Goal: Task Accomplishment & Management: Complete application form

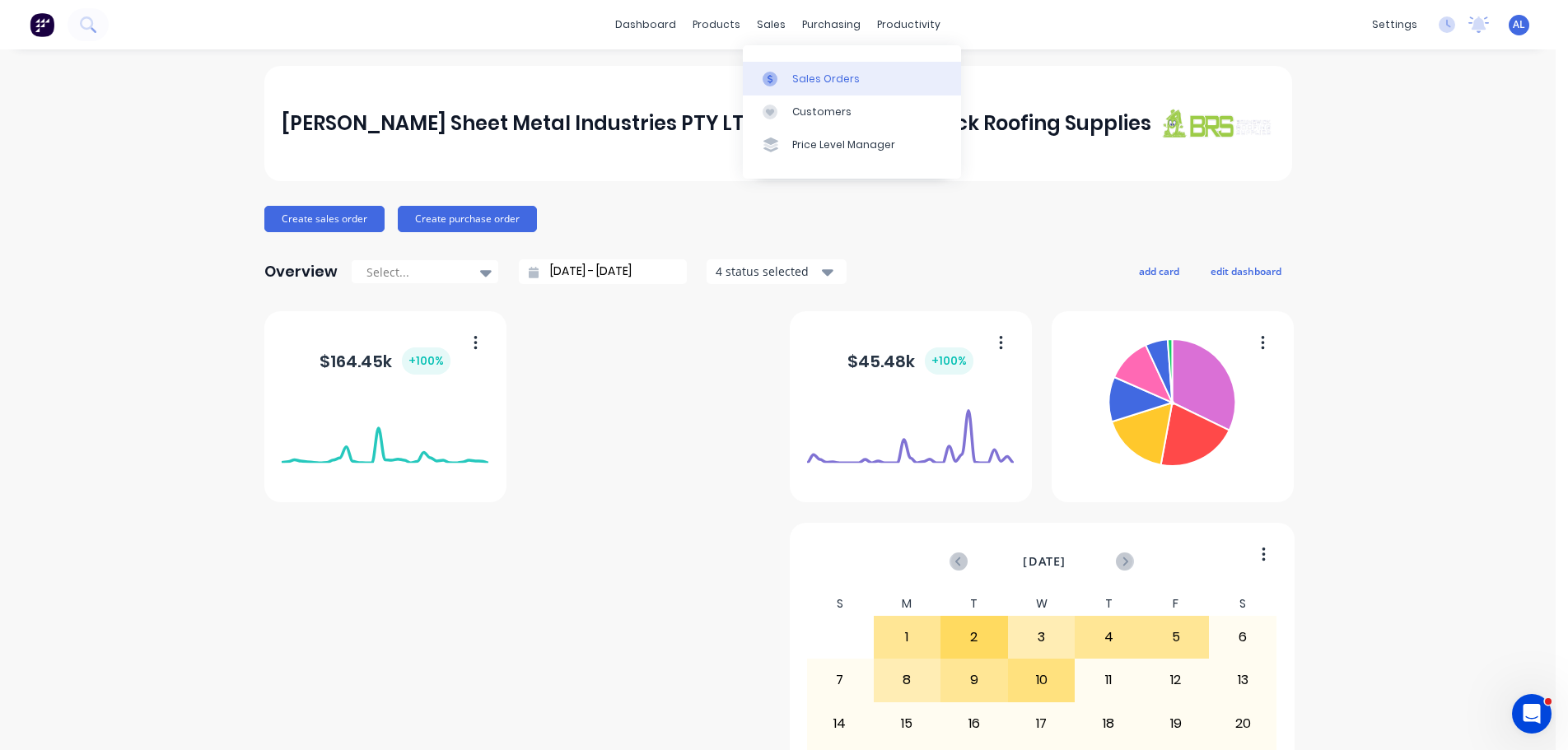
click at [809, 79] on div "Sales Orders" at bounding box center [826, 80] width 68 height 15
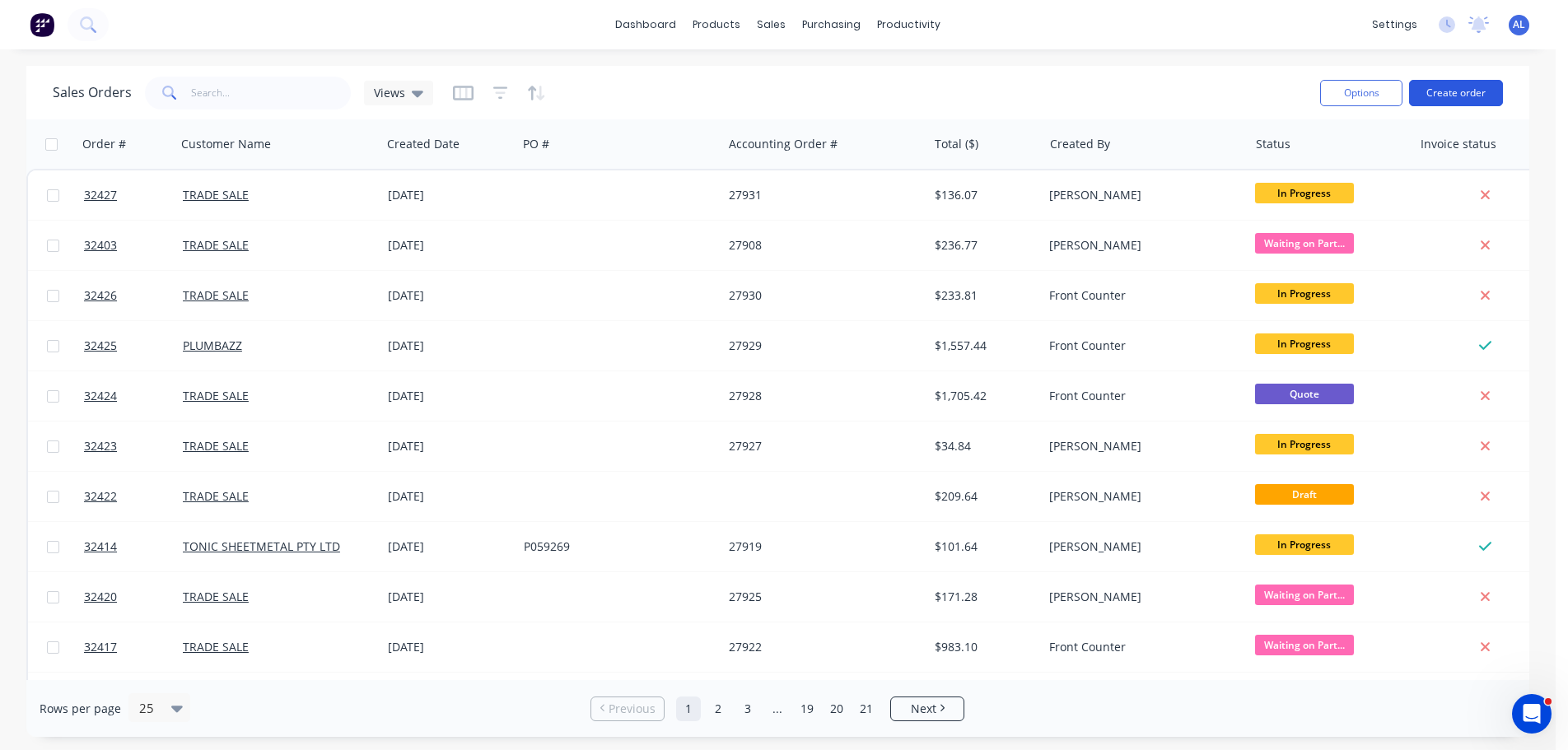
click at [1467, 90] on button "Create order" at bounding box center [1455, 92] width 94 height 26
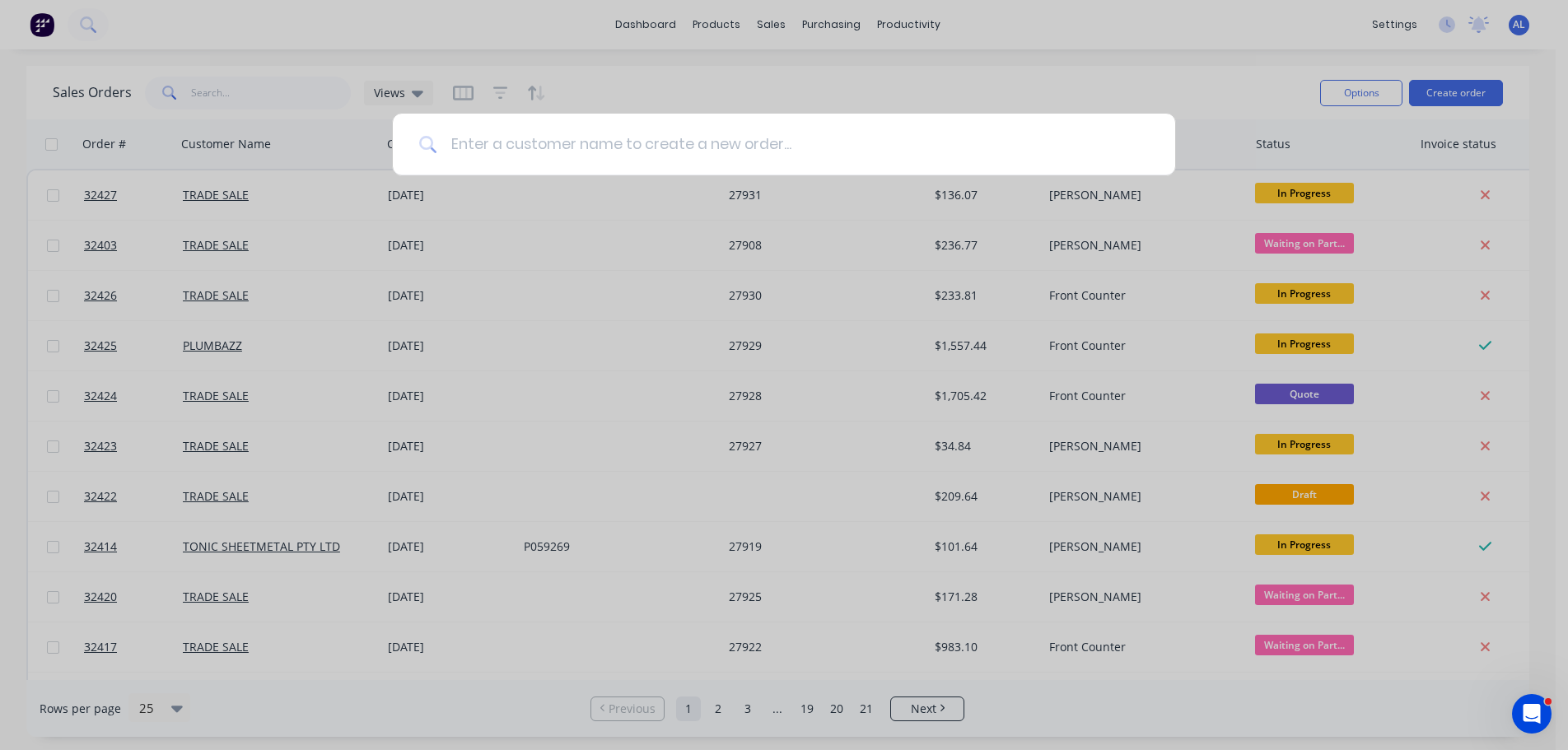
click at [736, 139] on input at bounding box center [792, 144] width 711 height 62
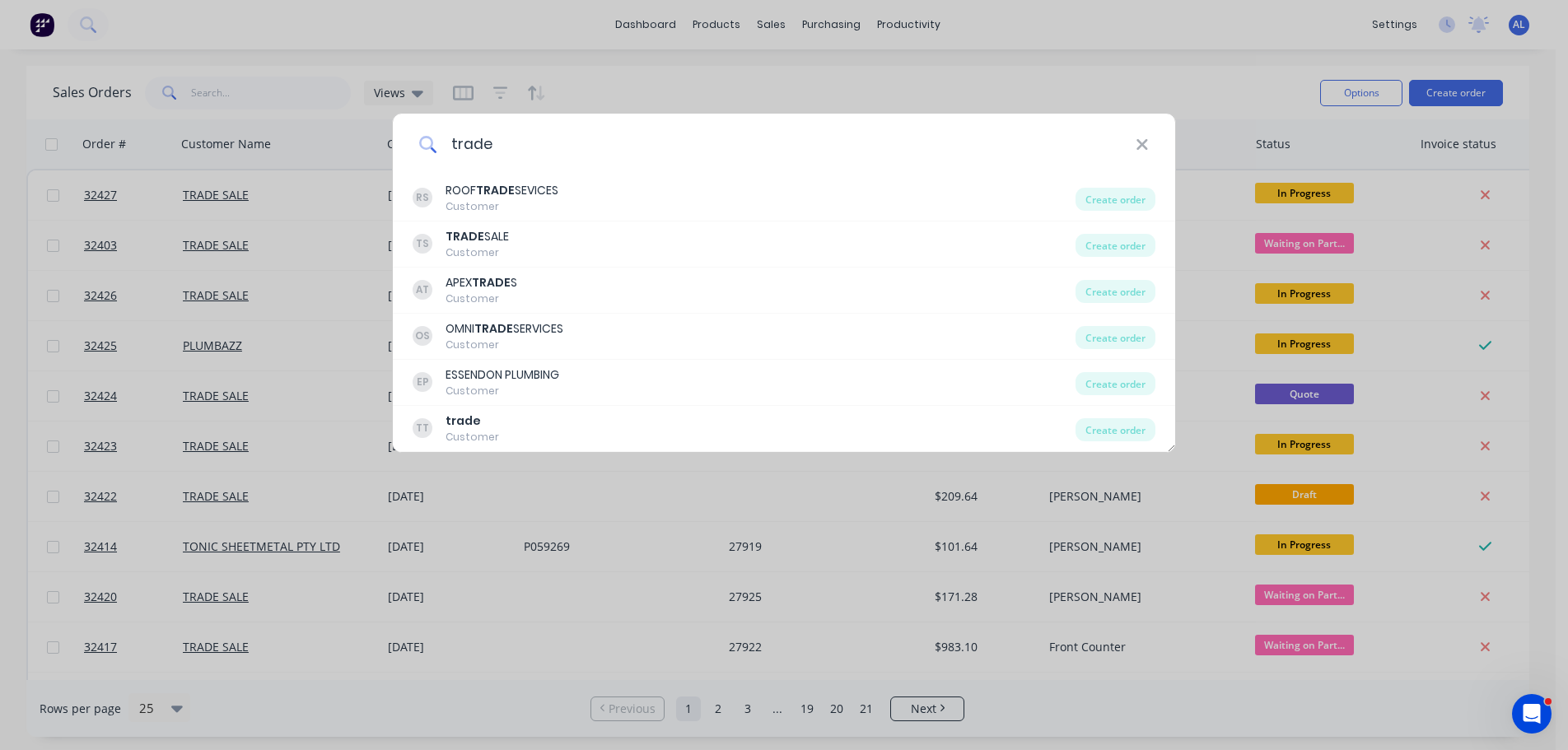
click at [1133, 143] on input "trade" at bounding box center [786, 144] width 698 height 62
type input "trade"
click at [1138, 142] on icon at bounding box center [1142, 144] width 14 height 18
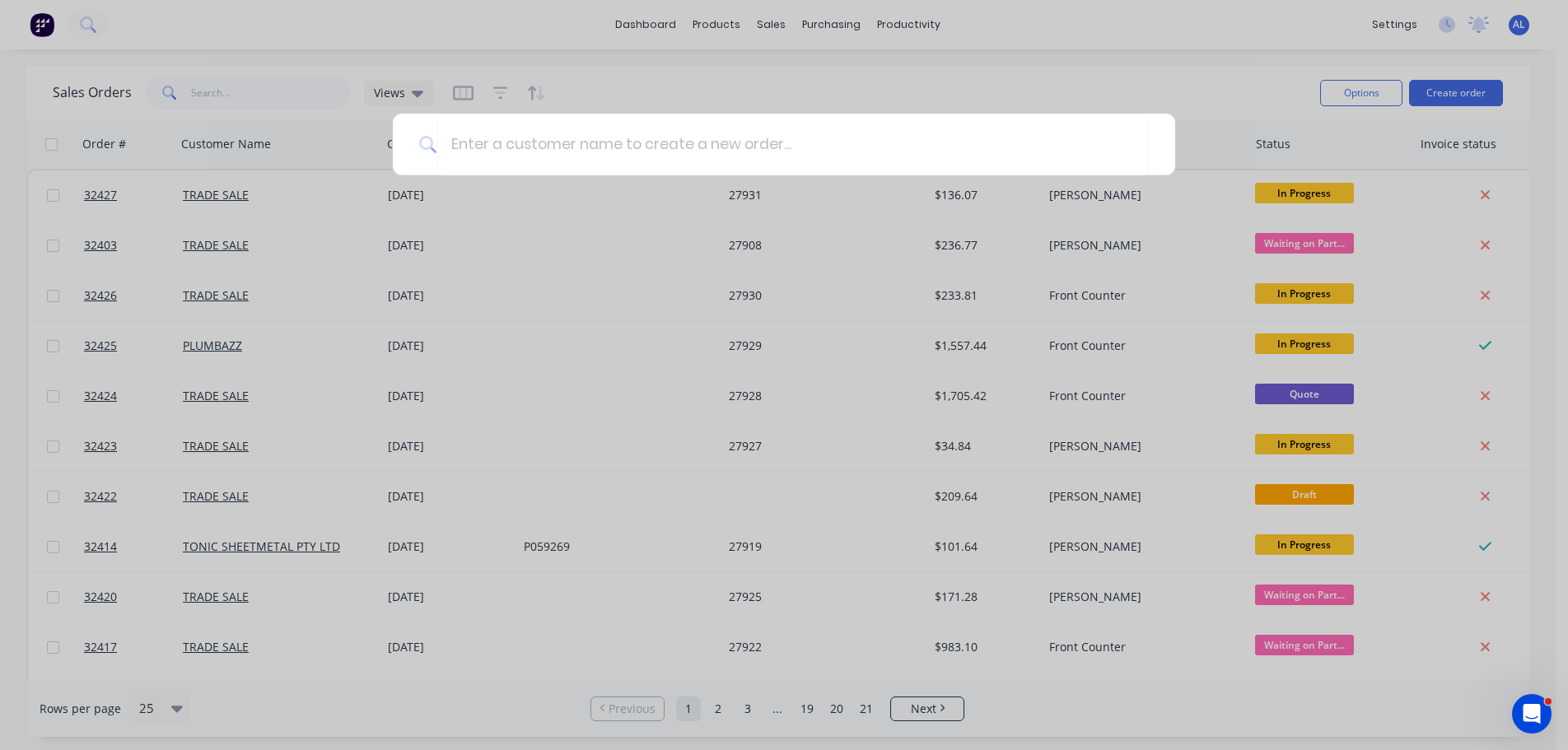
click at [1348, 123] on div at bounding box center [784, 375] width 1568 height 750
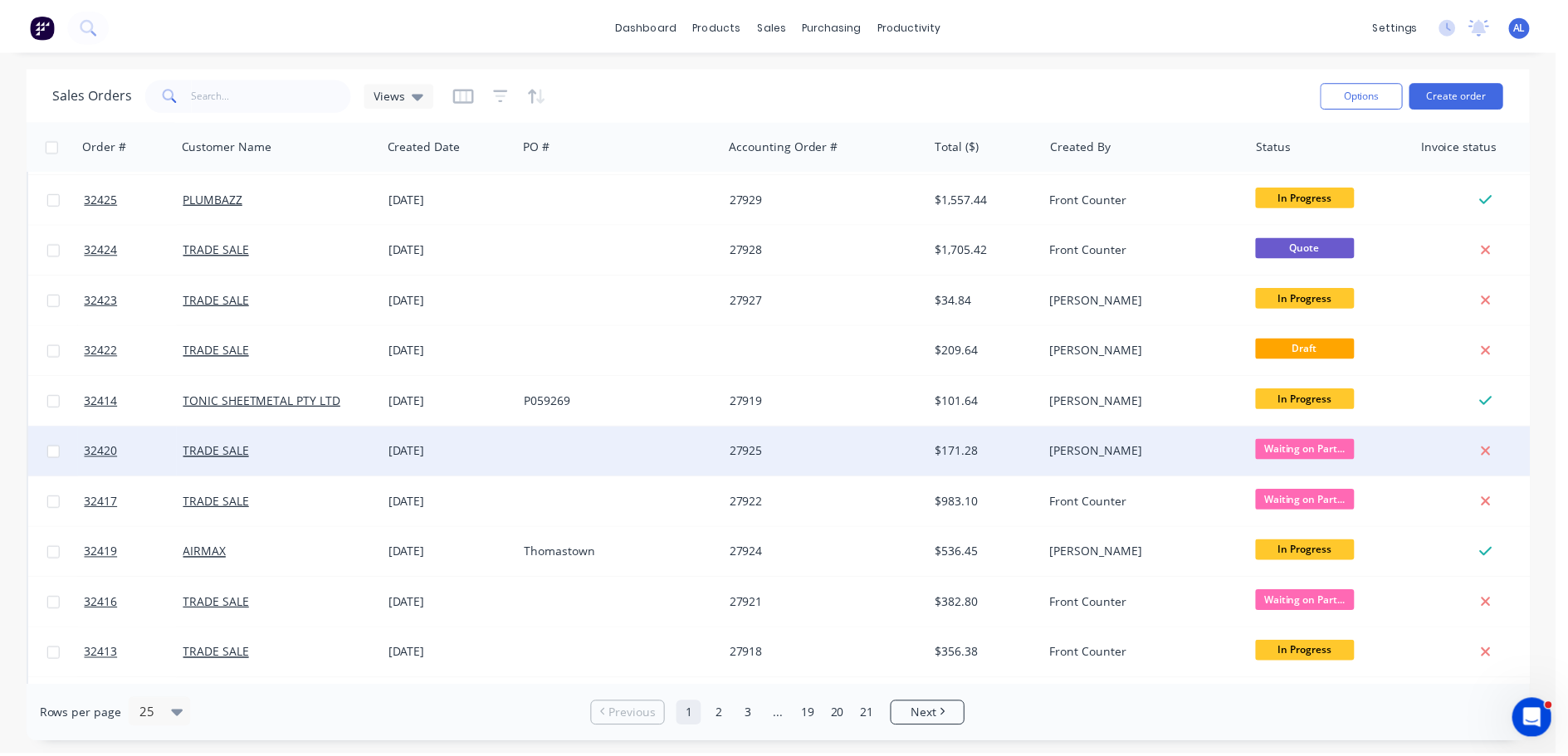
scroll to position [166, 0]
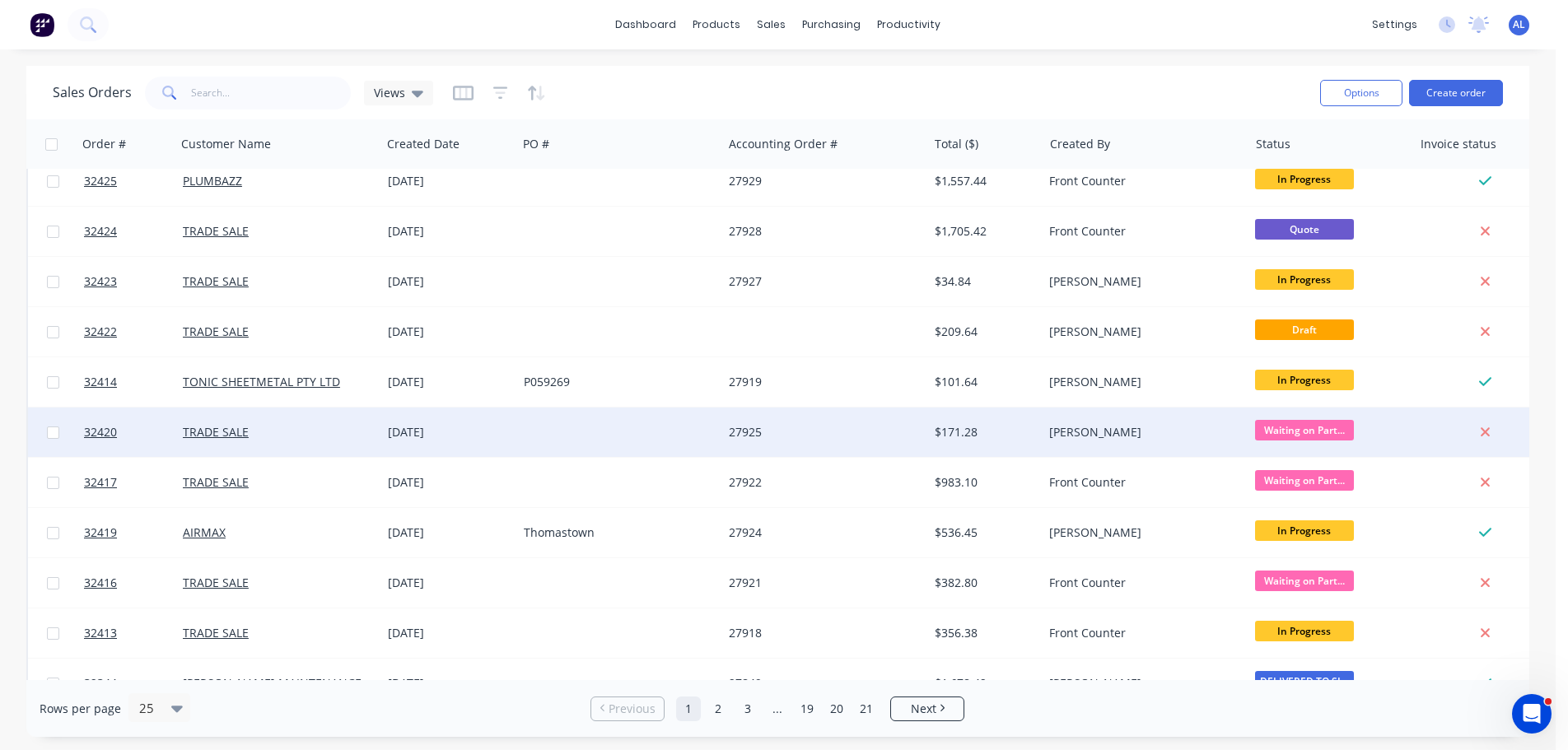
click at [364, 429] on div "TRADE SALE" at bounding box center [274, 432] width 183 height 16
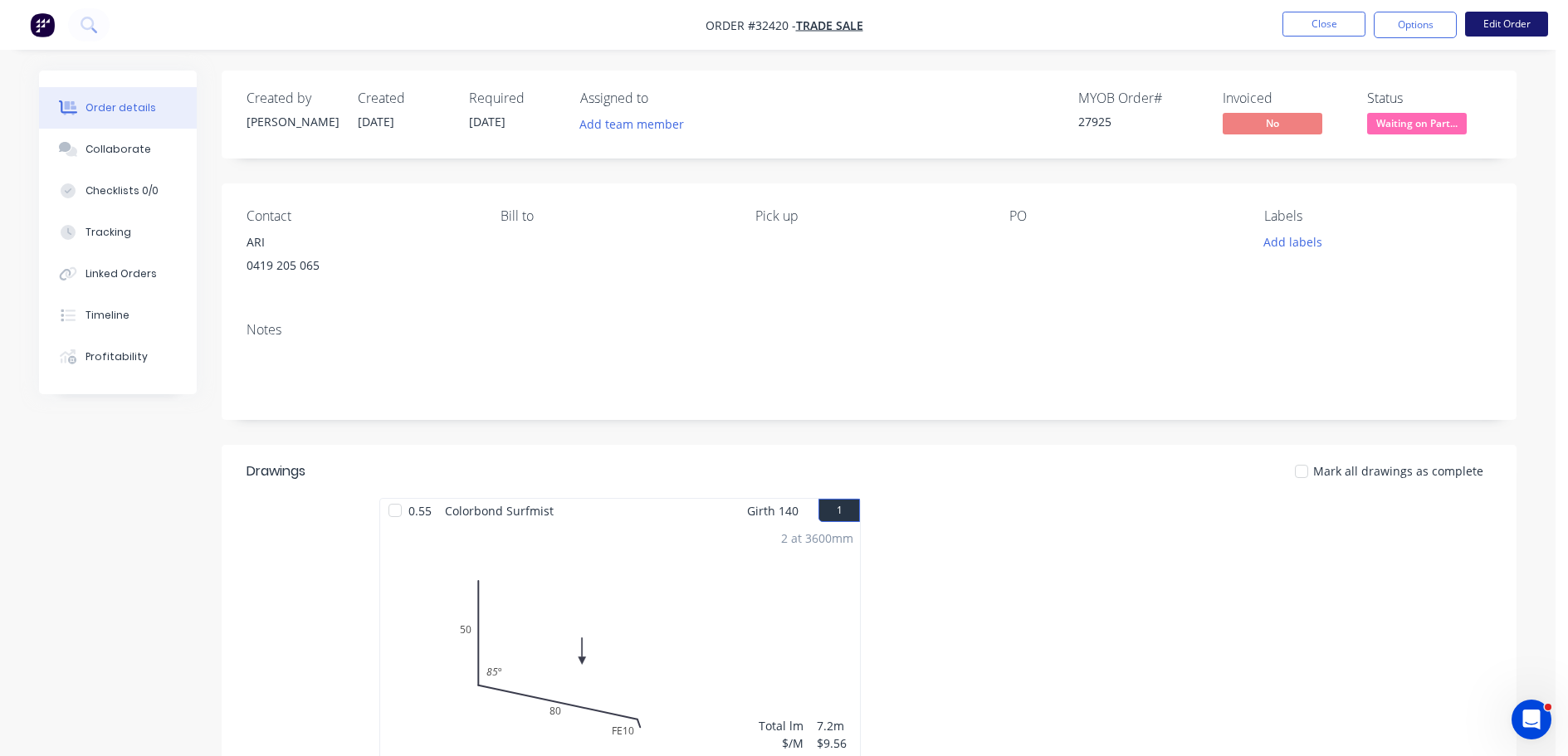
click at [1495, 22] on button "Edit Order" at bounding box center [1507, 24] width 83 height 25
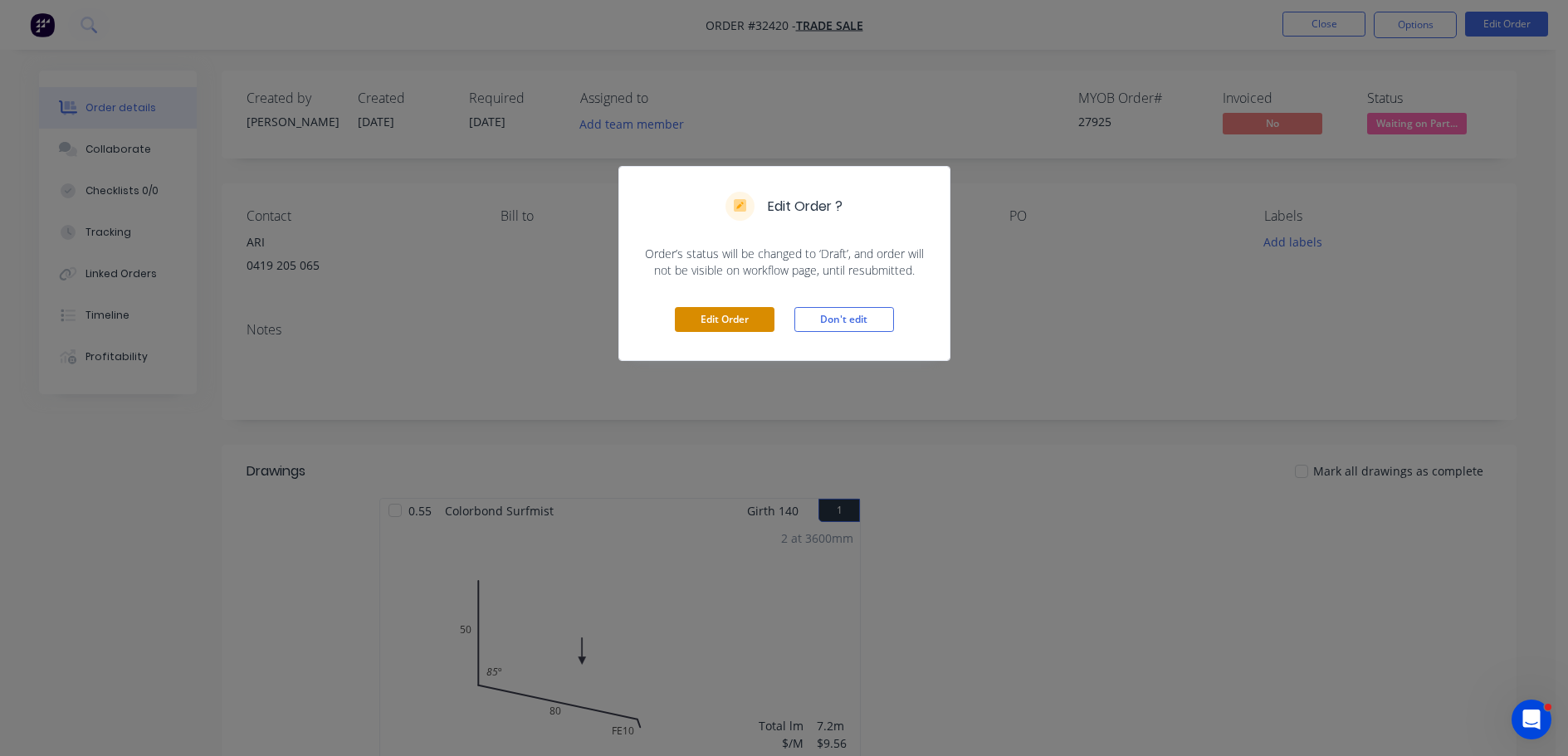
click at [702, 317] on button "Edit Order" at bounding box center [725, 319] width 100 height 25
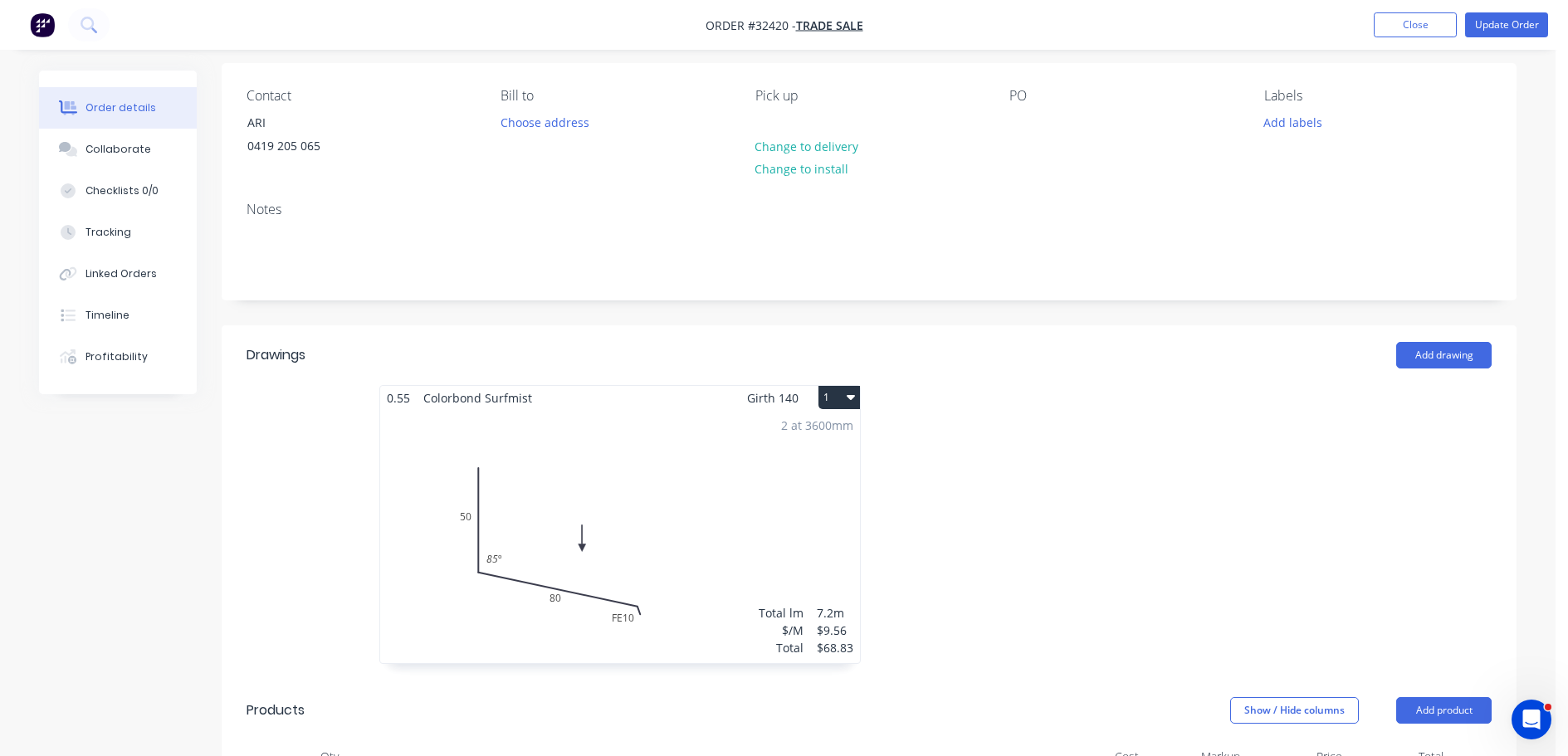
scroll to position [332, 0]
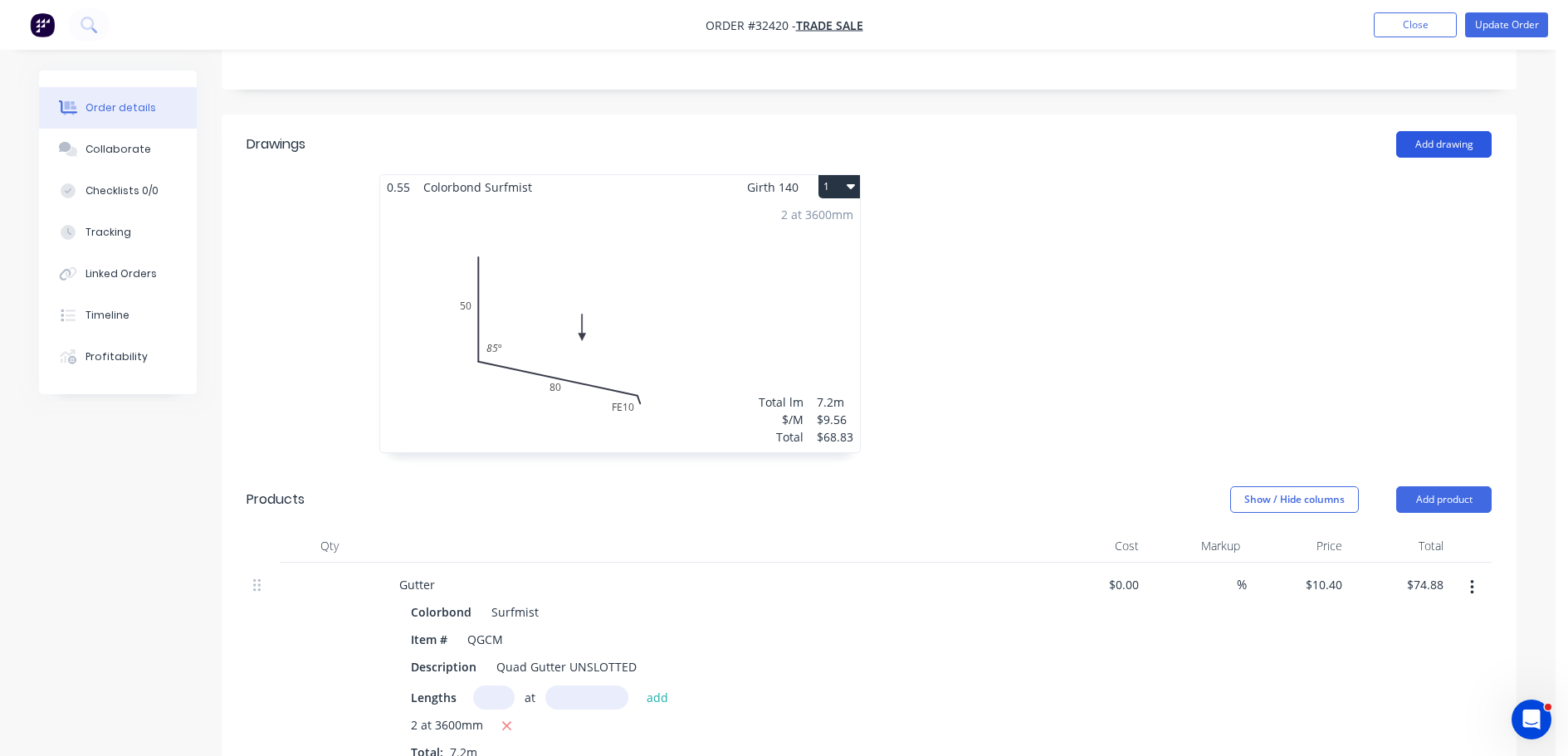
click at [1455, 149] on button "Add drawing" at bounding box center [1444, 144] width 96 height 26
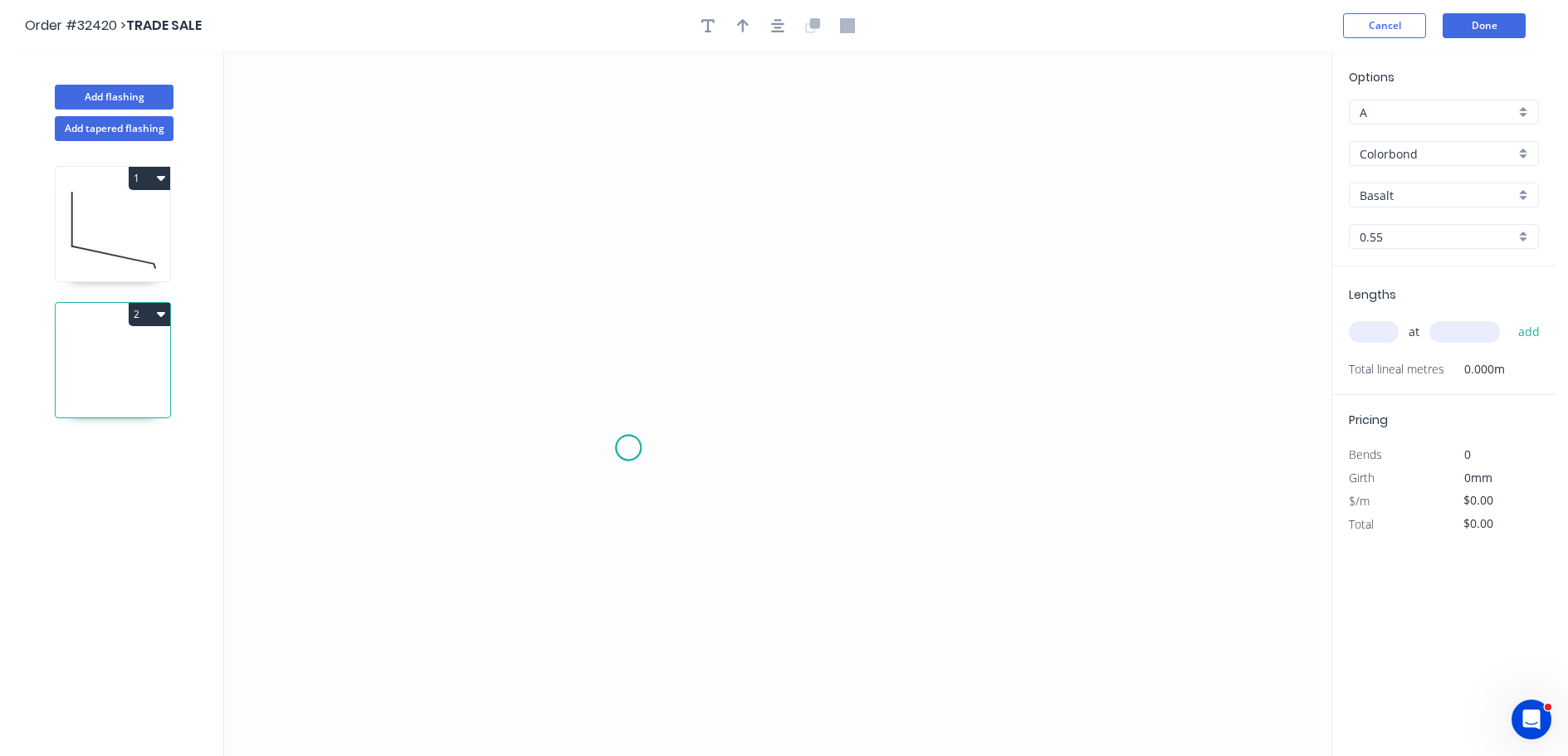
click at [628, 448] on icon "0" at bounding box center [778, 404] width 1107 height 705
click at [645, 192] on icon "0" at bounding box center [778, 404] width 1107 height 705
click at [1009, 180] on icon "0 ?" at bounding box center [778, 404] width 1107 height 705
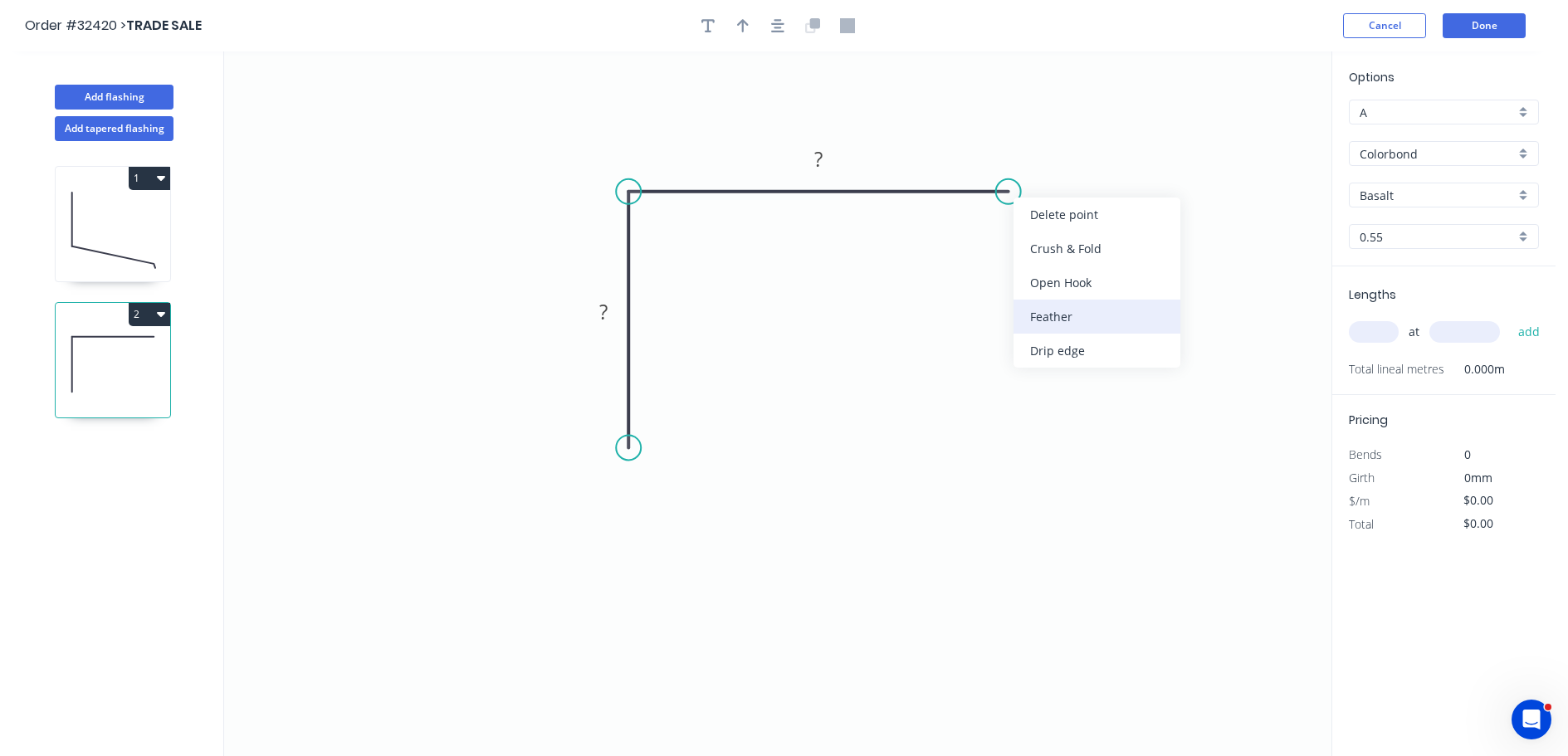
click at [1097, 316] on div "Feather" at bounding box center [1097, 317] width 166 height 34
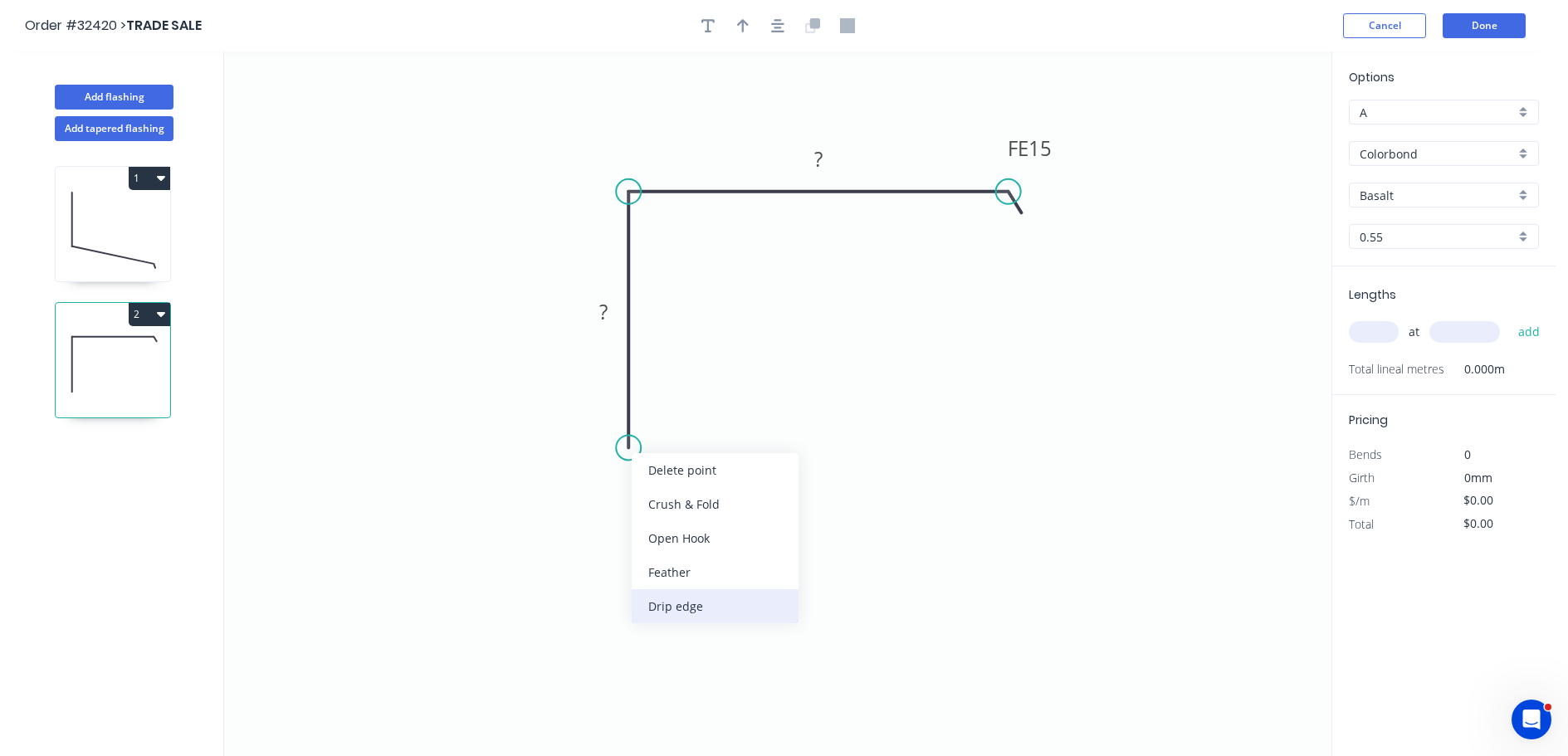
click at [699, 604] on div "Drip edge" at bounding box center [714, 607] width 166 height 34
drag, startPoint x: 604, startPoint y: 307, endPoint x: 691, endPoint y: 322, distance: 88.3
click at [605, 307] on tspan "?" at bounding box center [603, 311] width 9 height 27
type input "$10.62"
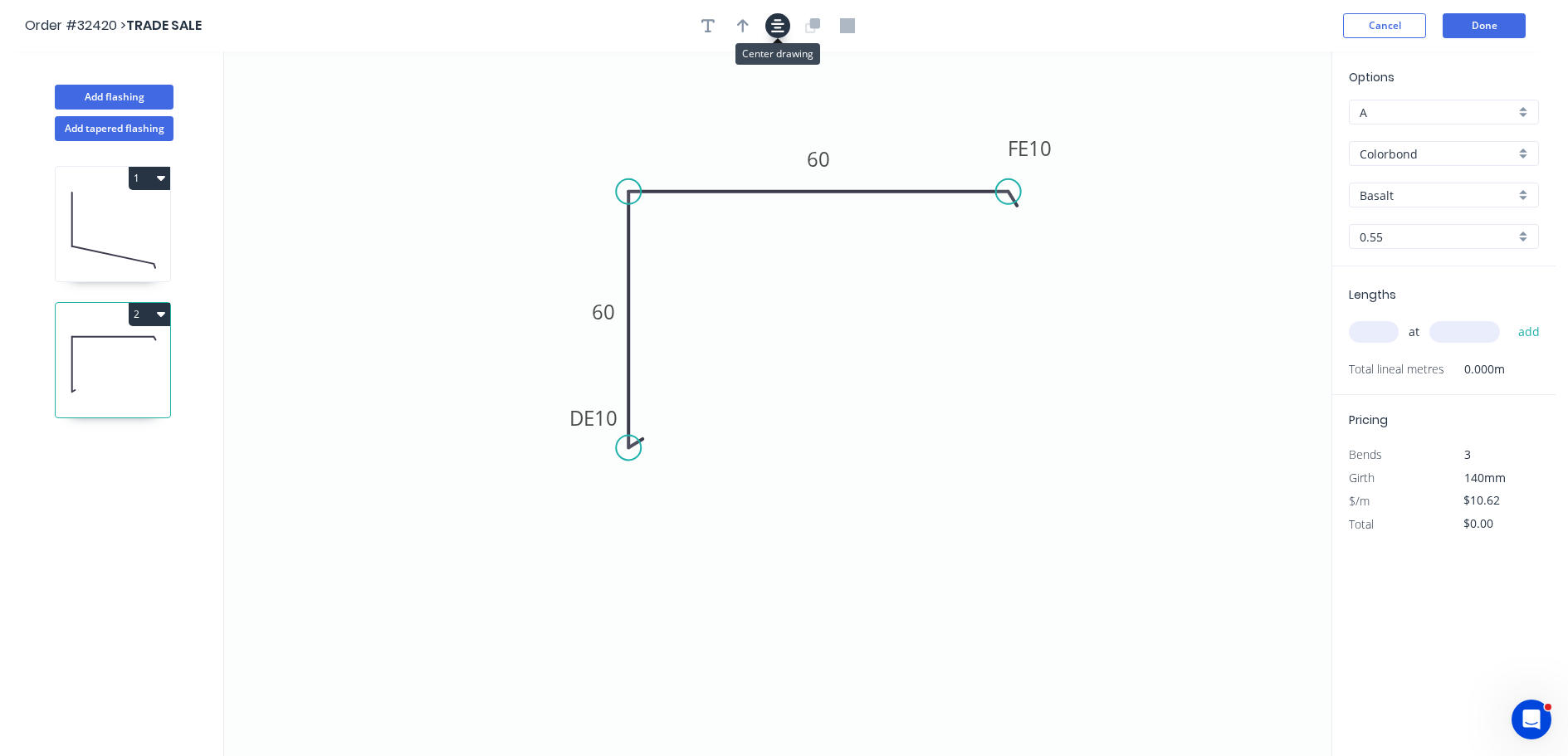
click at [772, 23] on icon "button" at bounding box center [778, 26] width 14 height 15
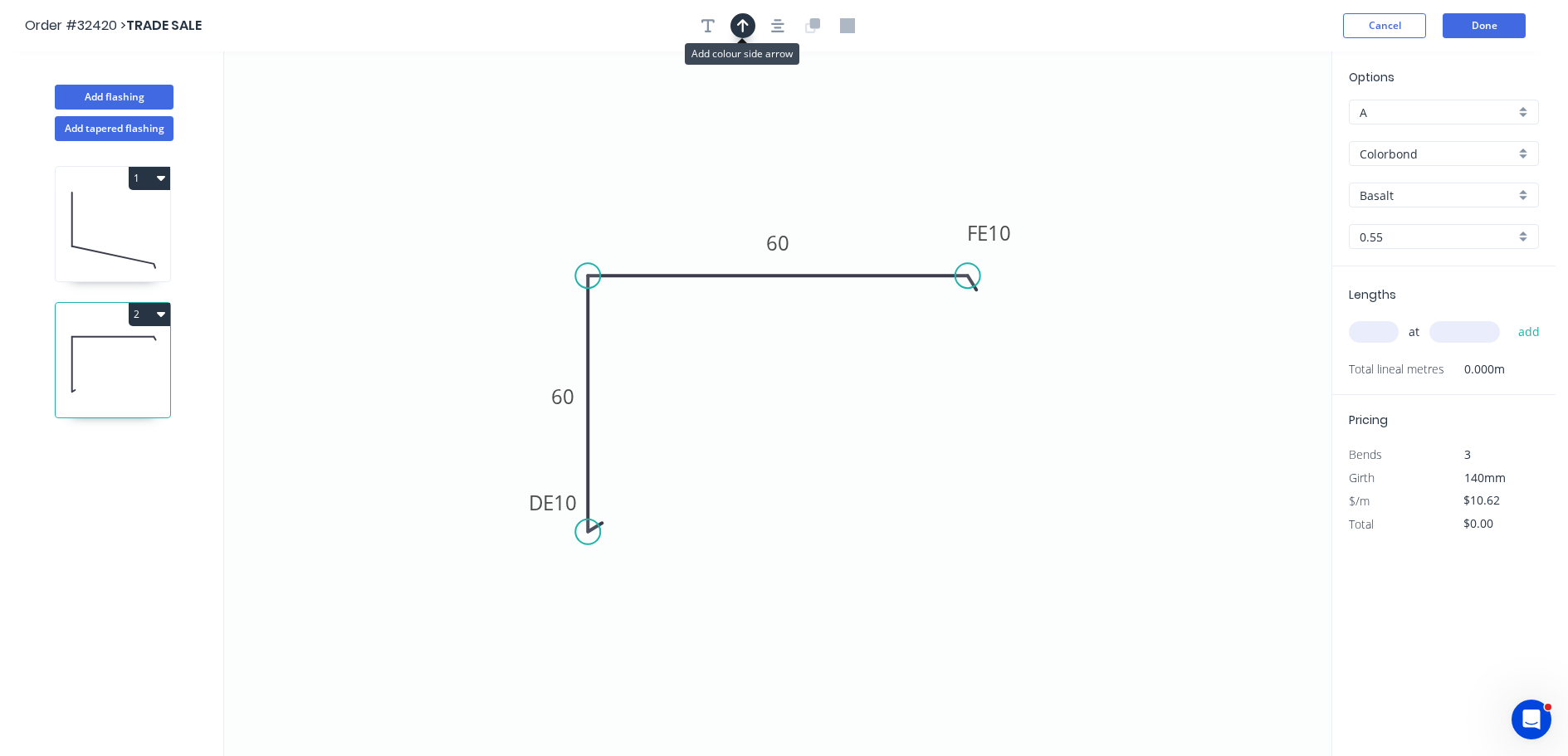
click at [737, 29] on icon "button" at bounding box center [743, 26] width 12 height 15
drag, startPoint x: 1245, startPoint y: 131, endPoint x: 865, endPoint y: 204, distance: 386.9
click at [865, 204] on icon at bounding box center [866, 185] width 15 height 53
click at [1376, 334] on input "text" at bounding box center [1373, 331] width 50 height 21
type input "2"
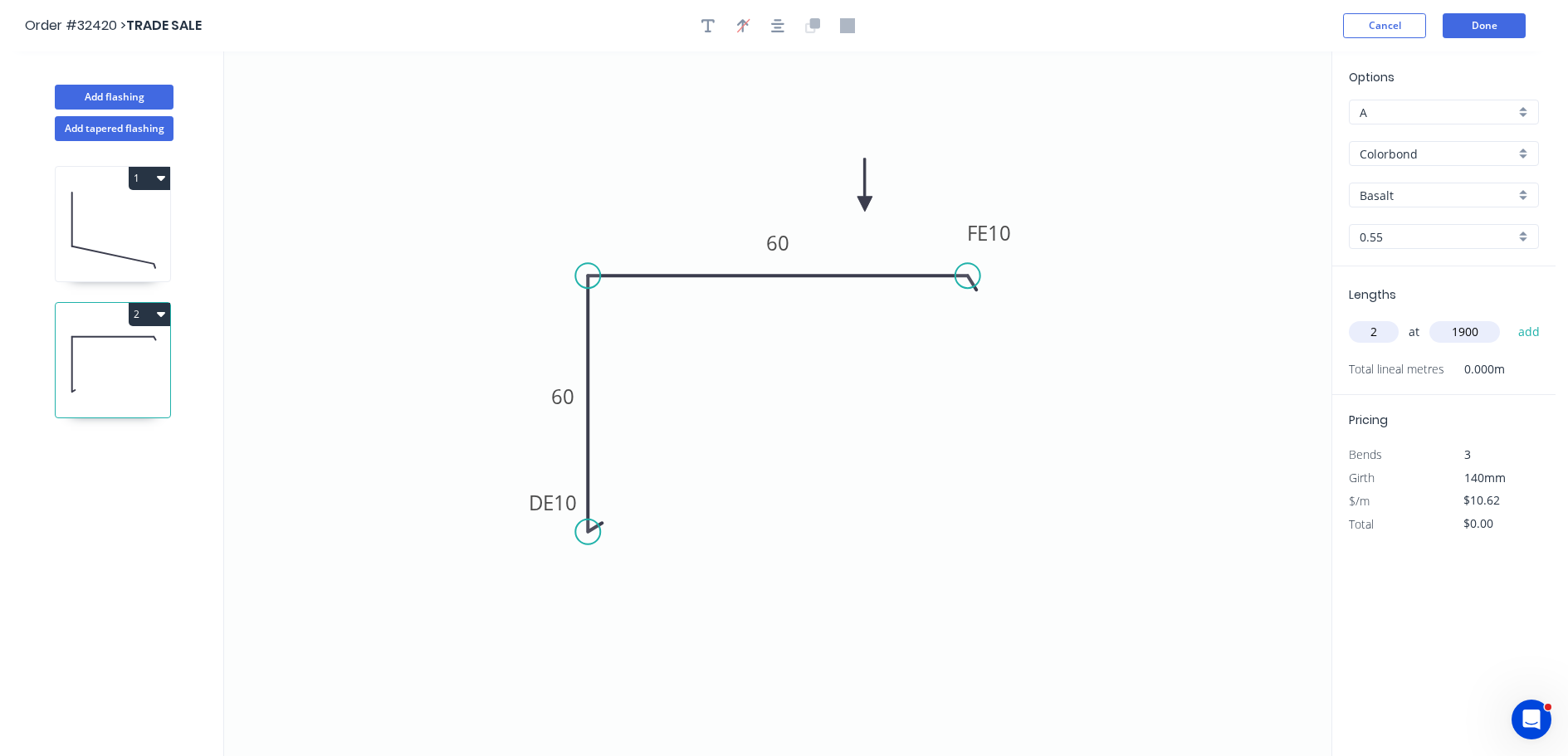
type input "1900"
click at [1510, 317] on button "add" at bounding box center [1530, 331] width 39 height 28
type input "$40.36"
click at [1529, 195] on div "Basalt" at bounding box center [1443, 195] width 190 height 25
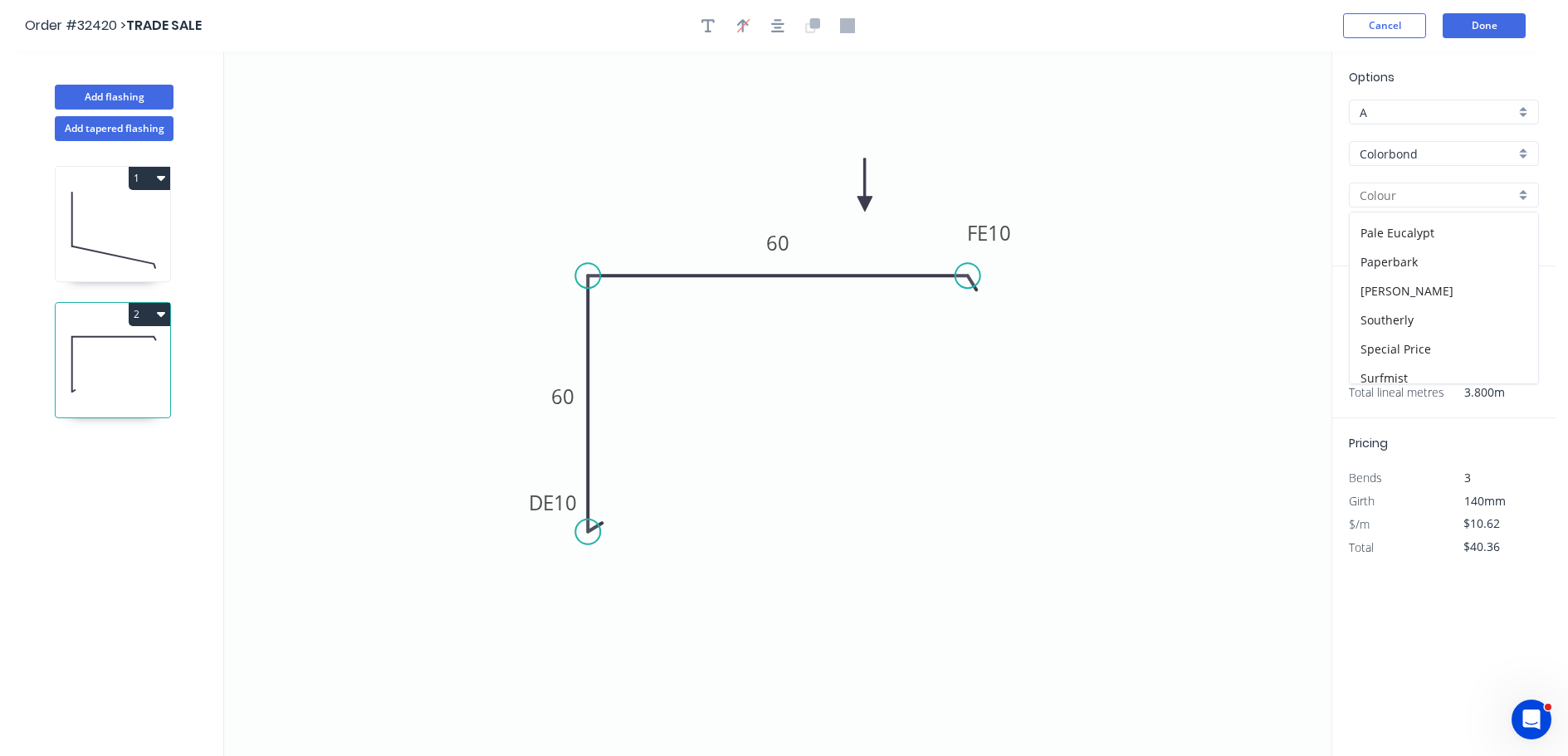
scroll to position [498, 0]
click at [1437, 335] on div "Surfmist" at bounding box center [1443, 339] width 189 height 29
type input "Surfmist"
click at [1495, 31] on button "Done" at bounding box center [1483, 26] width 83 height 25
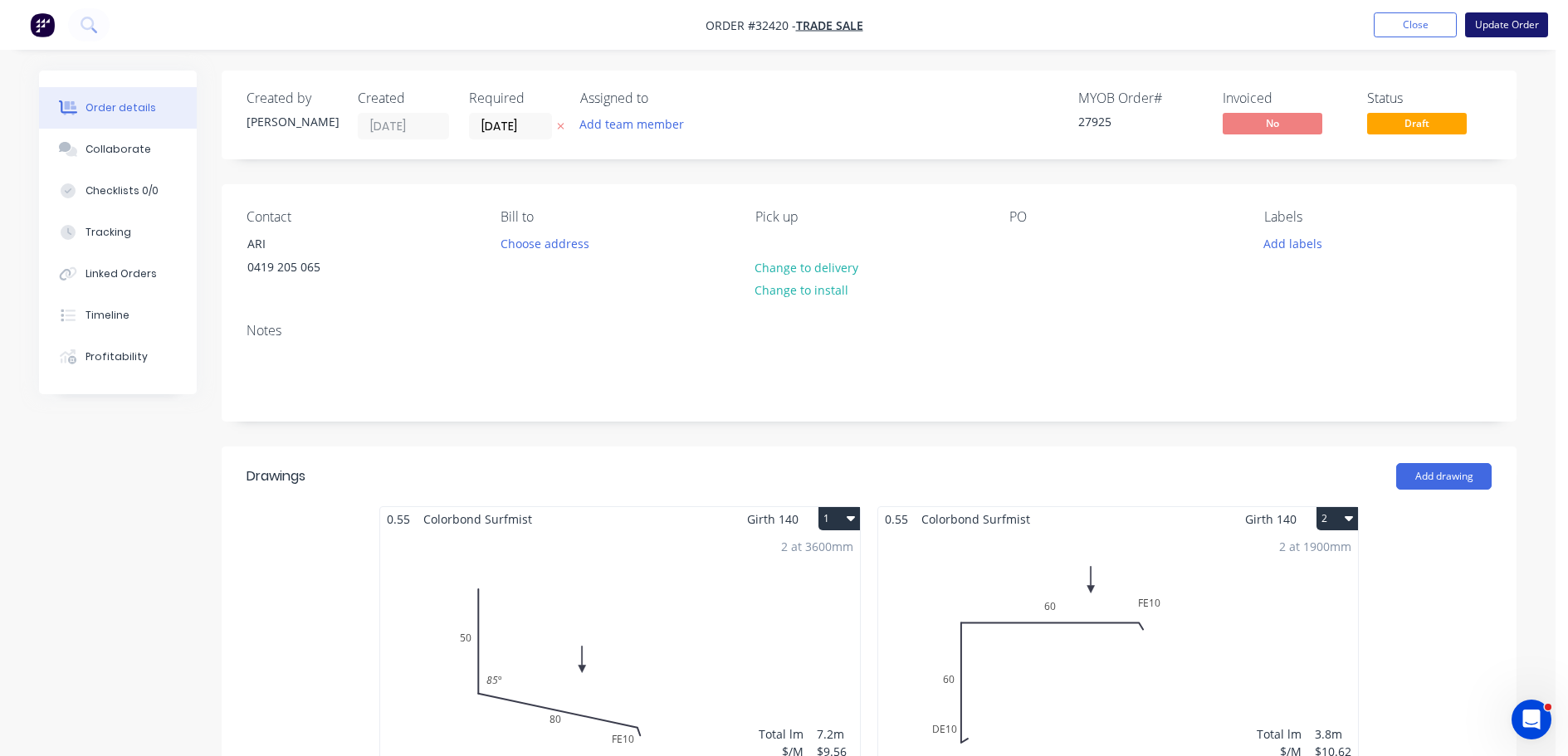
click at [1489, 29] on button "Update Order" at bounding box center [1507, 25] width 83 height 25
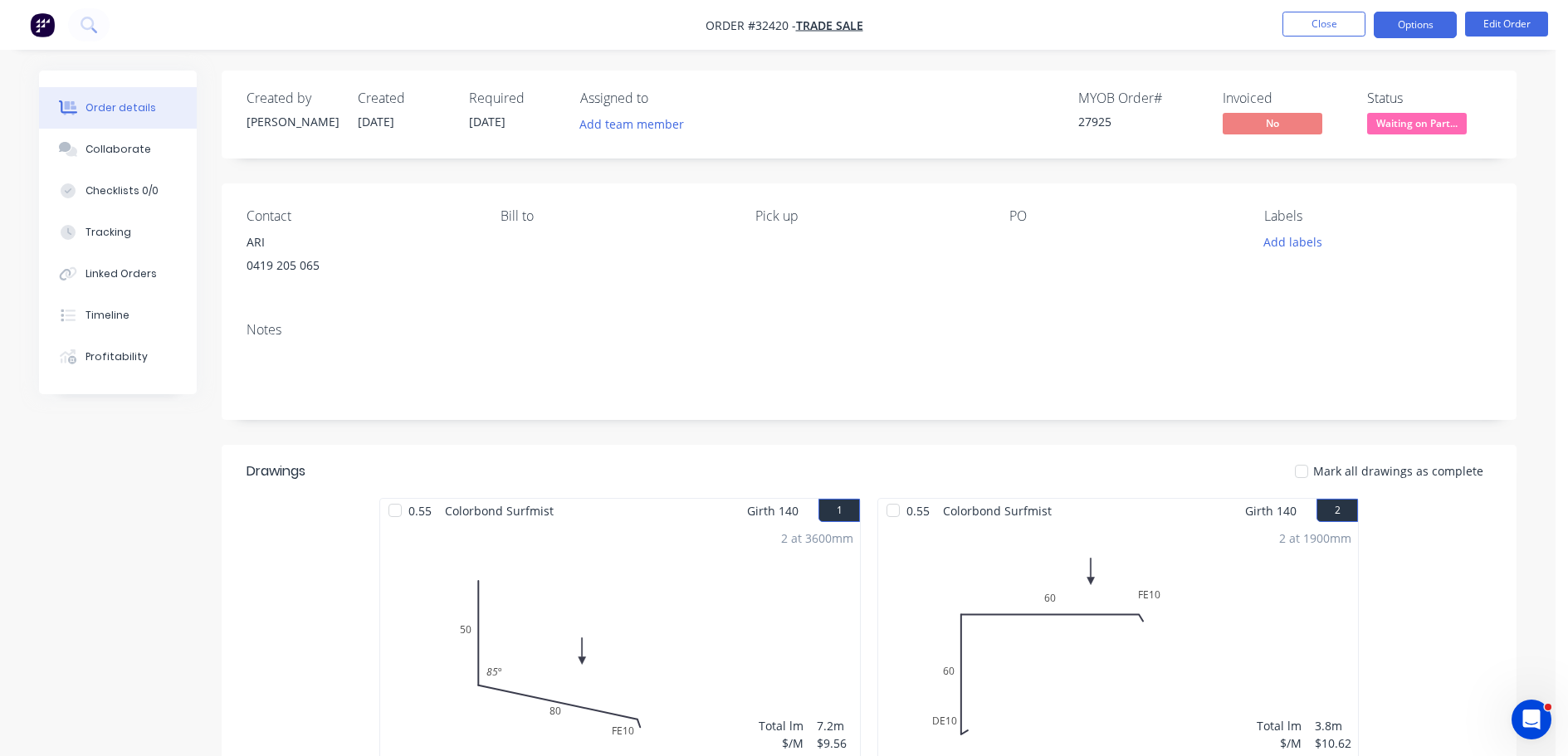
click at [1416, 31] on button "Options" at bounding box center [1415, 25] width 83 height 26
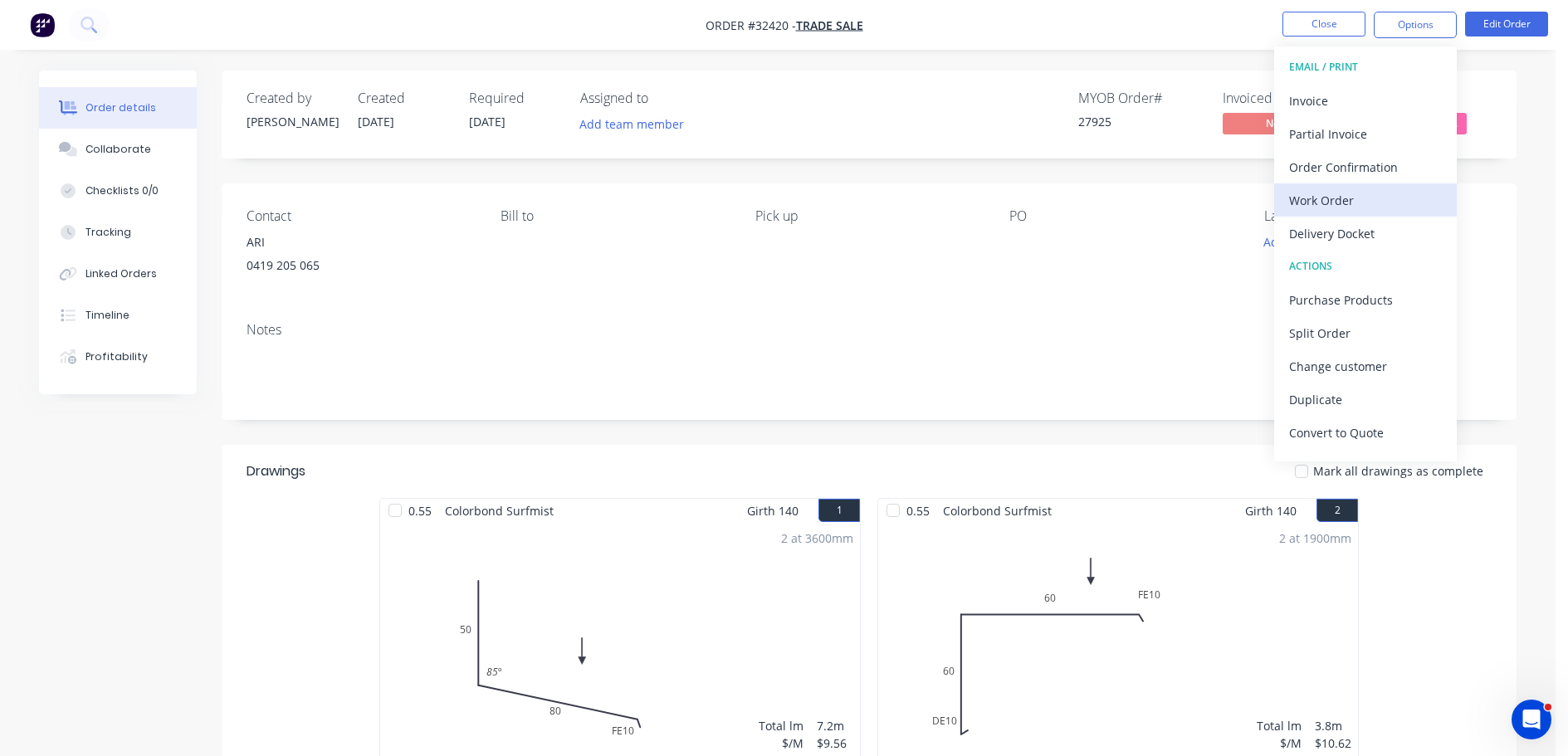
click at [1357, 193] on div "Work Order" at bounding box center [1365, 201] width 153 height 24
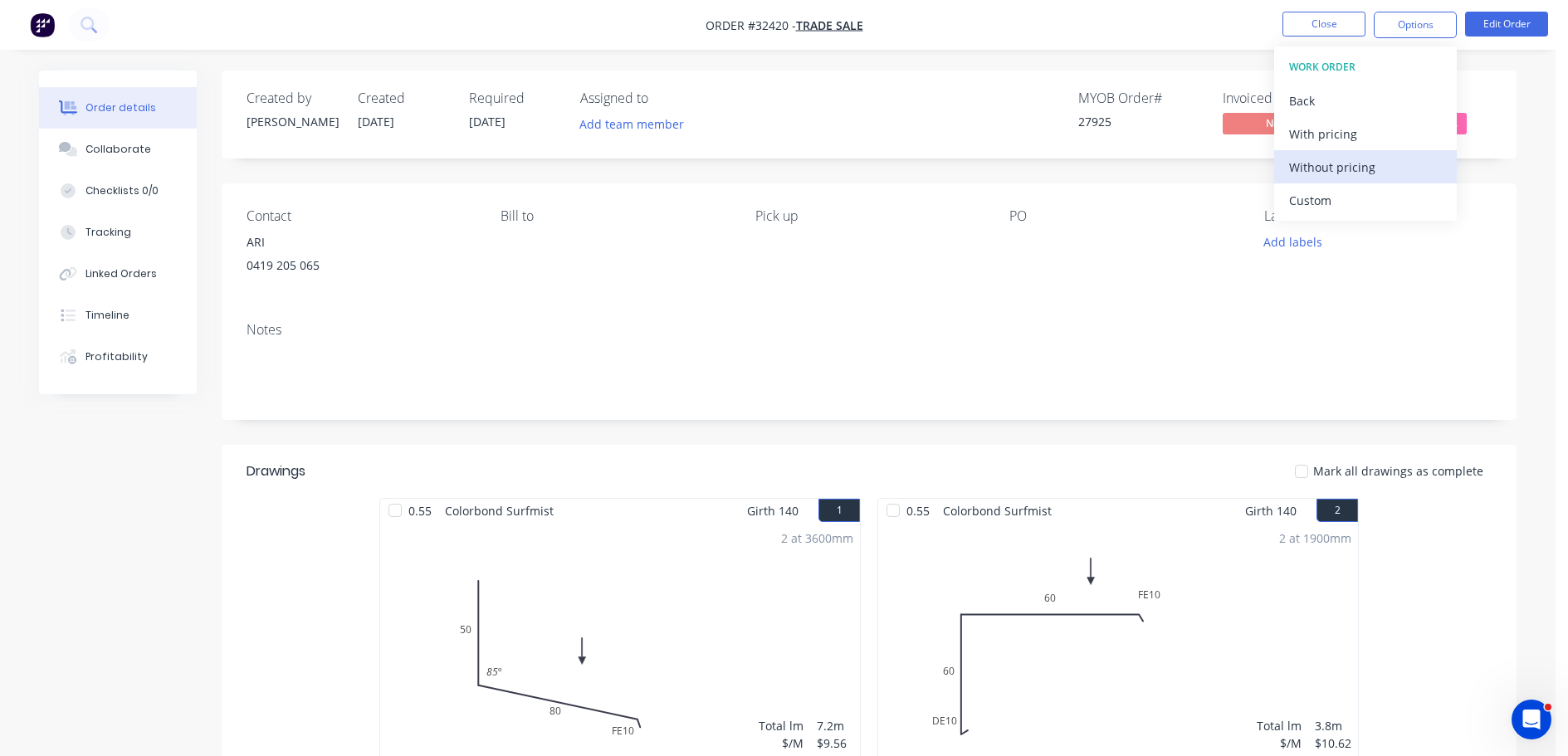
click at [1384, 162] on div "Without pricing" at bounding box center [1365, 167] width 153 height 24
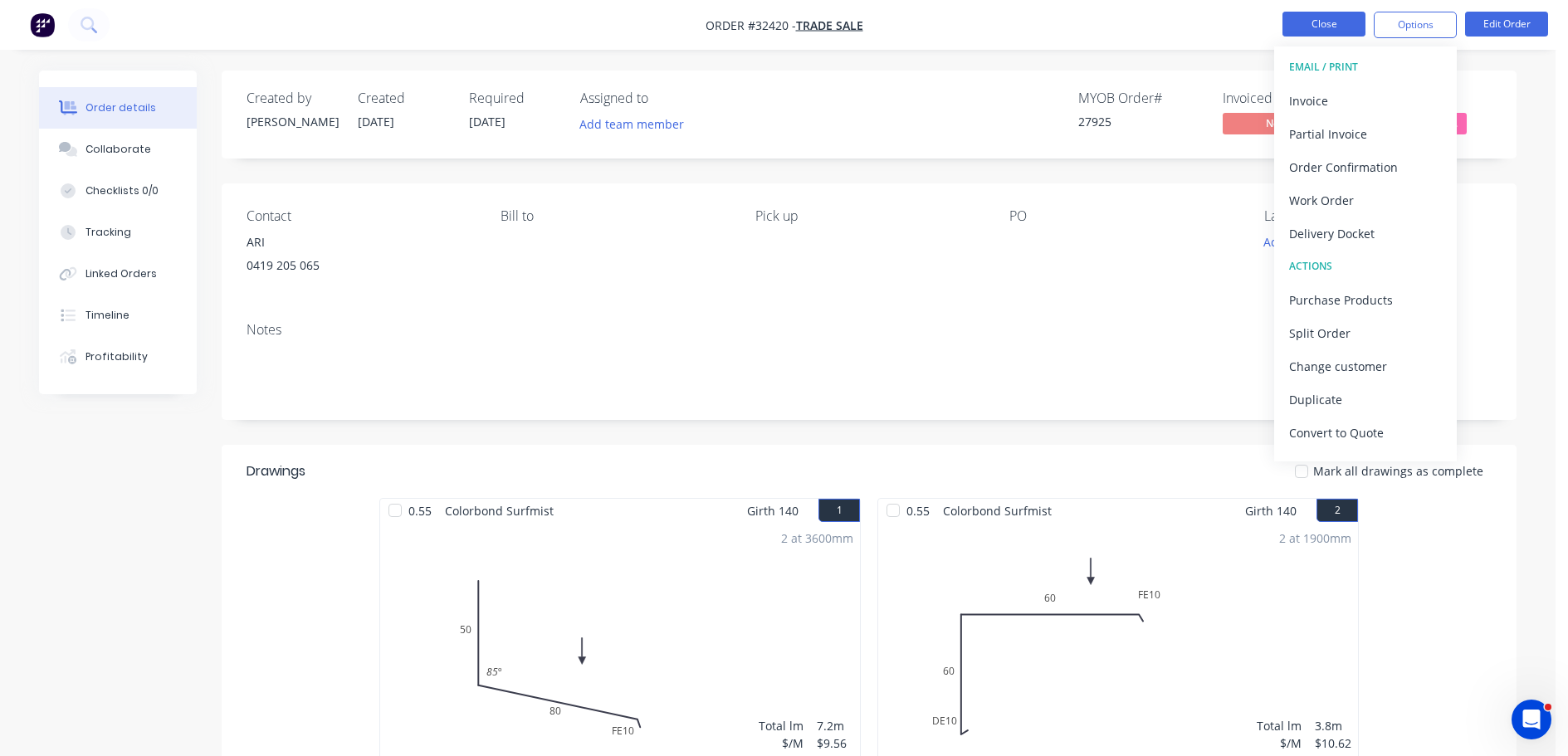
click at [1303, 26] on button "Close" at bounding box center [1324, 24] width 83 height 25
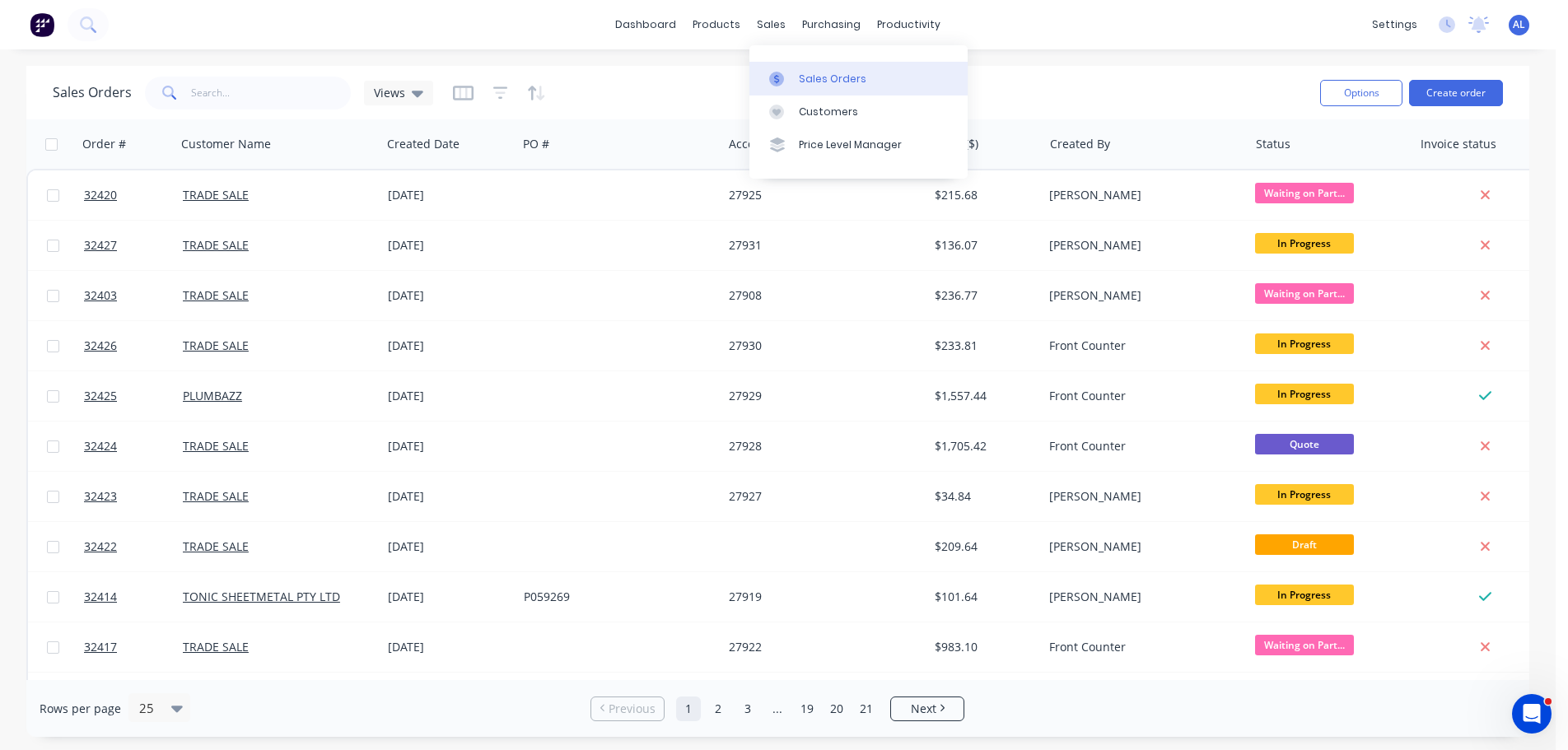
click at [827, 75] on div "Sales Orders" at bounding box center [832, 80] width 68 height 15
click at [1452, 97] on button "Create order" at bounding box center [1455, 92] width 94 height 26
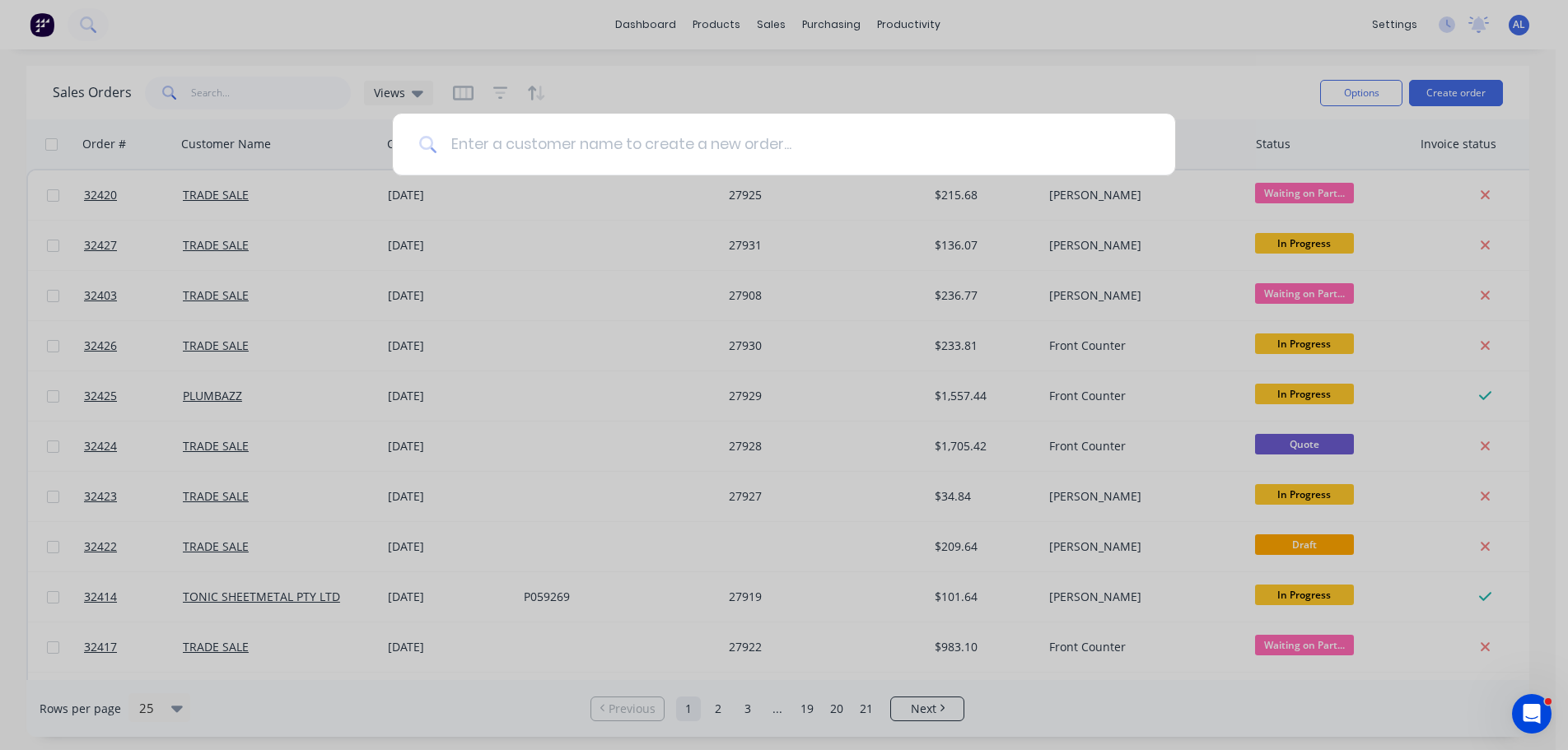
click at [676, 151] on input at bounding box center [792, 144] width 711 height 62
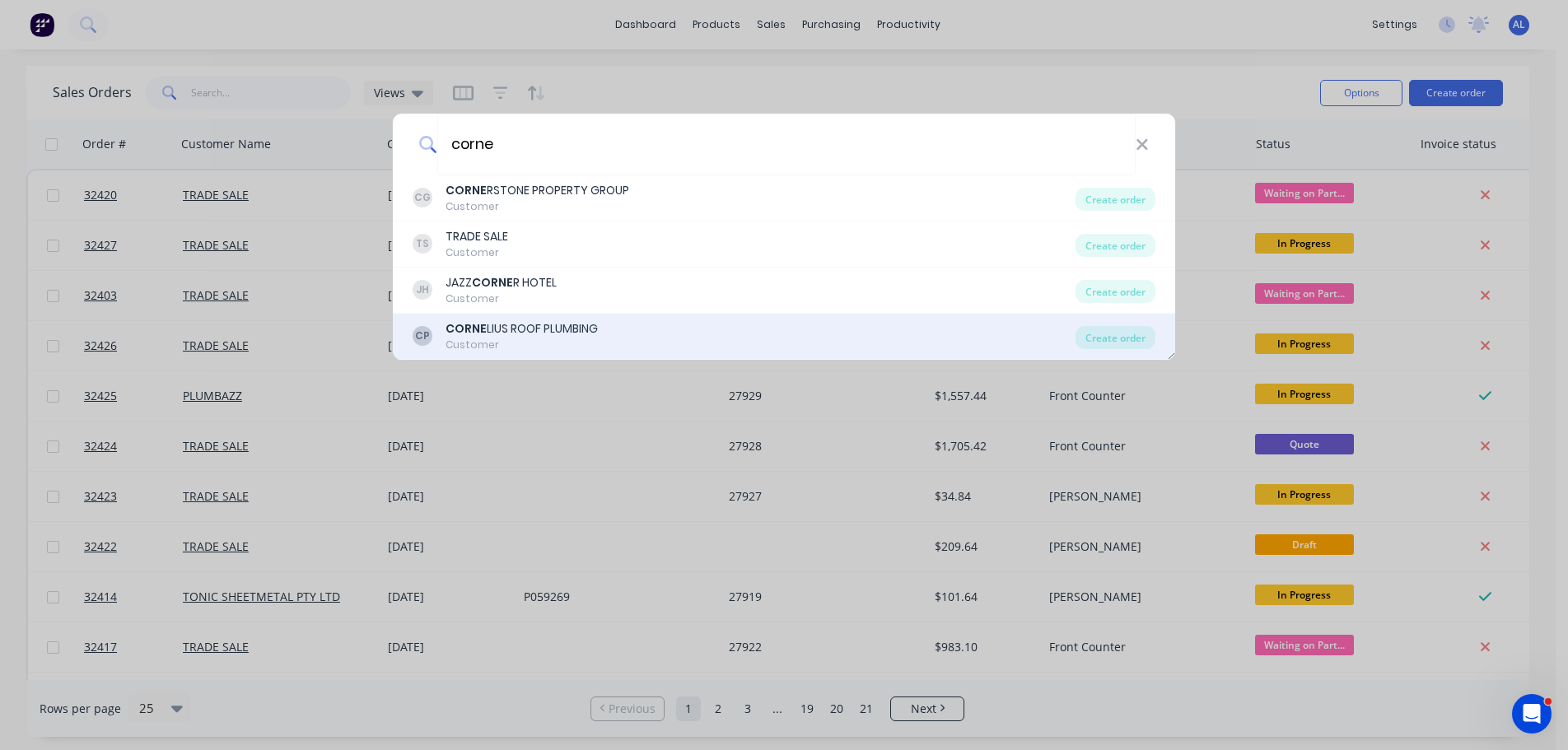
type input "corne"
click at [614, 338] on div "[PERSON_NAME] LIUS ROOF PLUMBING Customer" at bounding box center [743, 336] width 663 height 32
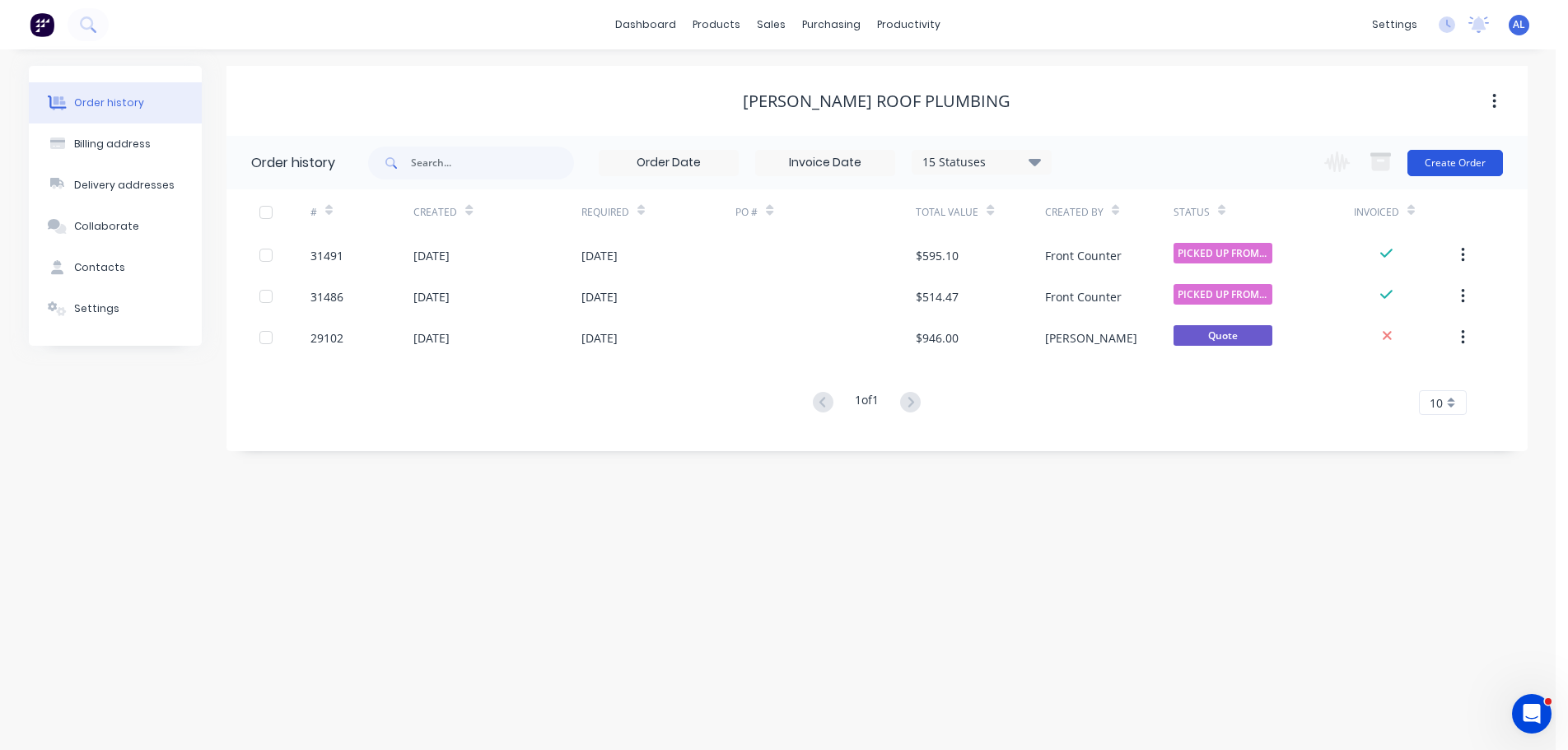
click at [1468, 165] on button "Create Order" at bounding box center [1455, 163] width 96 height 26
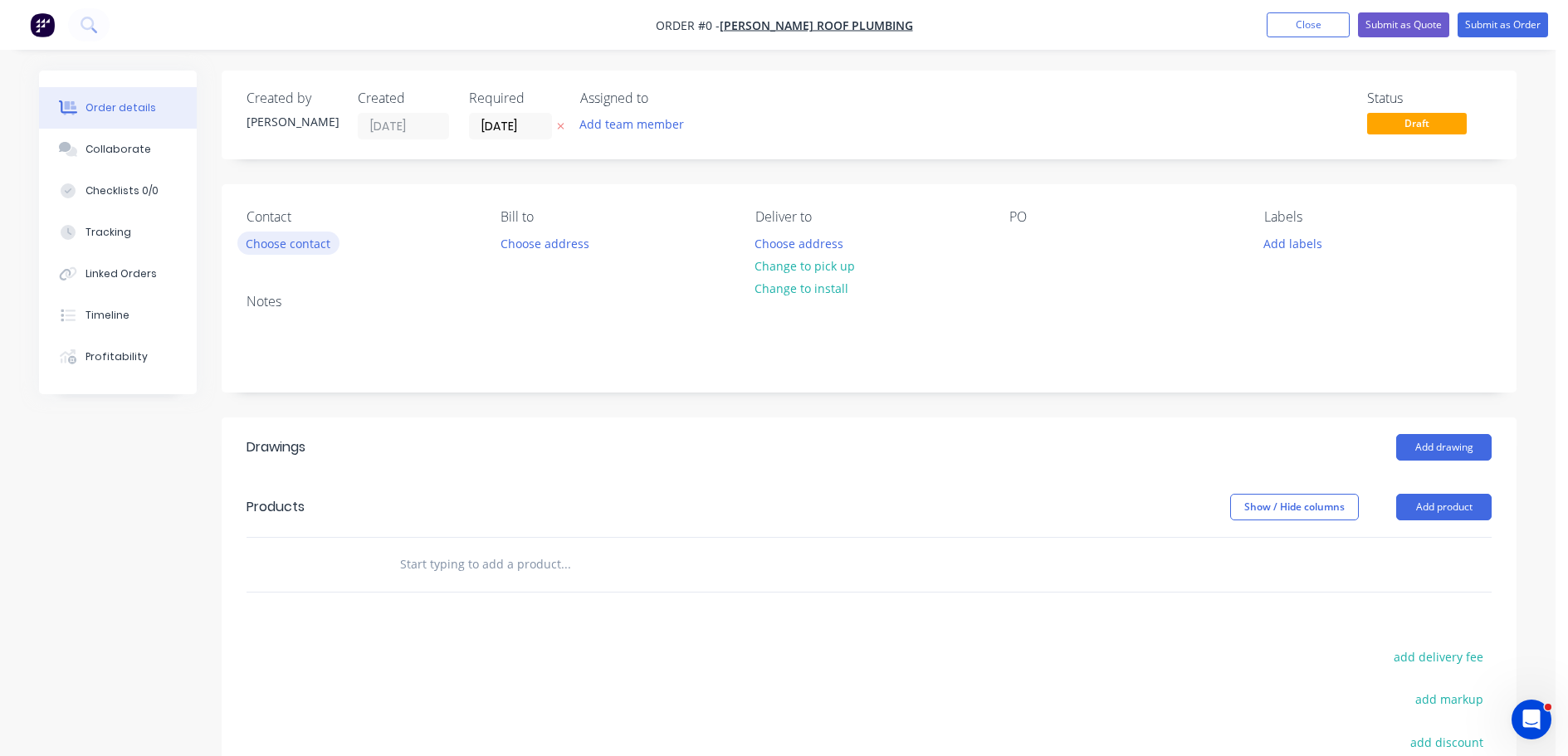
click at [295, 239] on button "Choose contact" at bounding box center [289, 242] width 102 height 22
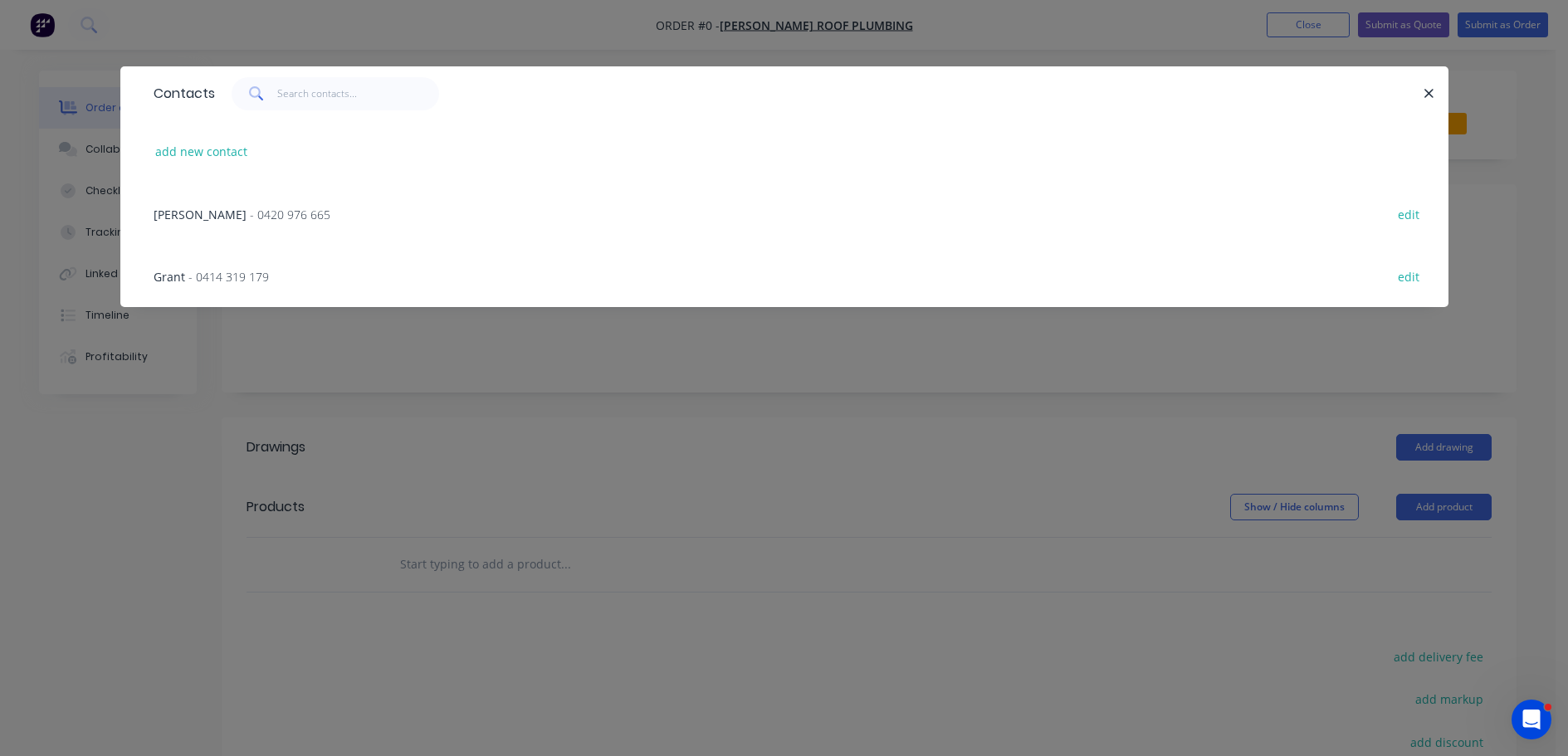
click at [219, 277] on span "- 0414 319 179" at bounding box center [229, 276] width 80 height 15
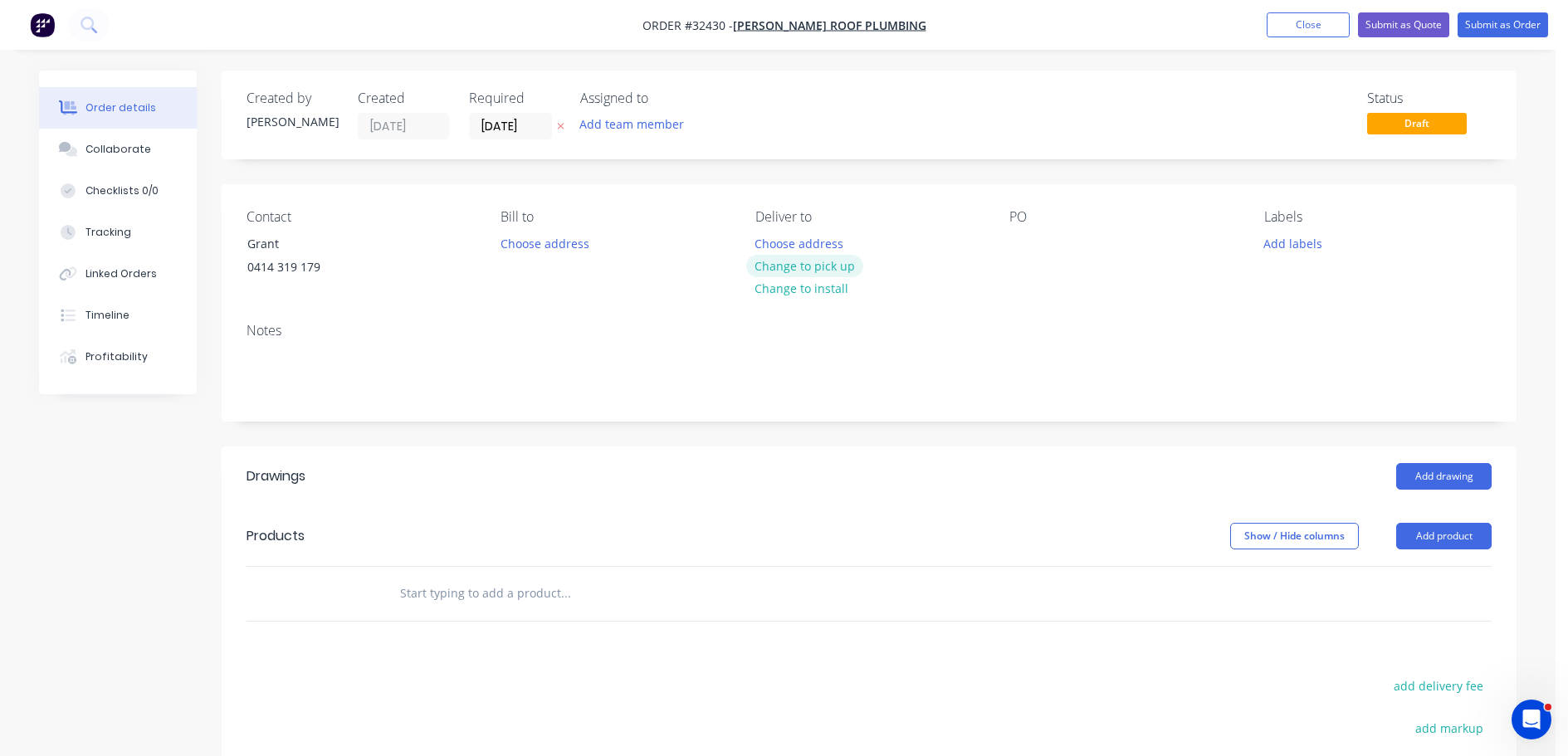
click at [827, 266] on button "Change to pick up" at bounding box center [805, 266] width 118 height 22
click at [1431, 472] on button "Add drawing" at bounding box center [1444, 476] width 96 height 26
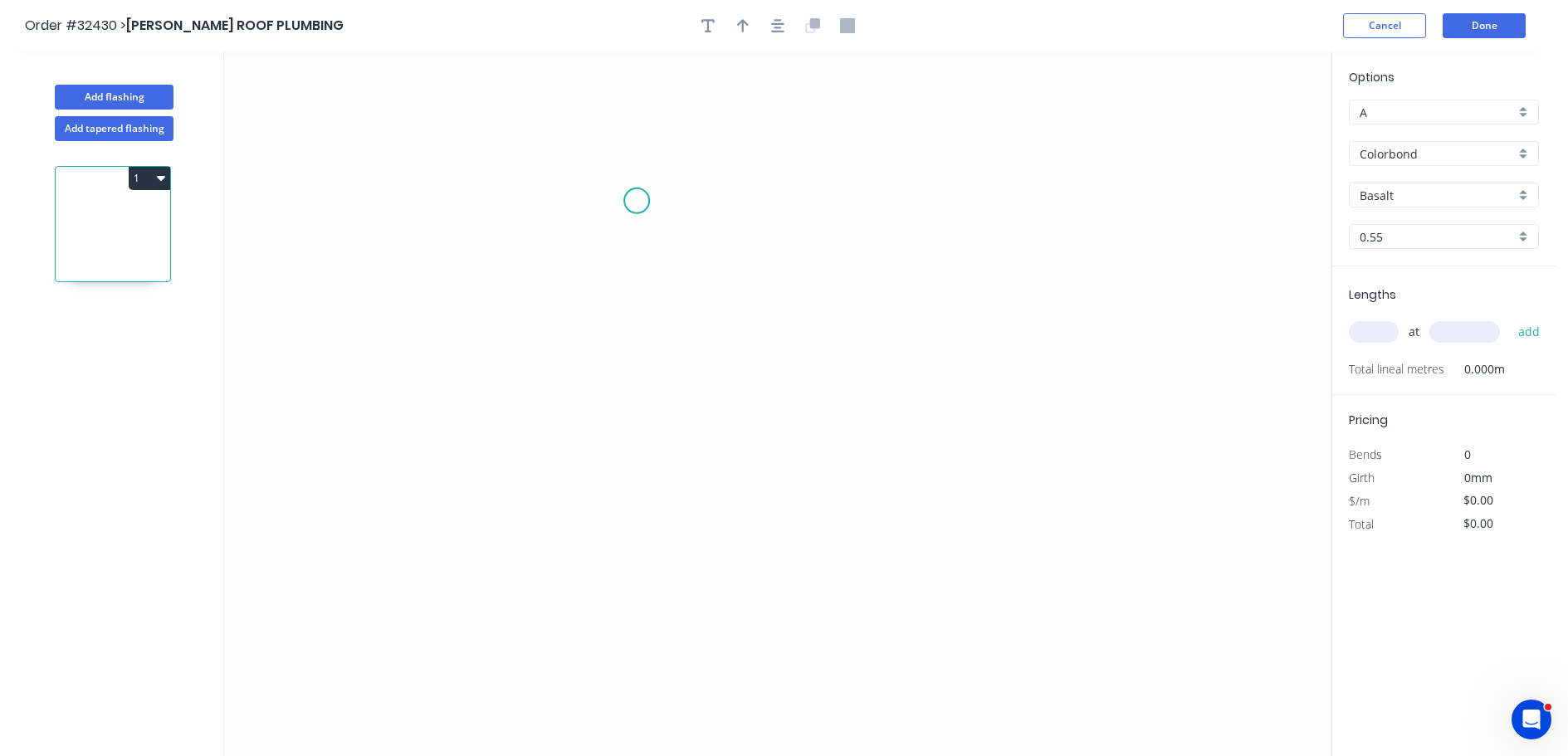
click at [640, 201] on icon "0" at bounding box center [778, 404] width 1107 height 705
click at [641, 405] on icon "0" at bounding box center [778, 404] width 1107 height 705
click at [878, 477] on icon "0 ?" at bounding box center [778, 404] width 1107 height 705
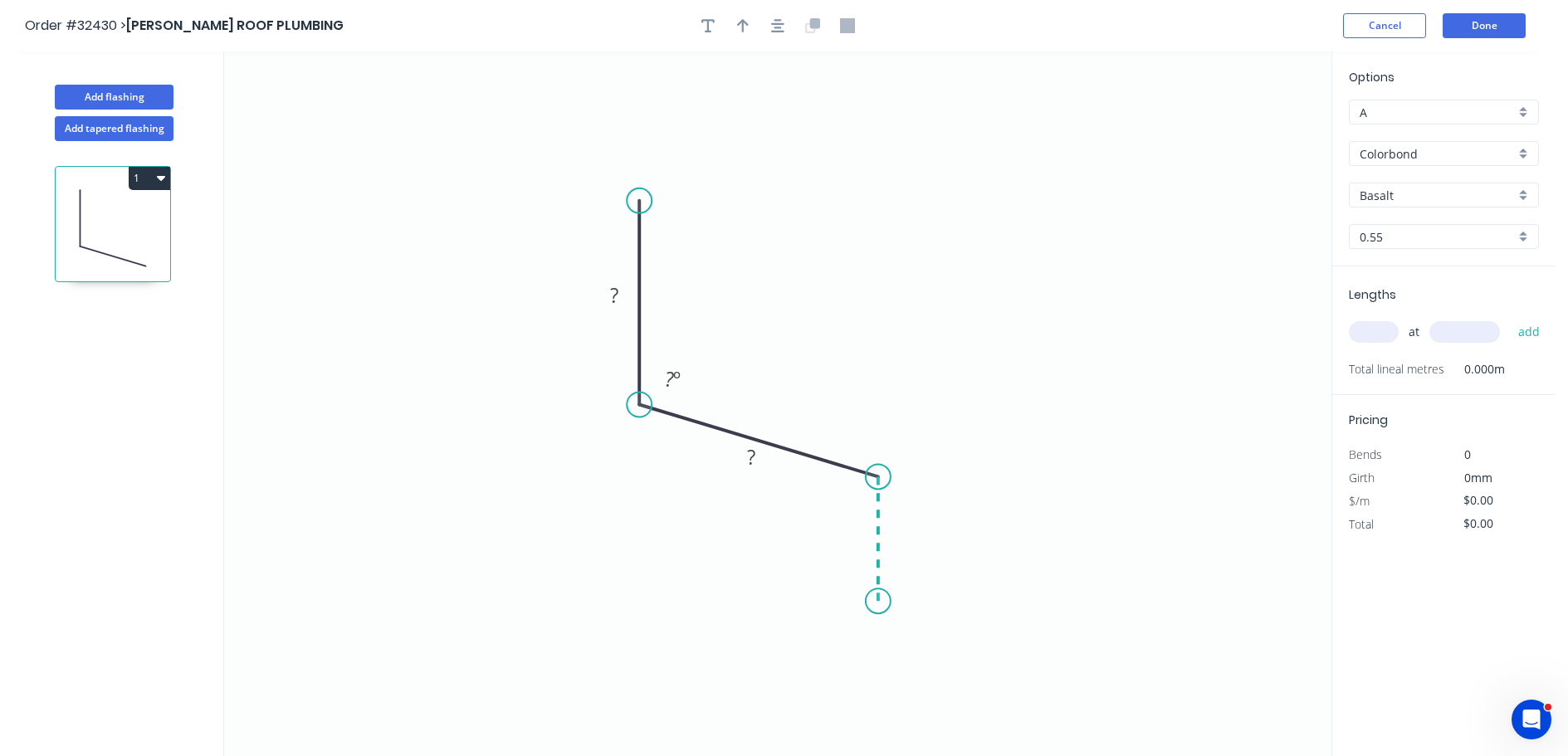
click at [881, 602] on icon "0 ? ? ? º" at bounding box center [778, 404] width 1107 height 705
click at [616, 289] on tspan "?" at bounding box center [615, 295] width 9 height 27
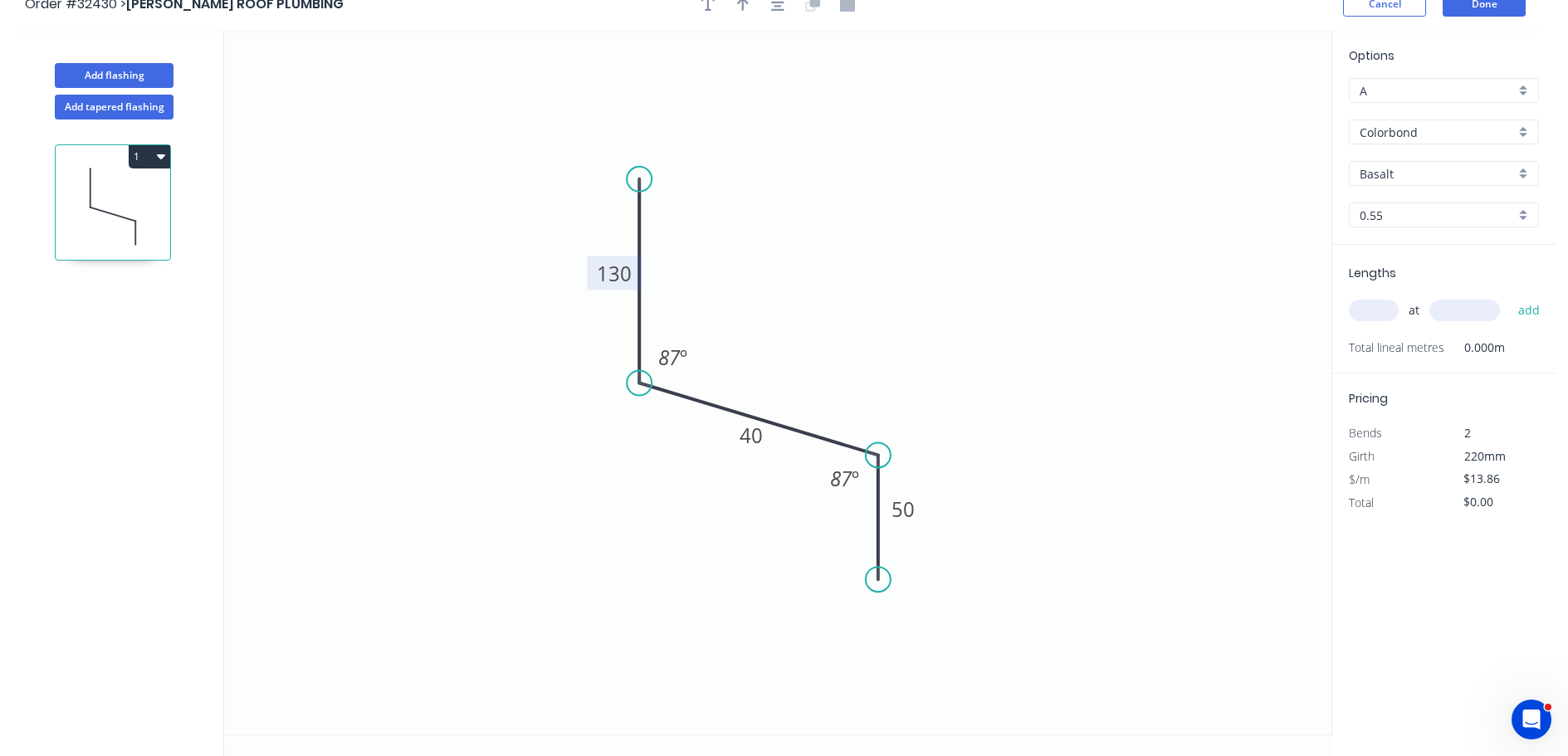
scroll to position [31, 0]
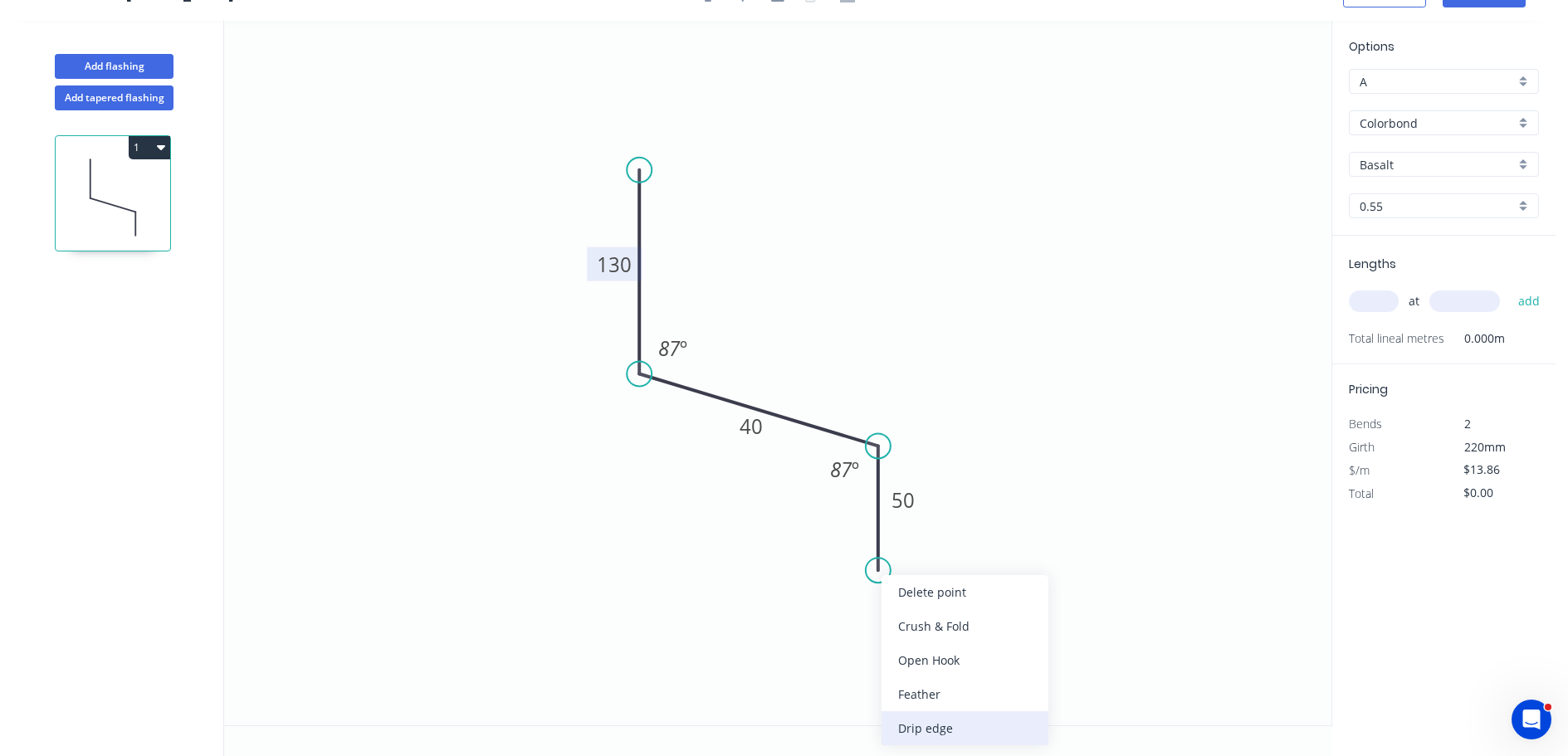
click at [976, 724] on div "Drip edge" at bounding box center [965, 728] width 166 height 34
type input "$14.92"
click at [949, 633] on div "Flip bend" at bounding box center [958, 631] width 166 height 34
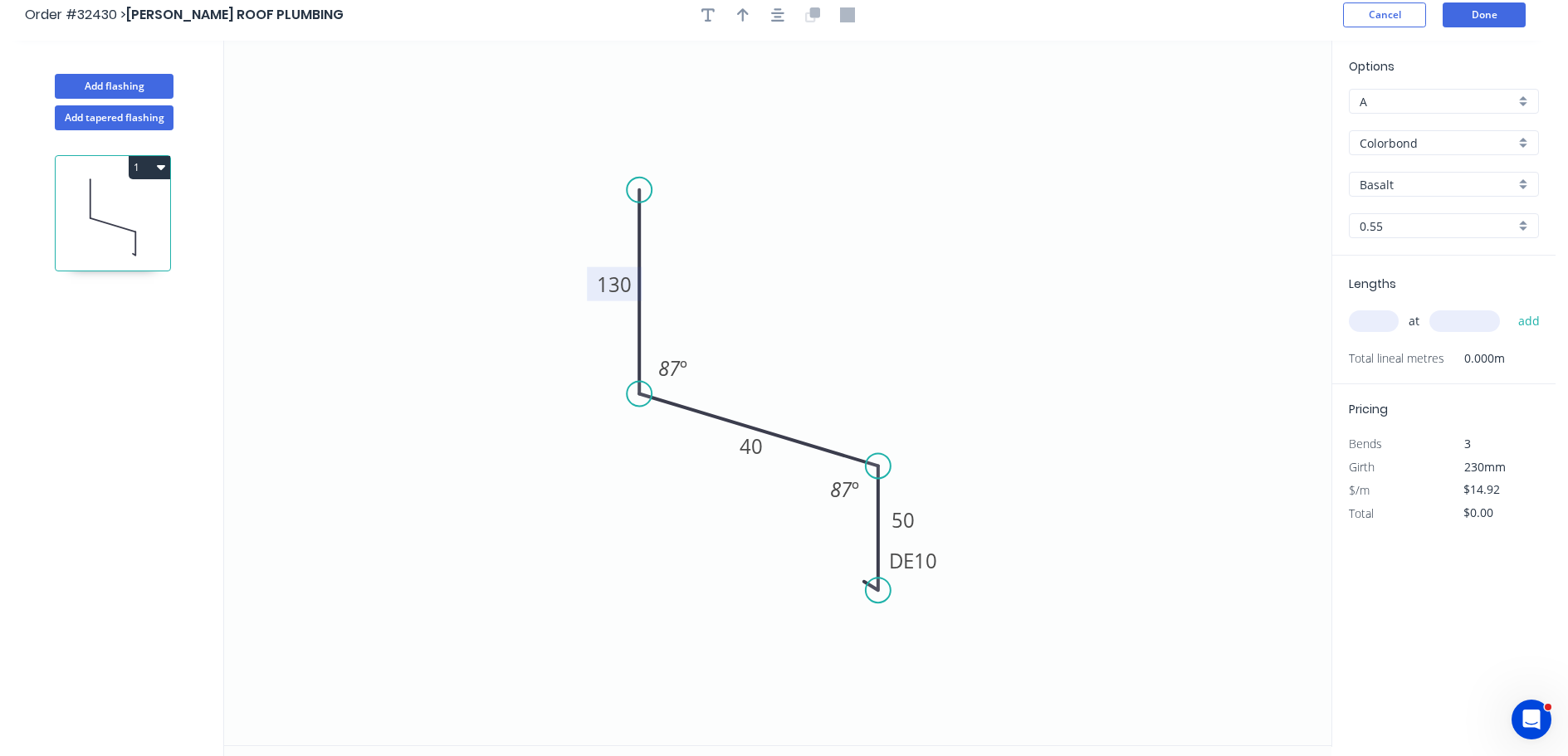
scroll to position [0, 0]
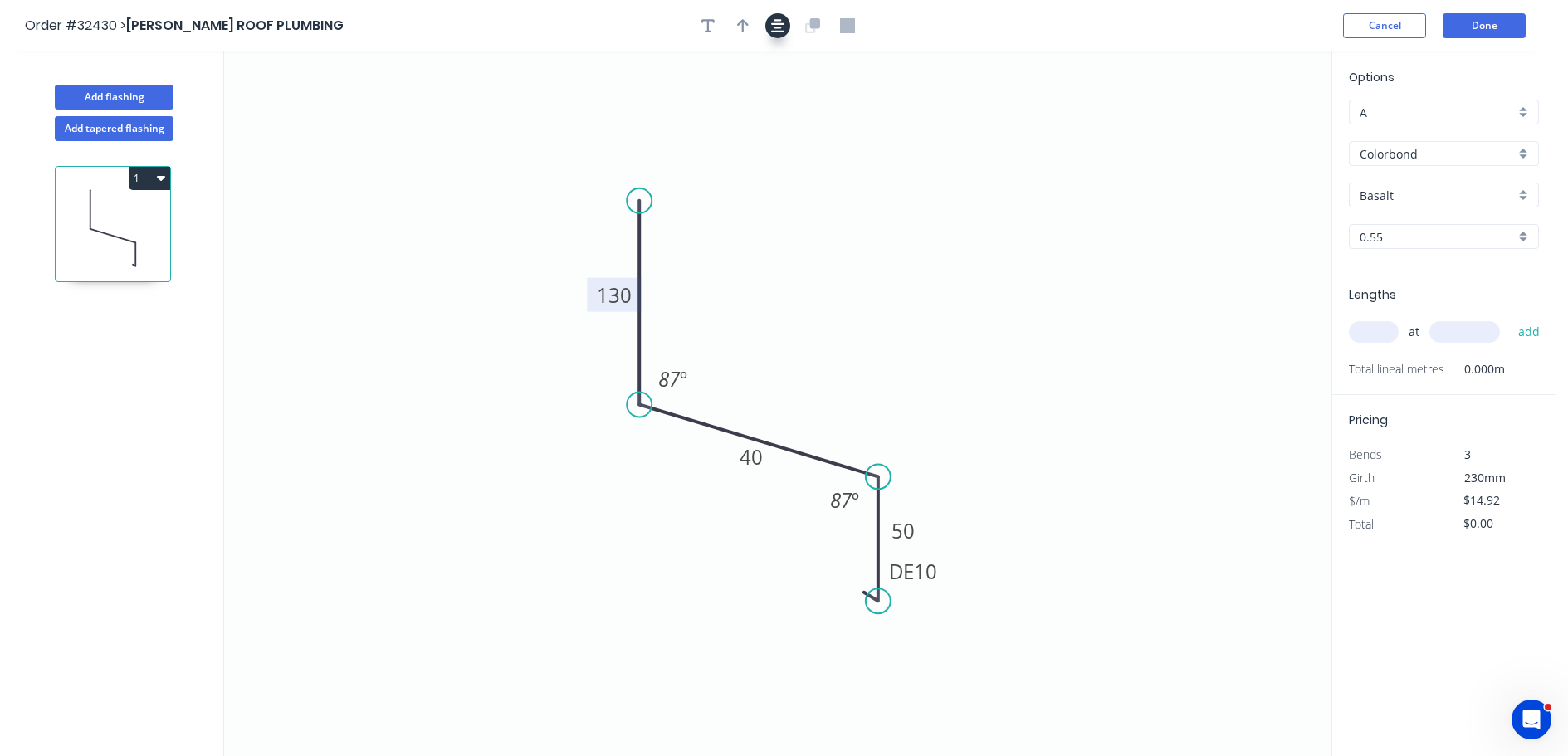
click at [778, 29] on icon "button" at bounding box center [778, 26] width 14 height 15
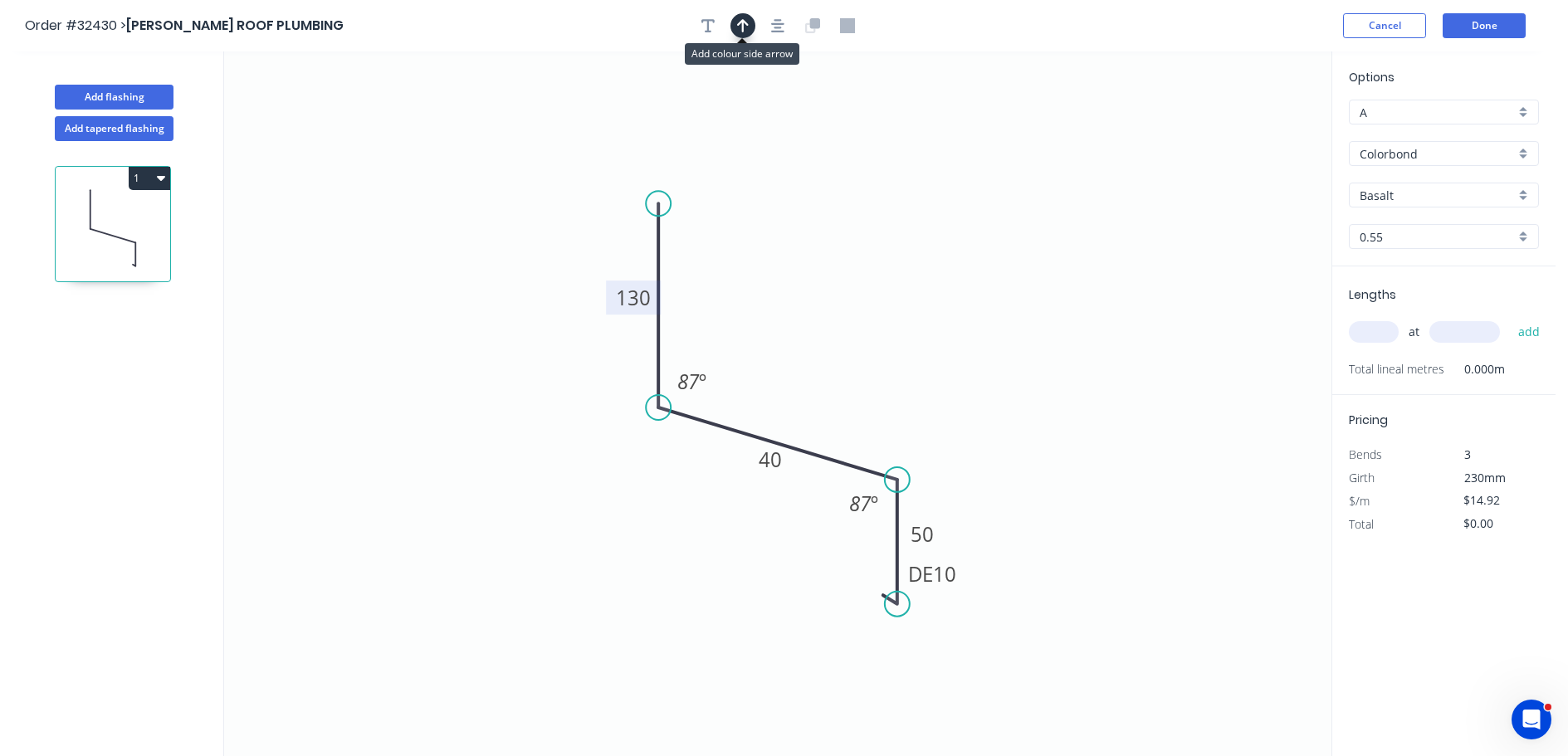
click at [747, 22] on icon "button" at bounding box center [743, 26] width 12 height 15
drag, startPoint x: 1248, startPoint y: 131, endPoint x: 826, endPoint y: 380, distance: 490.0
click at [826, 380] on icon at bounding box center [826, 361] width 15 height 53
click at [1373, 327] on input "text" at bounding box center [1373, 331] width 50 height 21
click at [1524, 196] on div "Basalt" at bounding box center [1443, 195] width 190 height 25
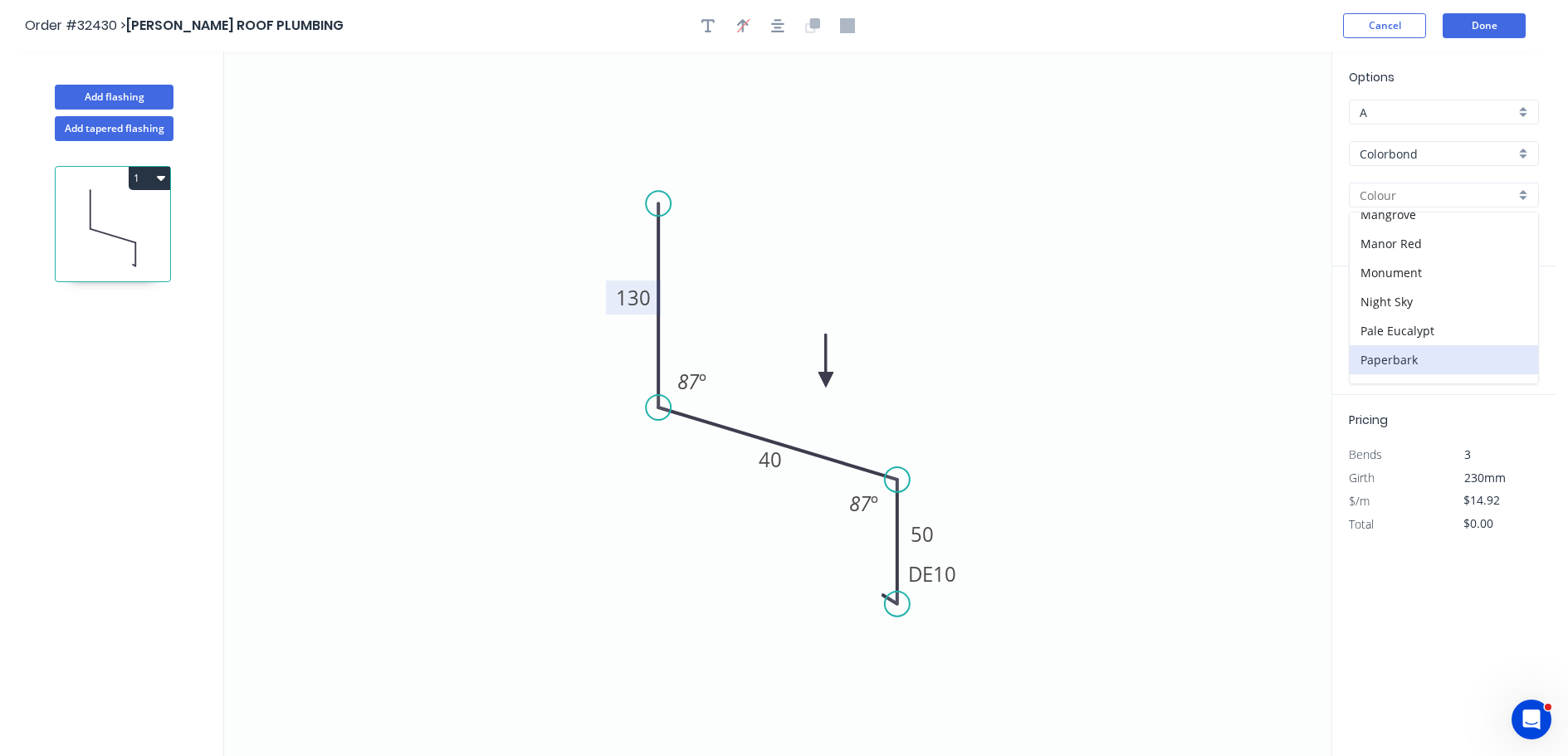
scroll to position [332, 0]
click at [1454, 299] on div "Monument" at bounding box center [1443, 302] width 189 height 29
type input "Monument"
click at [1373, 336] on input "text" at bounding box center [1373, 331] width 50 height 21
type input "5"
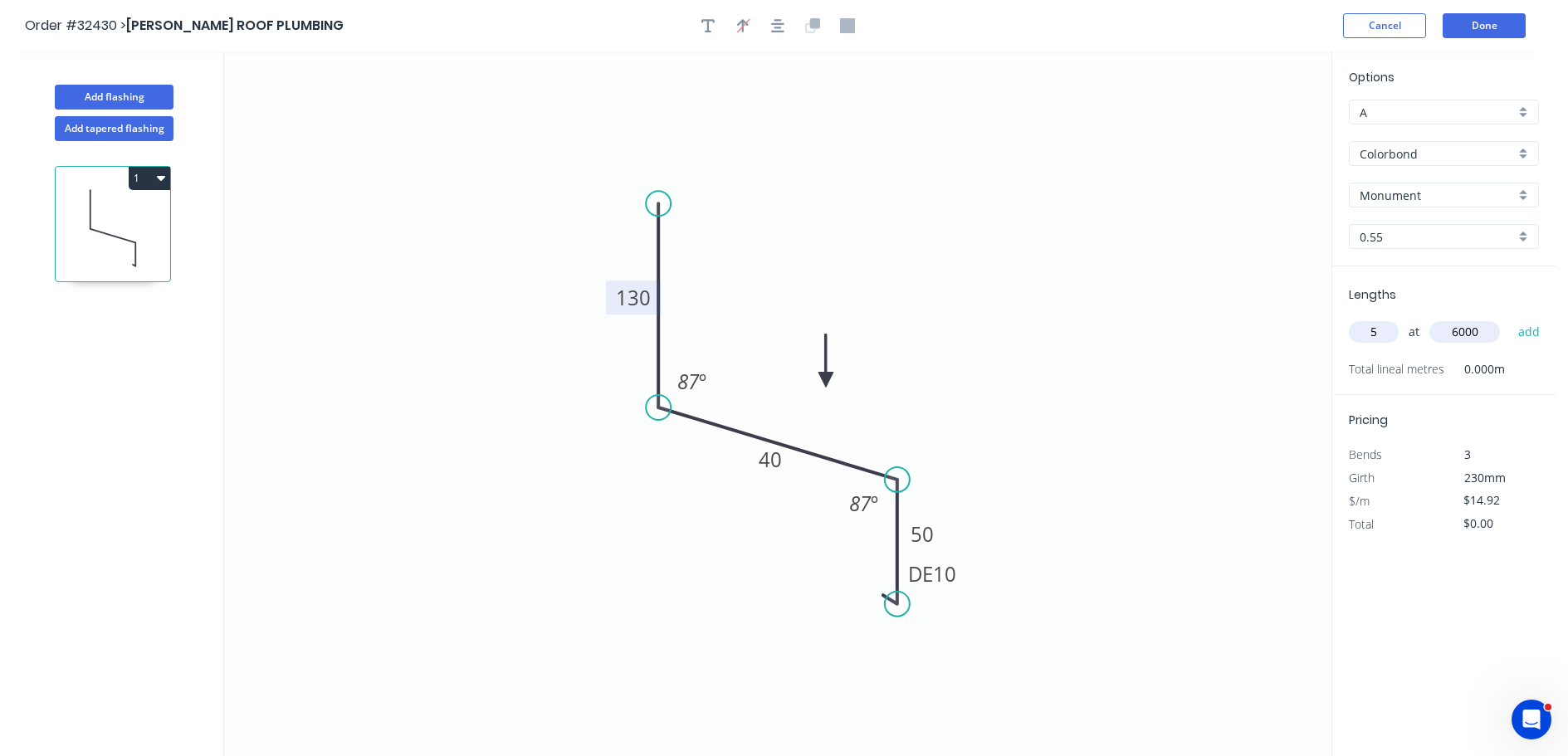
type input "6000"
click at [1510, 317] on button "add" at bounding box center [1530, 331] width 39 height 28
type input "$447.60"
click at [1505, 23] on button "Done" at bounding box center [1483, 26] width 83 height 25
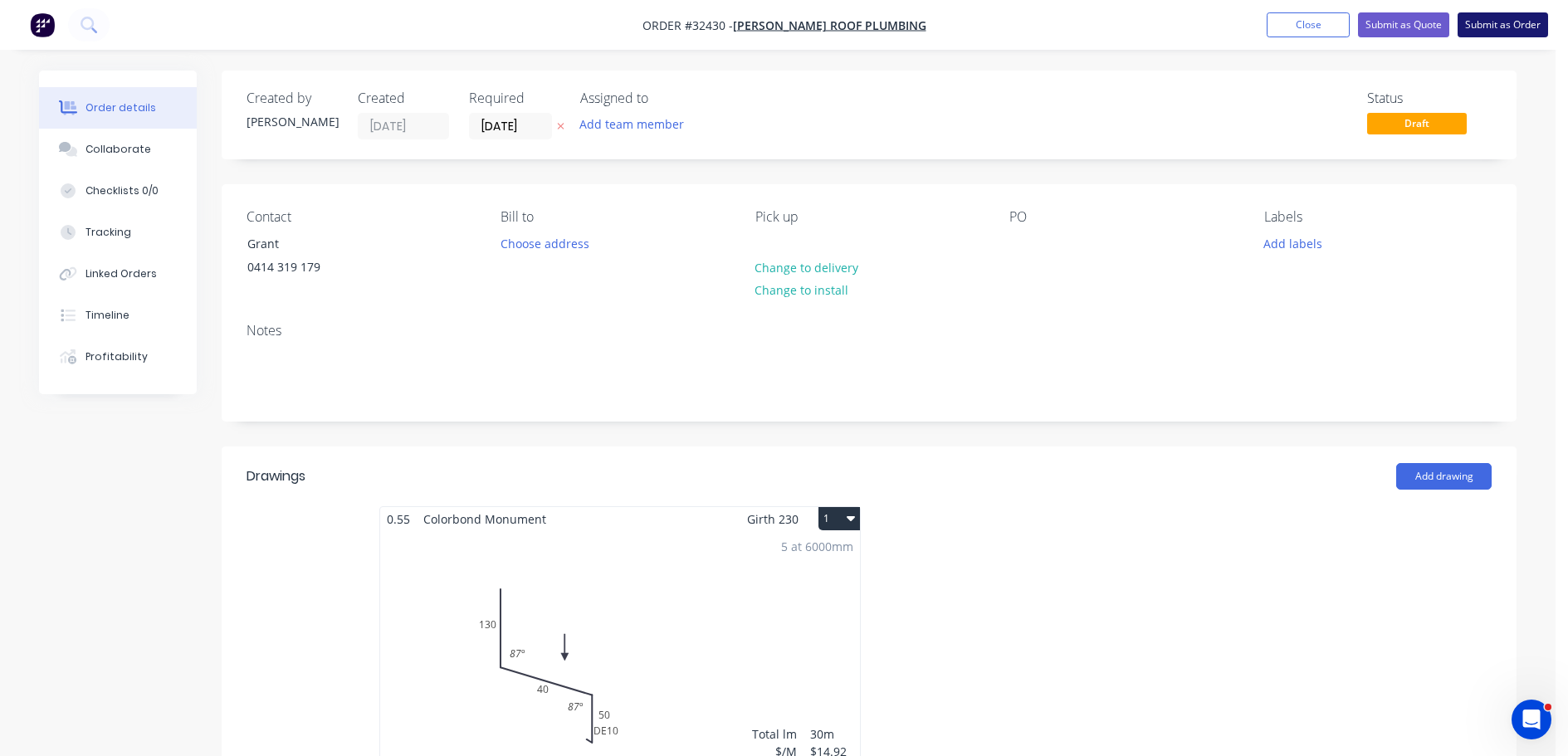
click at [1497, 26] on button "Submit as Order" at bounding box center [1503, 25] width 90 height 25
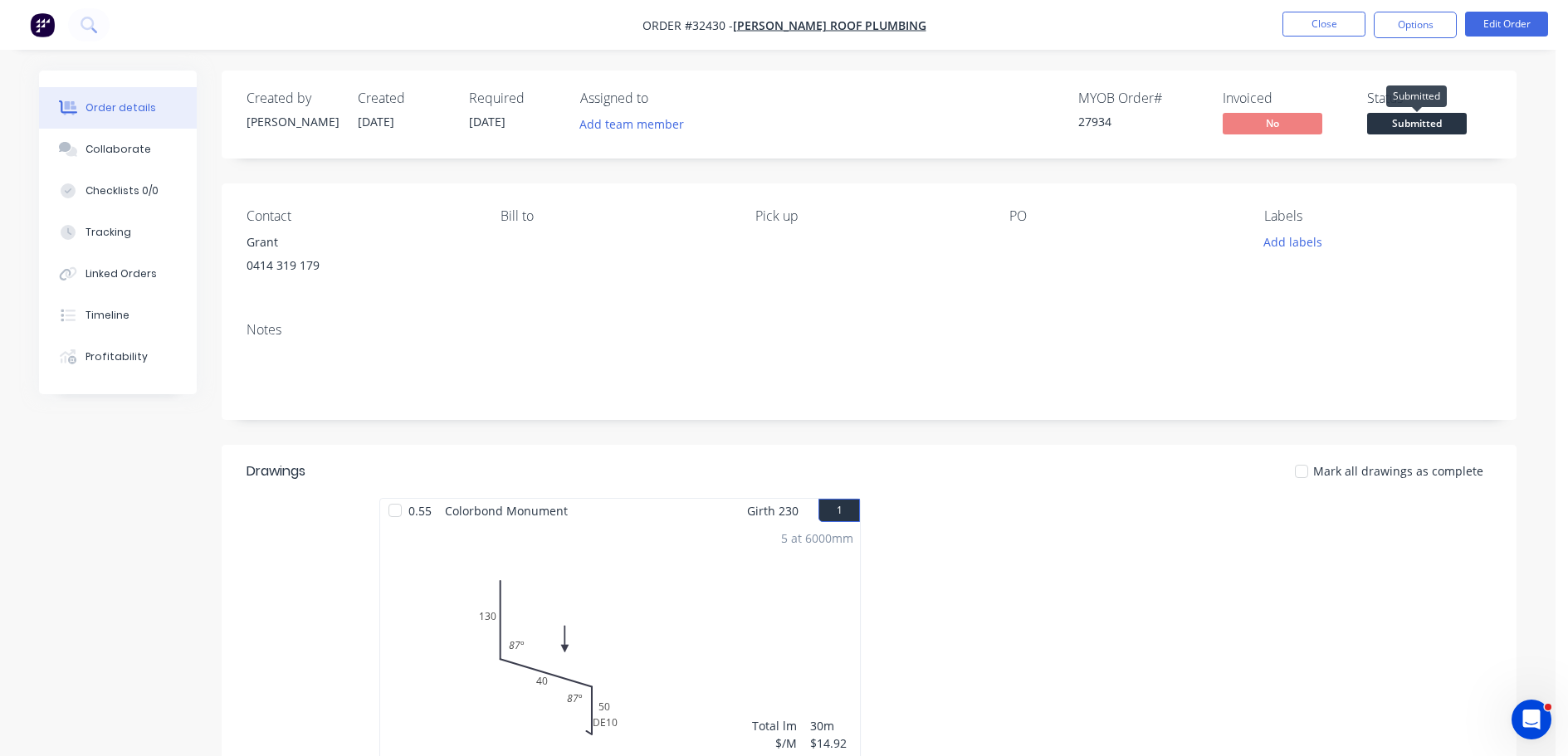
click at [1414, 122] on span "Submitted" at bounding box center [1417, 123] width 100 height 20
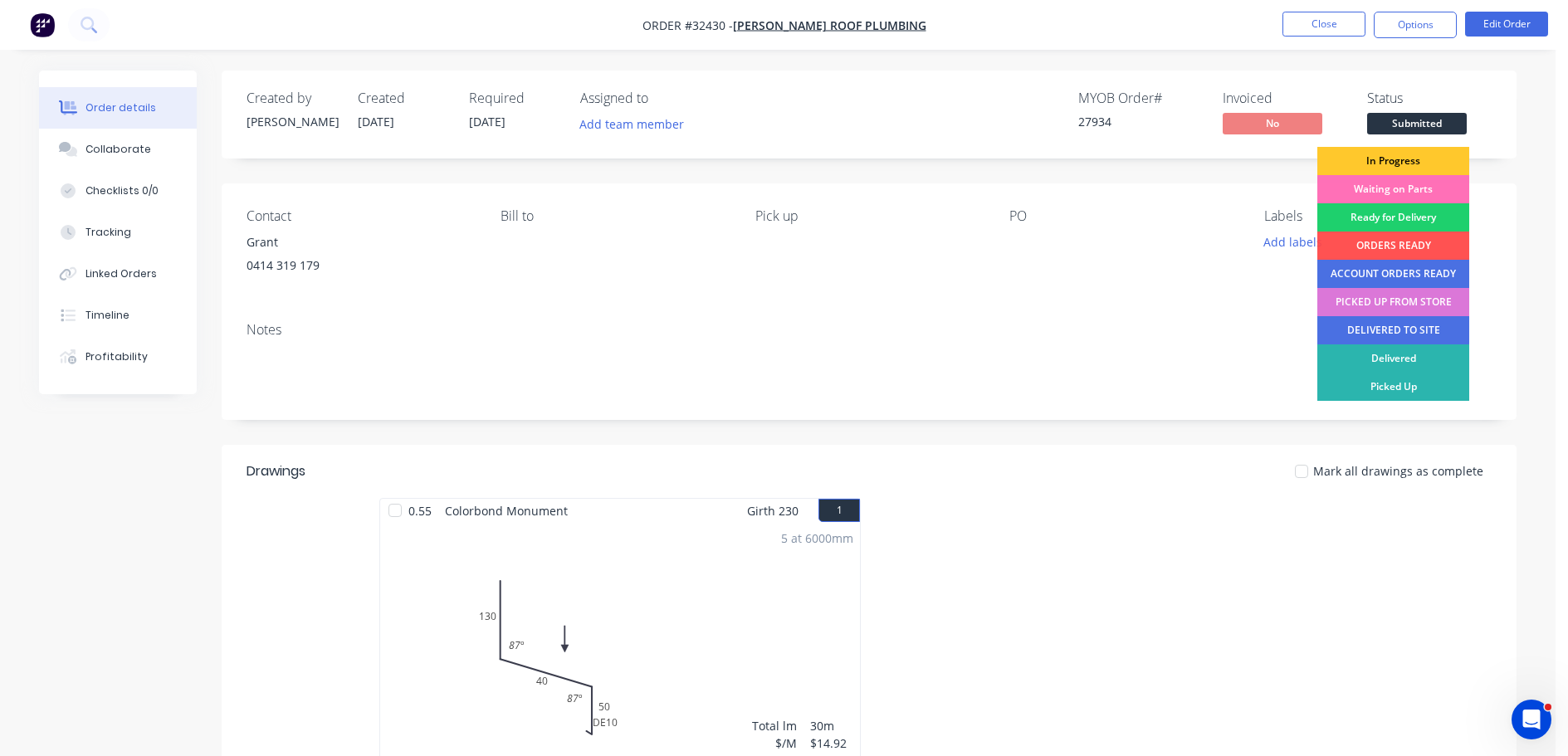
click at [1411, 160] on div "In Progress" at bounding box center [1393, 160] width 152 height 28
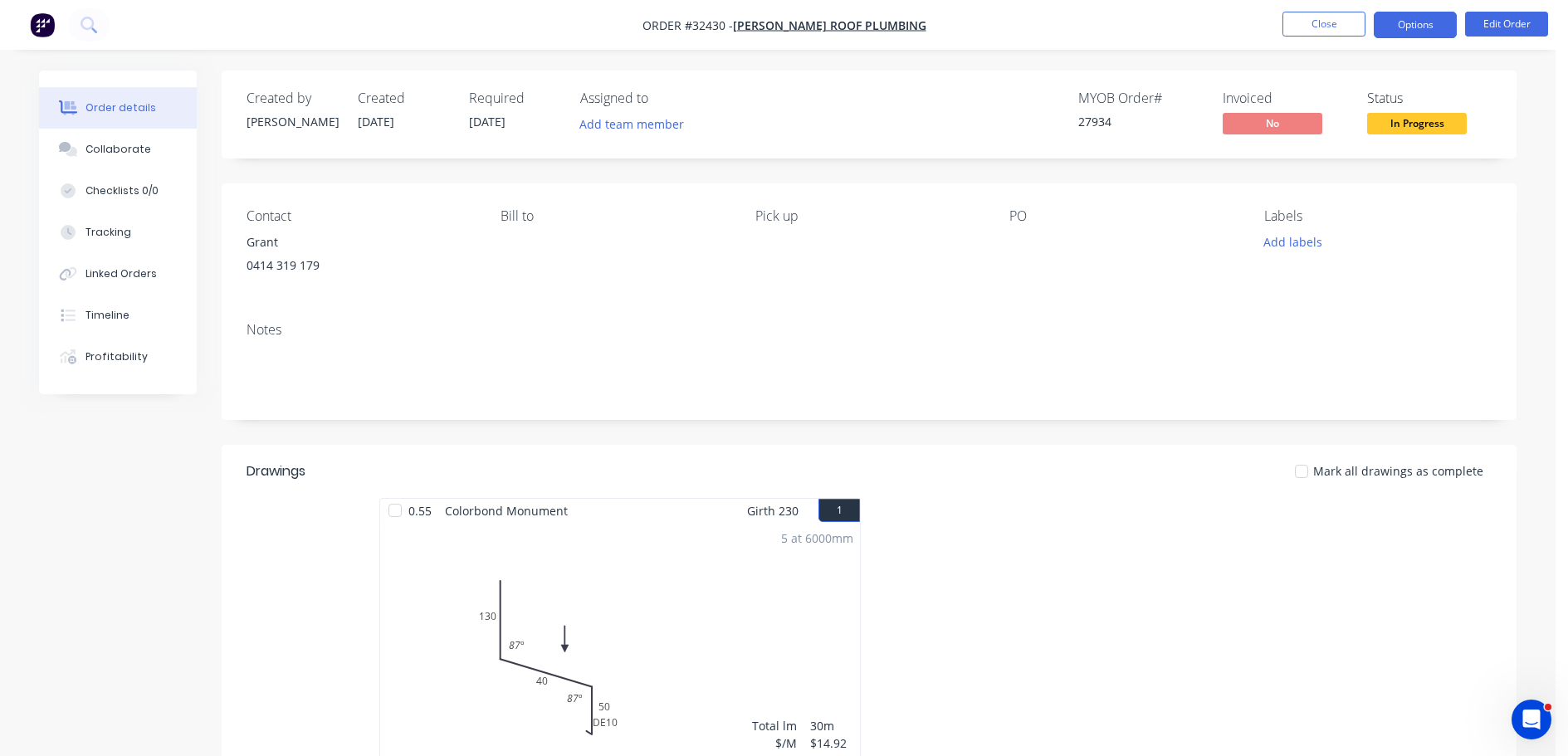
click at [1419, 29] on button "Options" at bounding box center [1415, 25] width 83 height 26
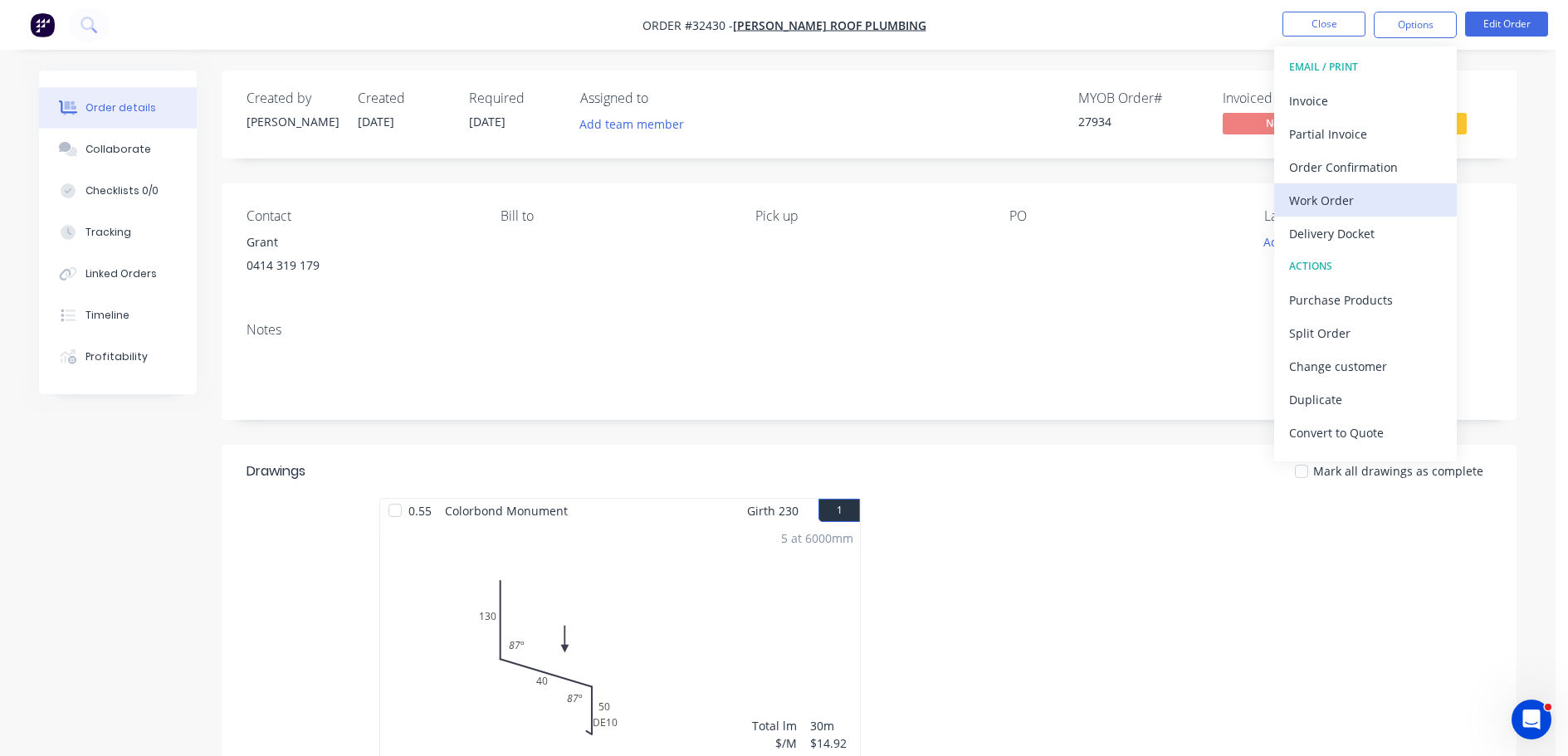
click at [1352, 199] on div "Work Order" at bounding box center [1365, 201] width 153 height 24
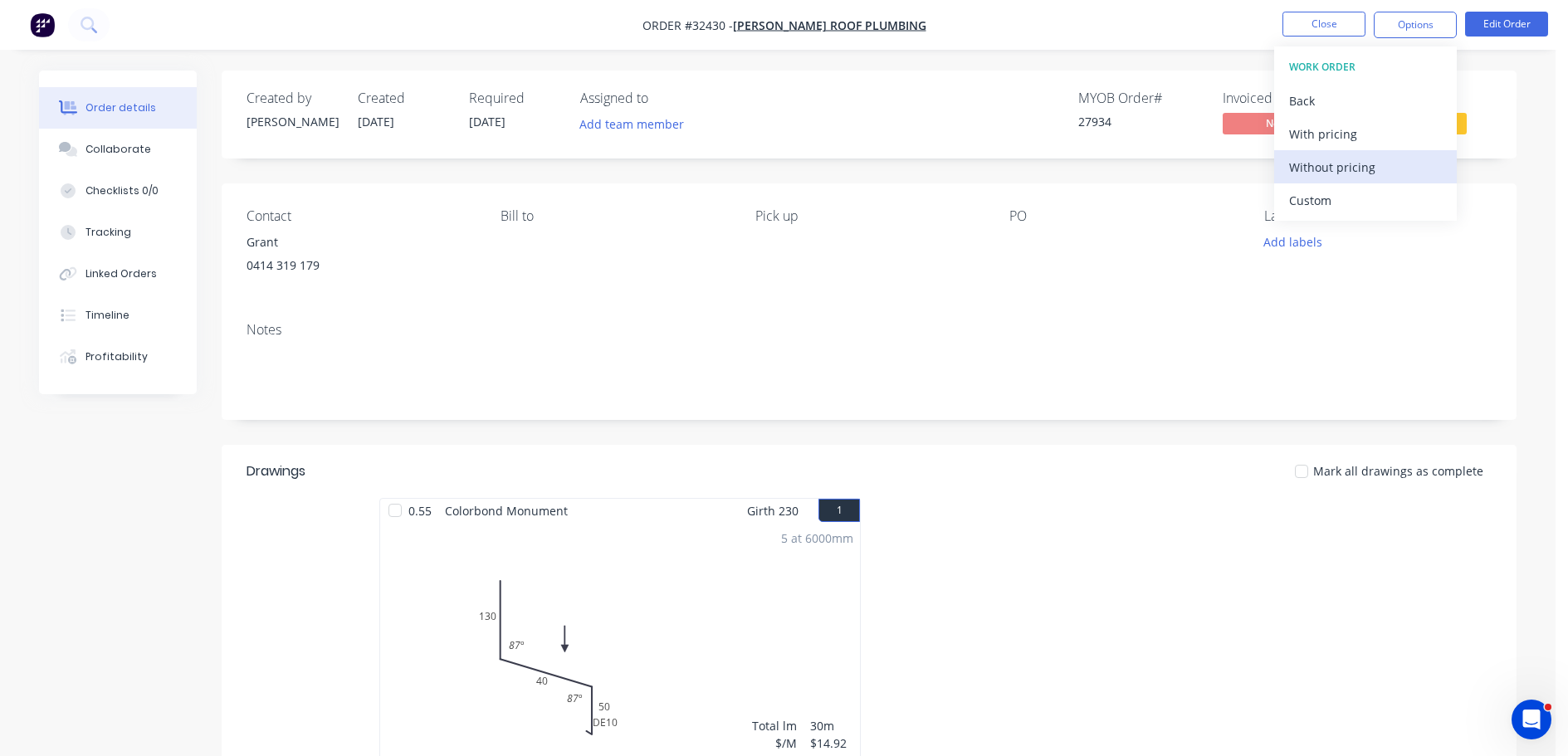
click at [1374, 164] on div "Without pricing" at bounding box center [1365, 167] width 153 height 24
click at [1537, 85] on div "Order details Collaborate Checklists 0/0 Tracking Linked Orders Timeline Profit…" at bounding box center [778, 544] width 1556 height 1089
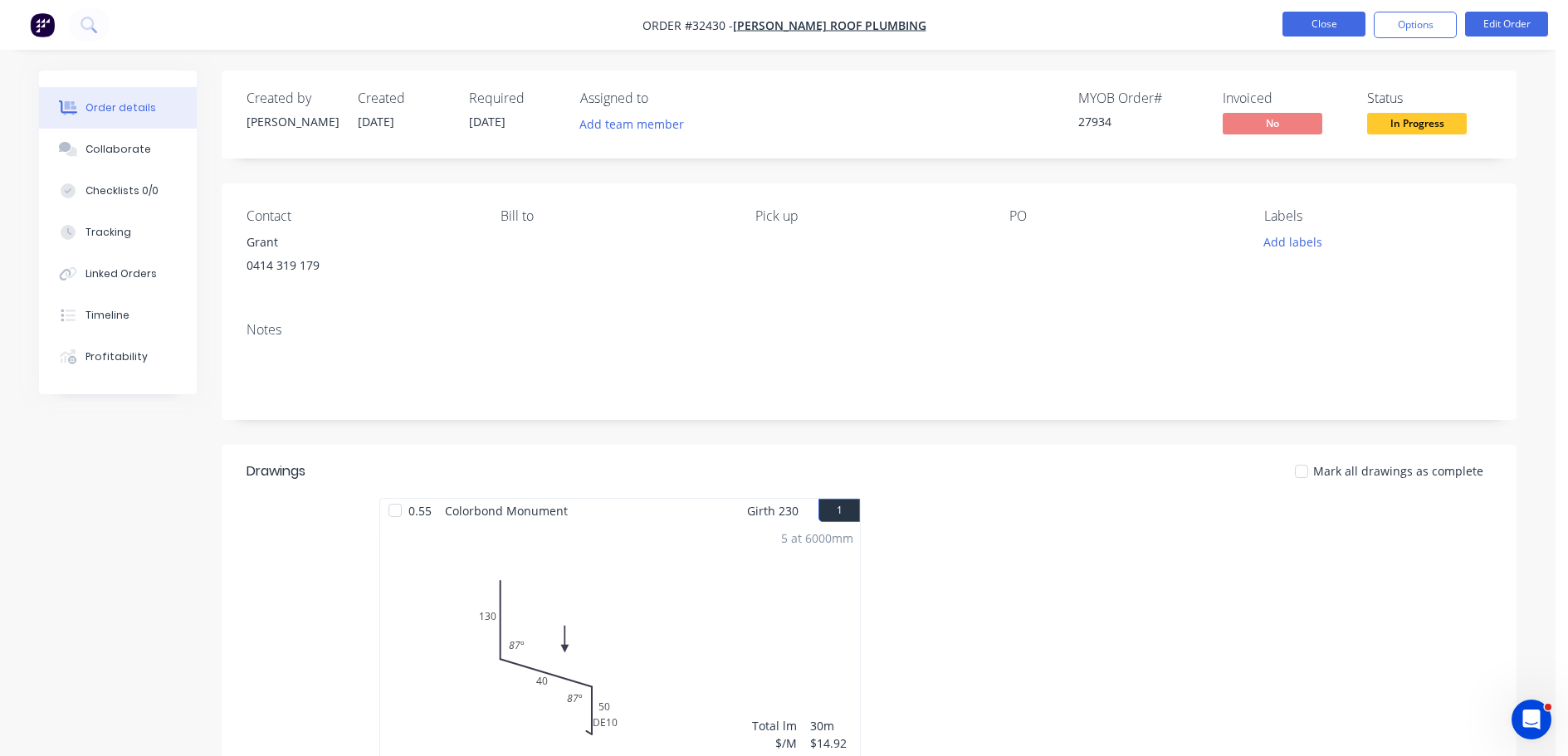
click at [1314, 24] on button "Close" at bounding box center [1324, 24] width 83 height 25
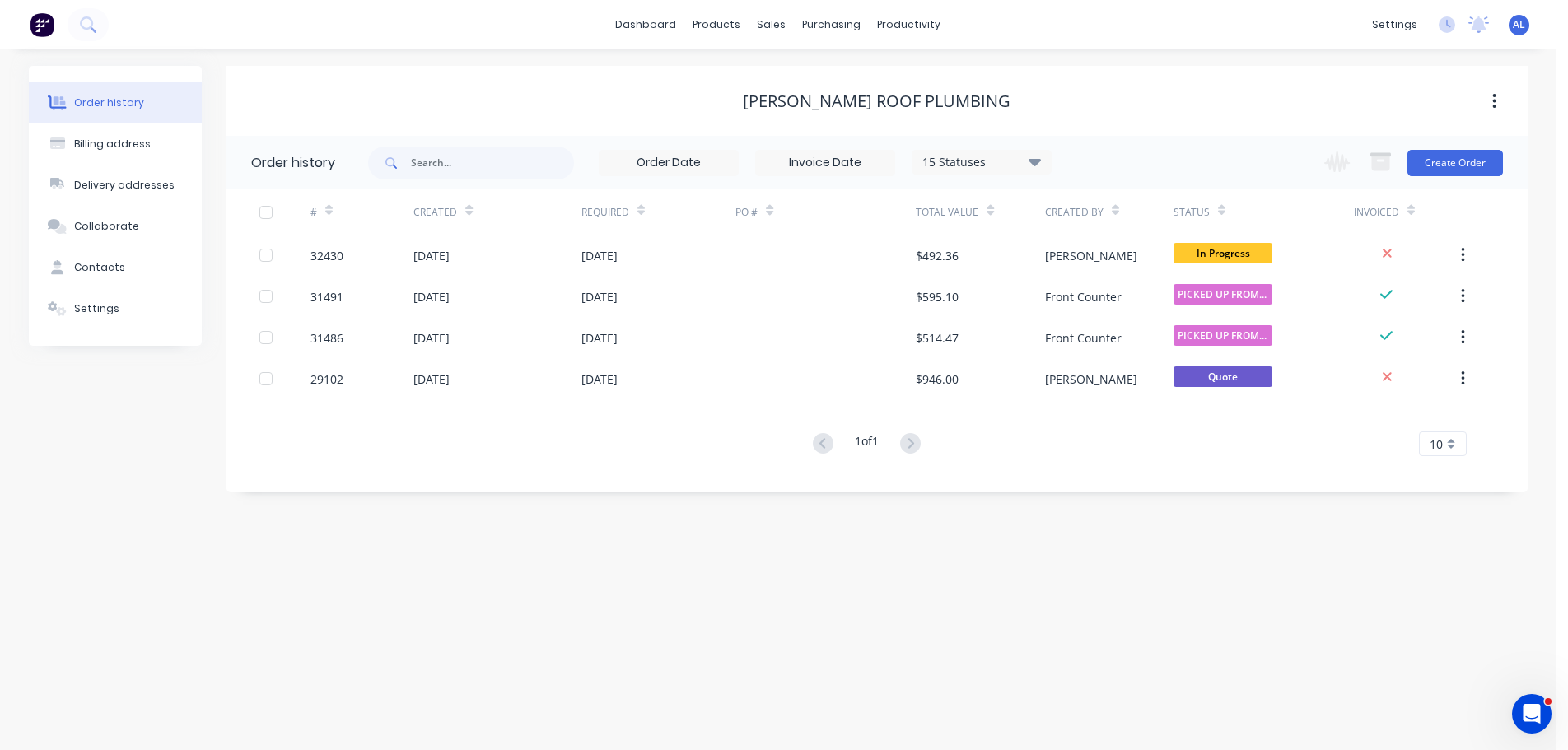
click at [40, 30] on img at bounding box center [41, 25] width 25 height 25
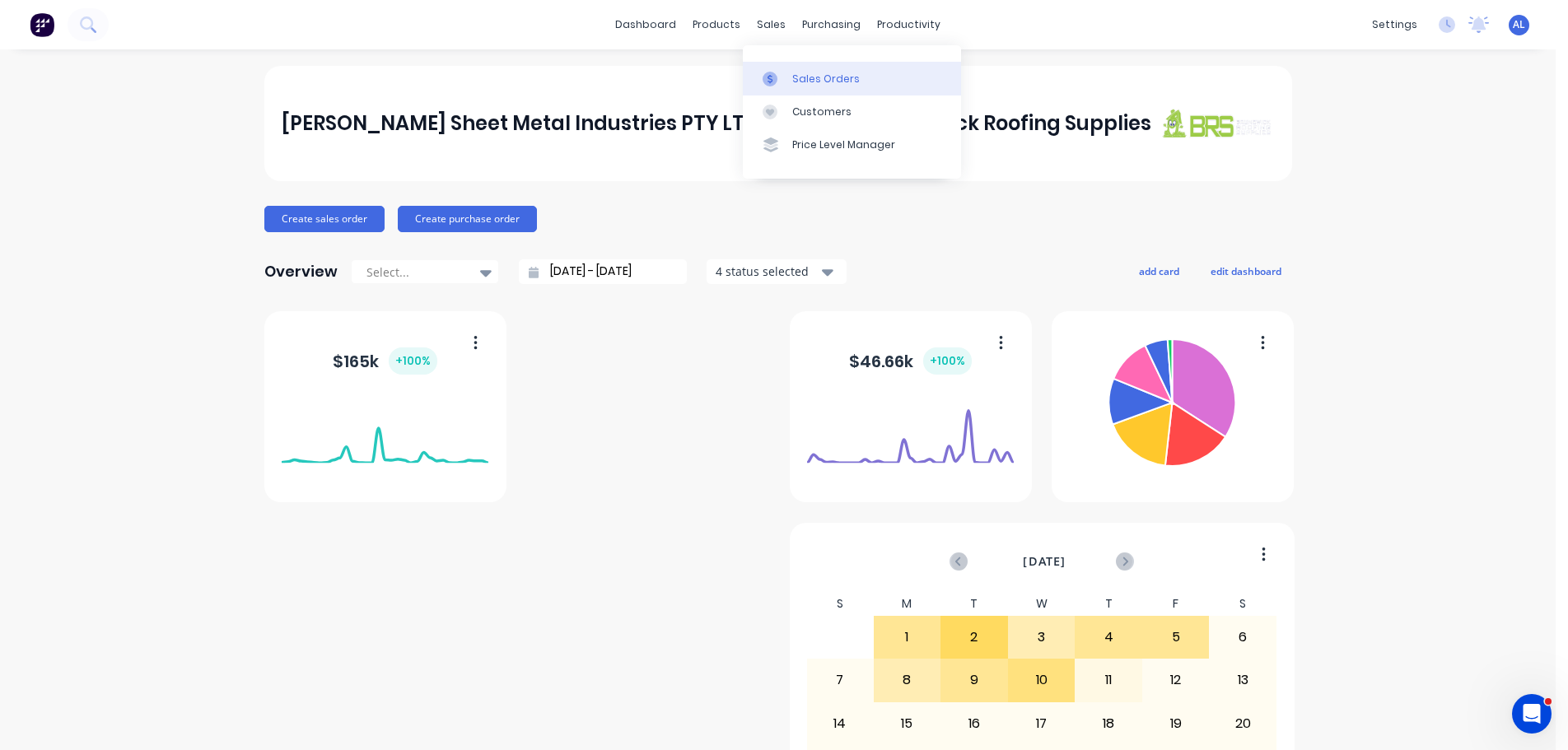
click at [829, 80] on div "Sales Orders" at bounding box center [826, 80] width 68 height 15
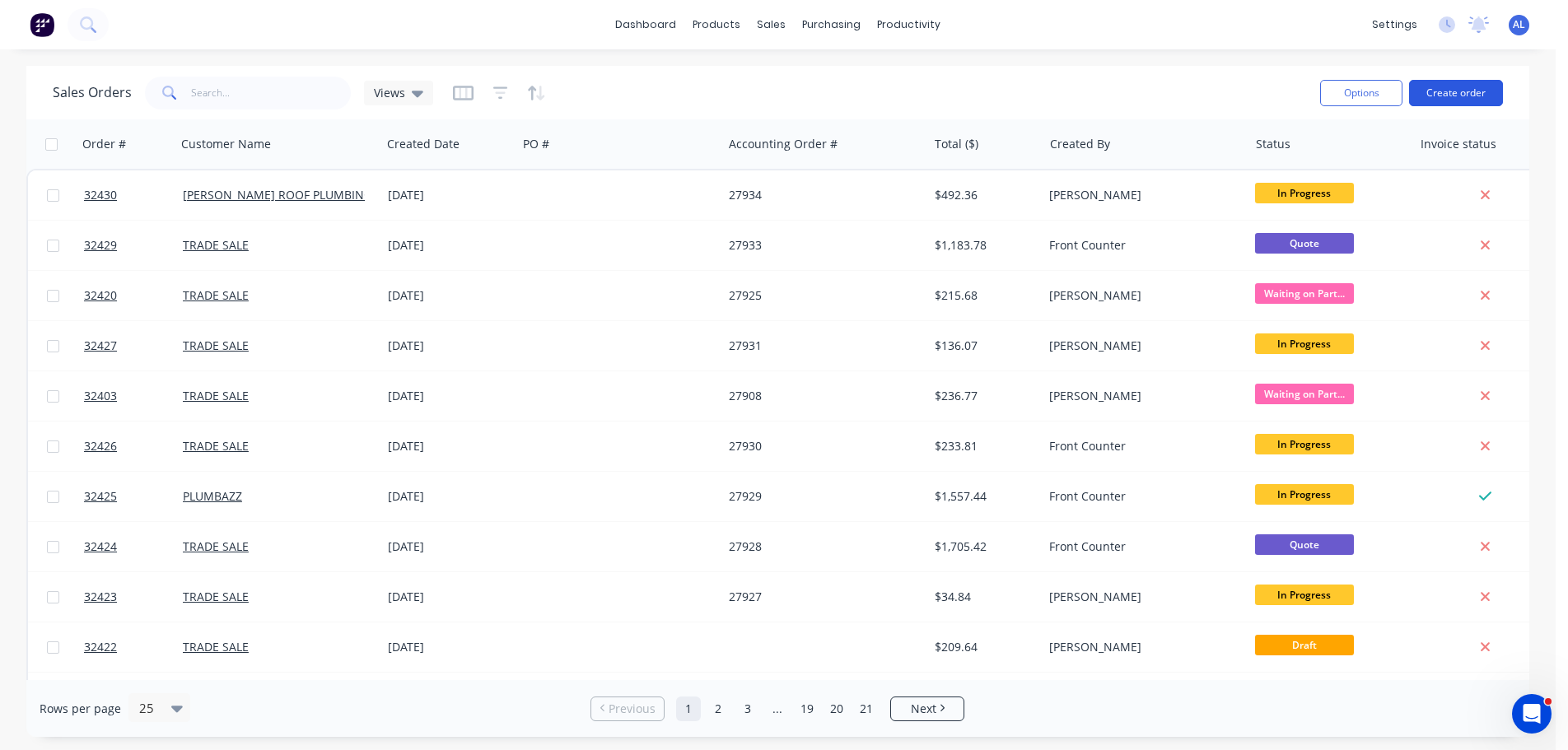
click at [1451, 92] on button "Create order" at bounding box center [1455, 92] width 94 height 26
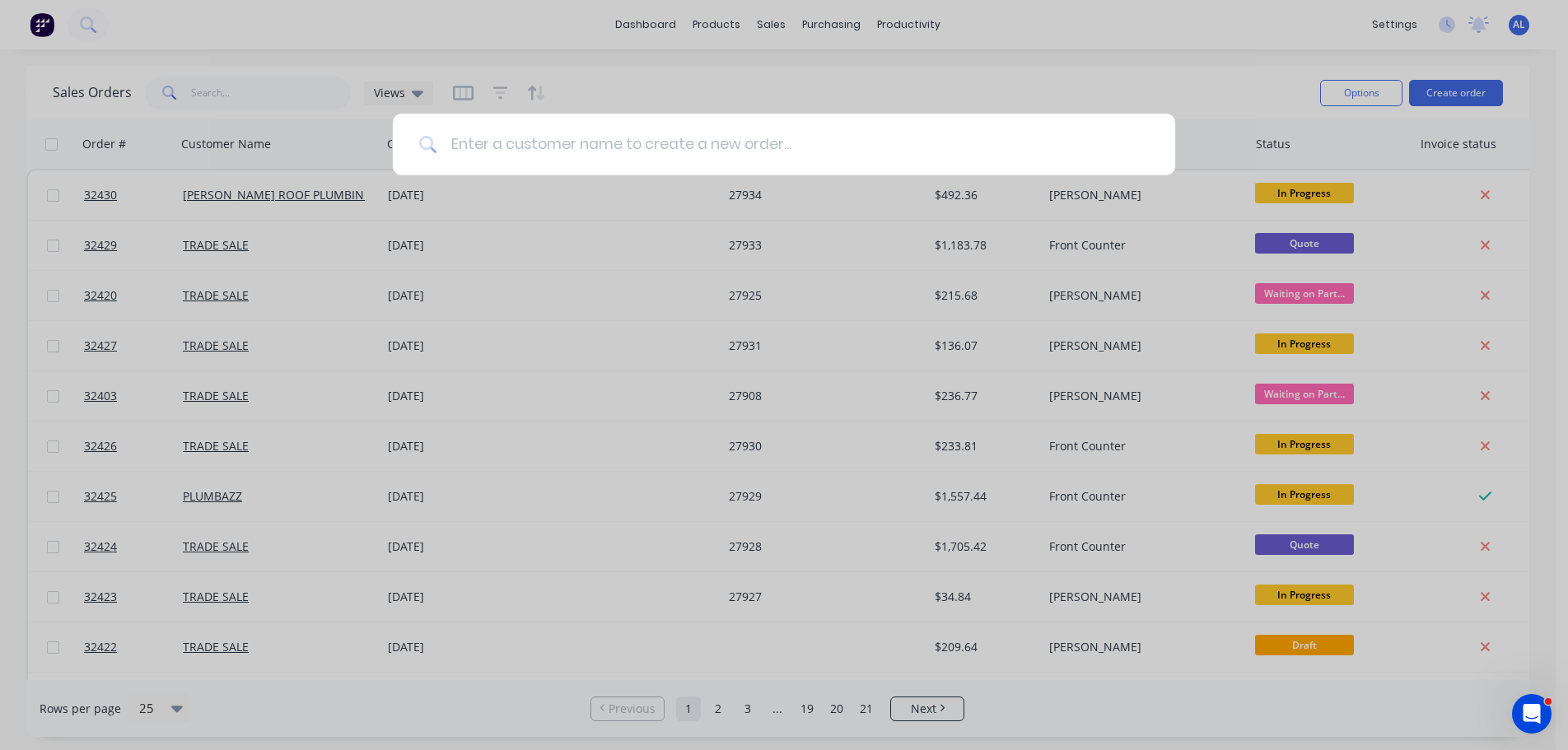
click at [588, 148] on input at bounding box center [792, 144] width 711 height 62
type input "r"
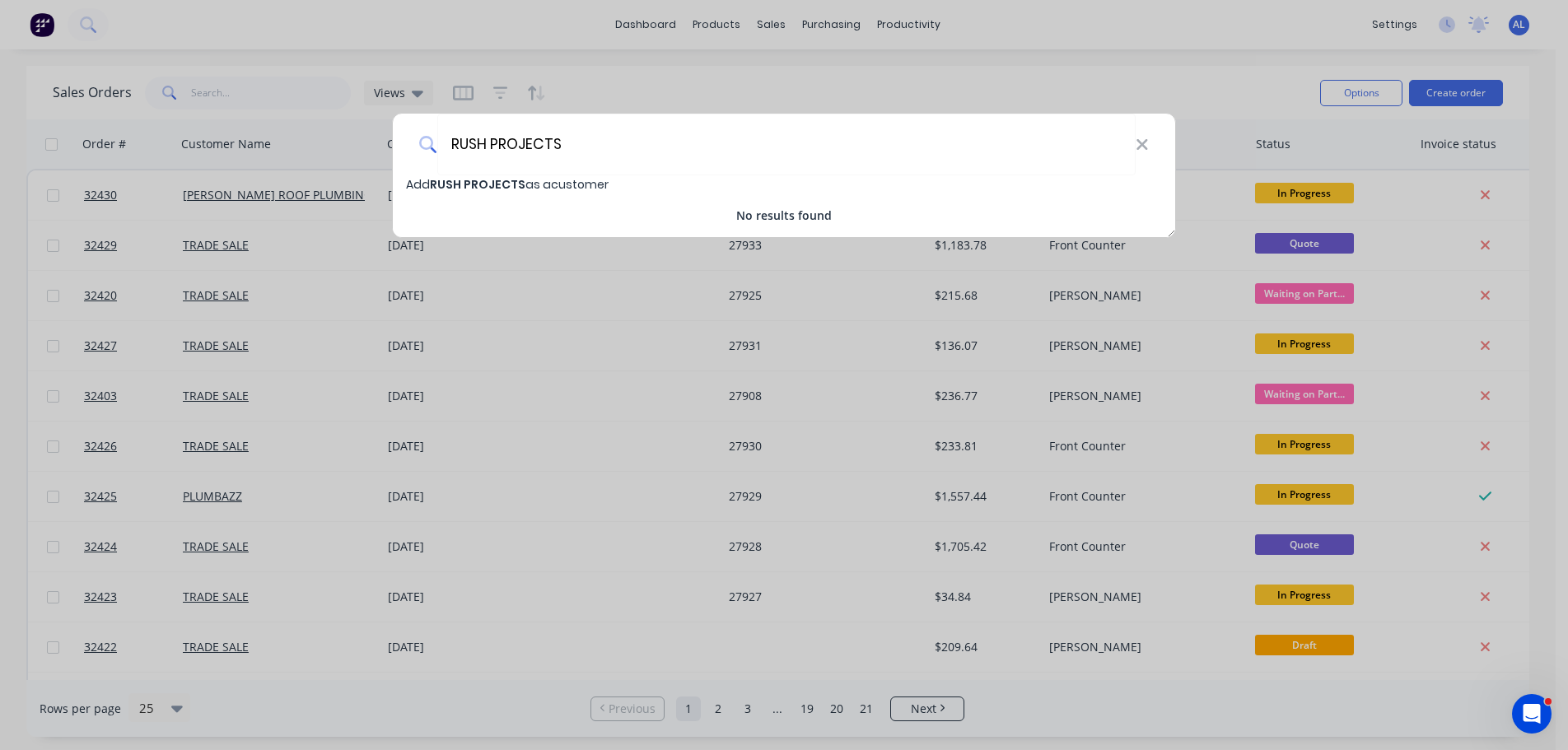
type input "RUSH PROJECTS"
click at [473, 186] on span "RUSH PROJECTS" at bounding box center [478, 184] width 96 height 16
select select "AU"
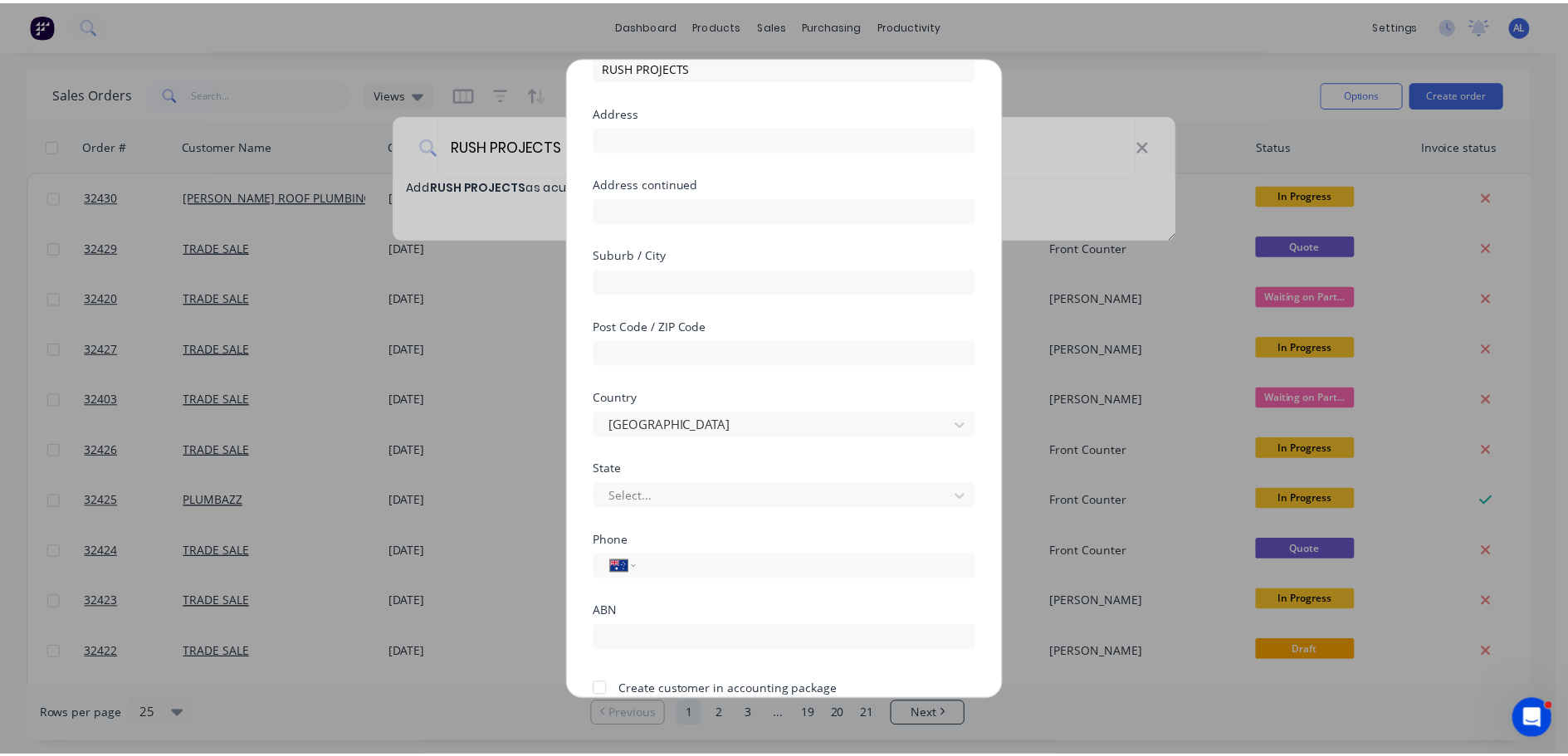
scroll to position [167, 0]
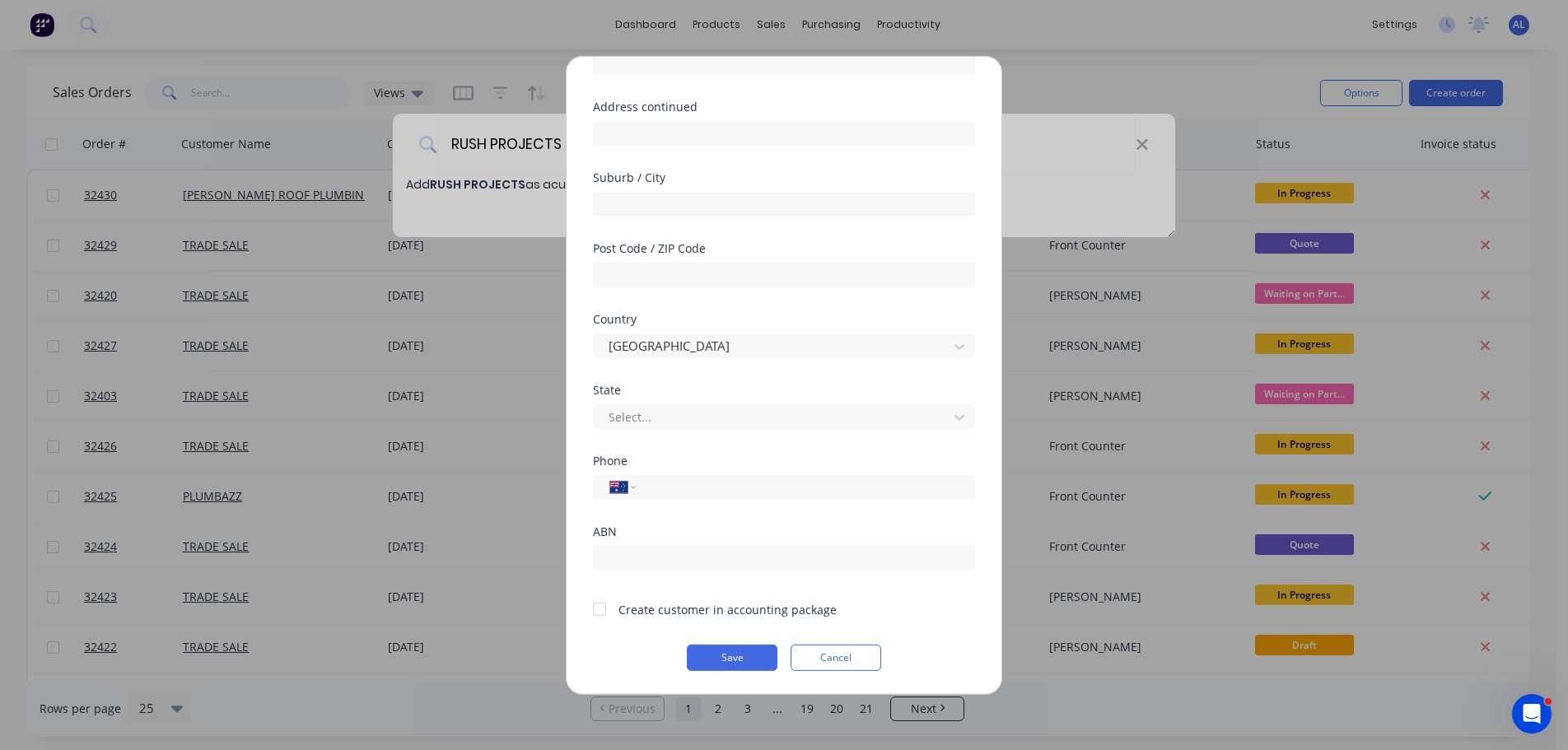
click at [598, 611] on div at bounding box center [599, 609] width 33 height 33
click at [715, 666] on button "Save" at bounding box center [732, 657] width 91 height 26
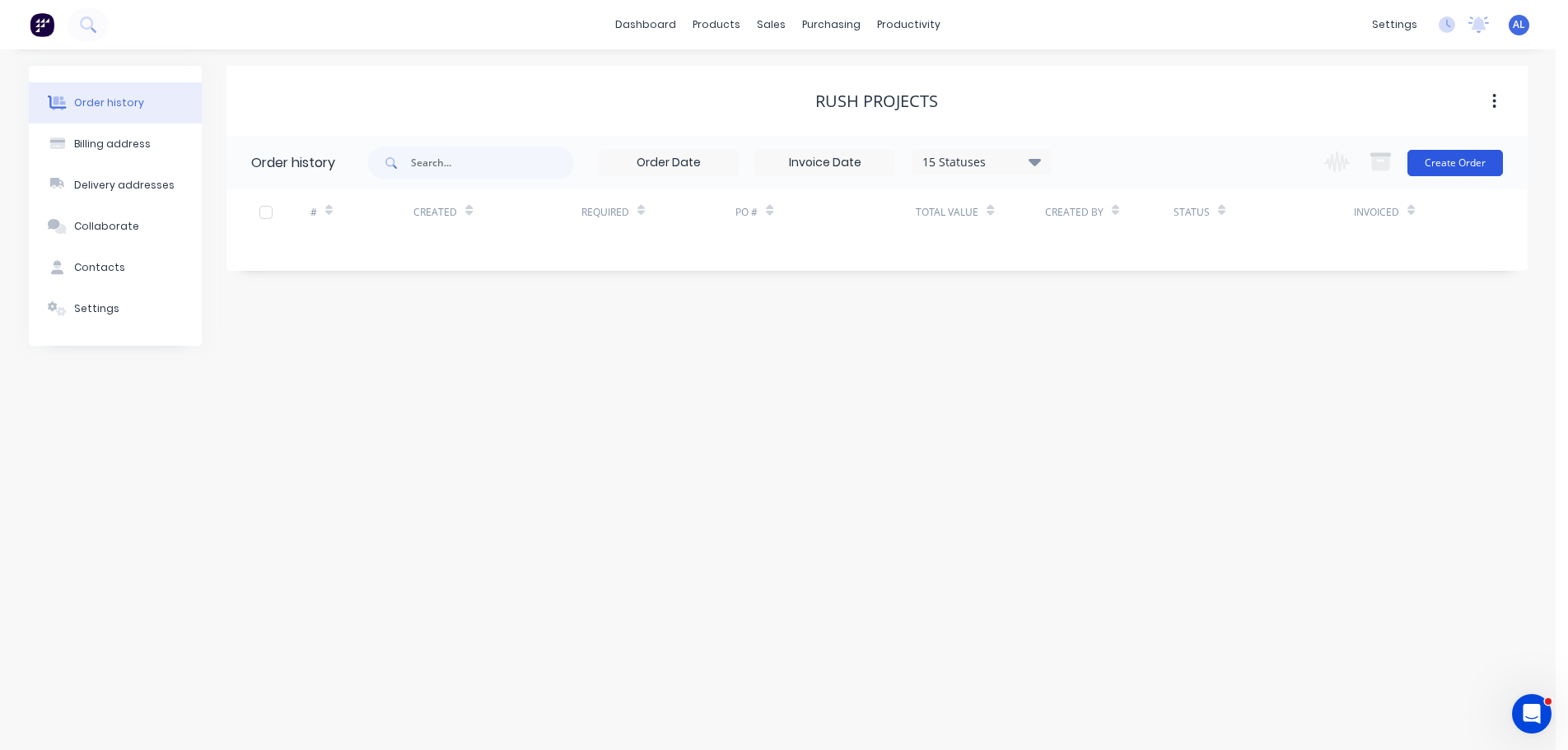
click at [1456, 165] on button "Create Order" at bounding box center [1455, 163] width 96 height 26
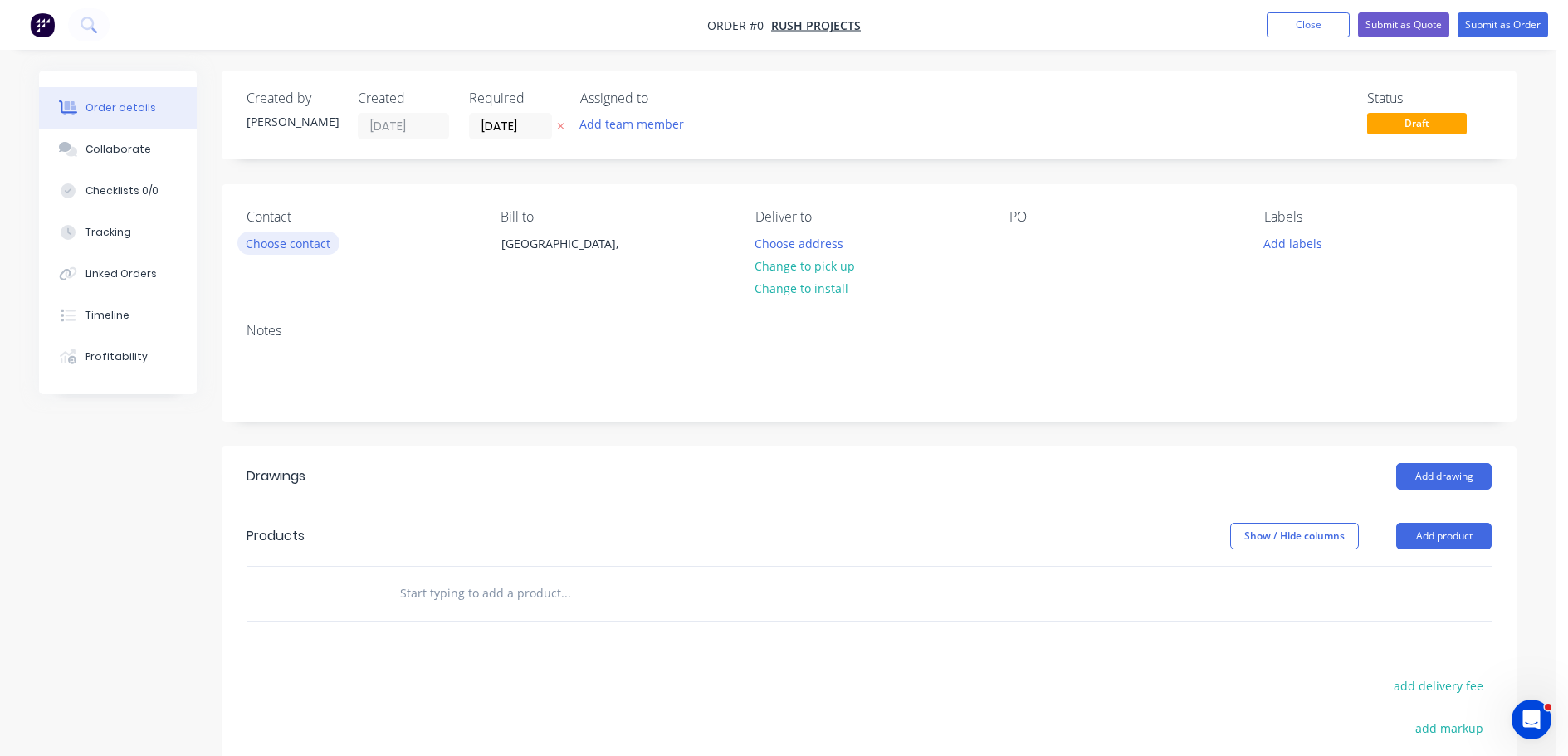
click at [294, 243] on button "Choose contact" at bounding box center [289, 242] width 102 height 22
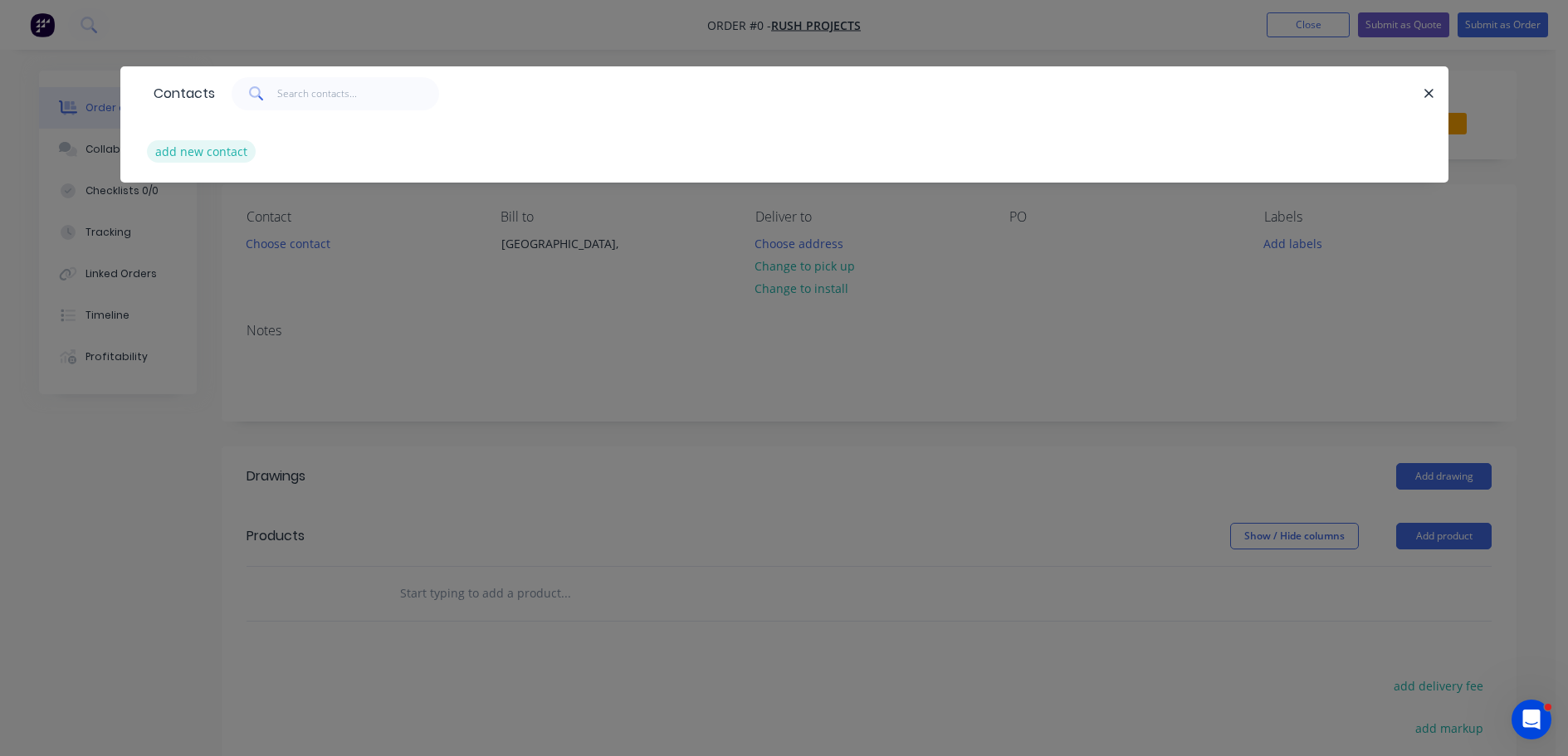
click at [210, 152] on button "add new contact" at bounding box center [201, 151] width 109 height 22
select select "AU"
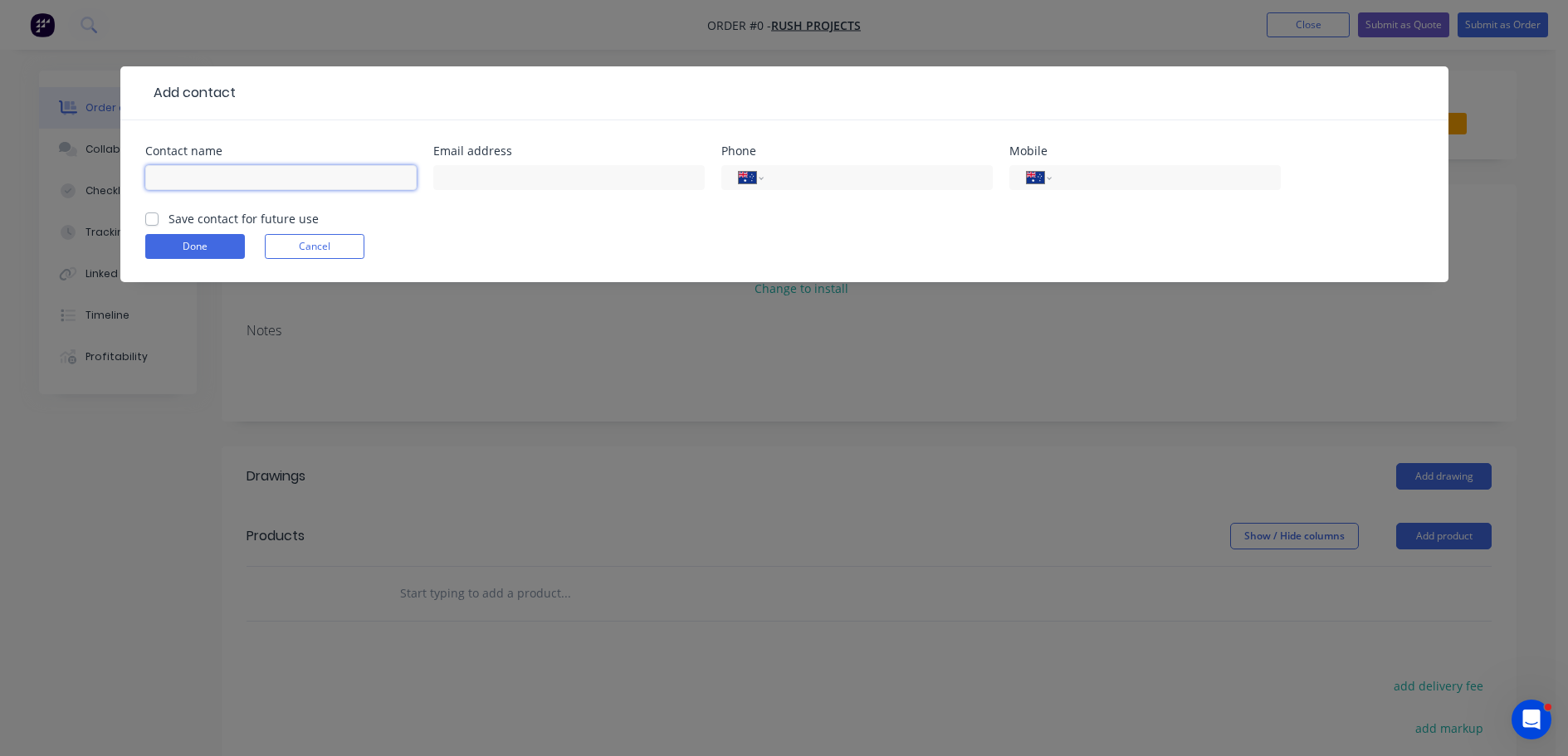
drag, startPoint x: 236, startPoint y: 177, endPoint x: 257, endPoint y: 154, distance: 31.1
click at [236, 177] on input "text" at bounding box center [281, 177] width 271 height 25
type input "LACHY"
type input "0466 995 945"
click at [168, 221] on label "Save contact for future use" at bounding box center [243, 218] width 150 height 17
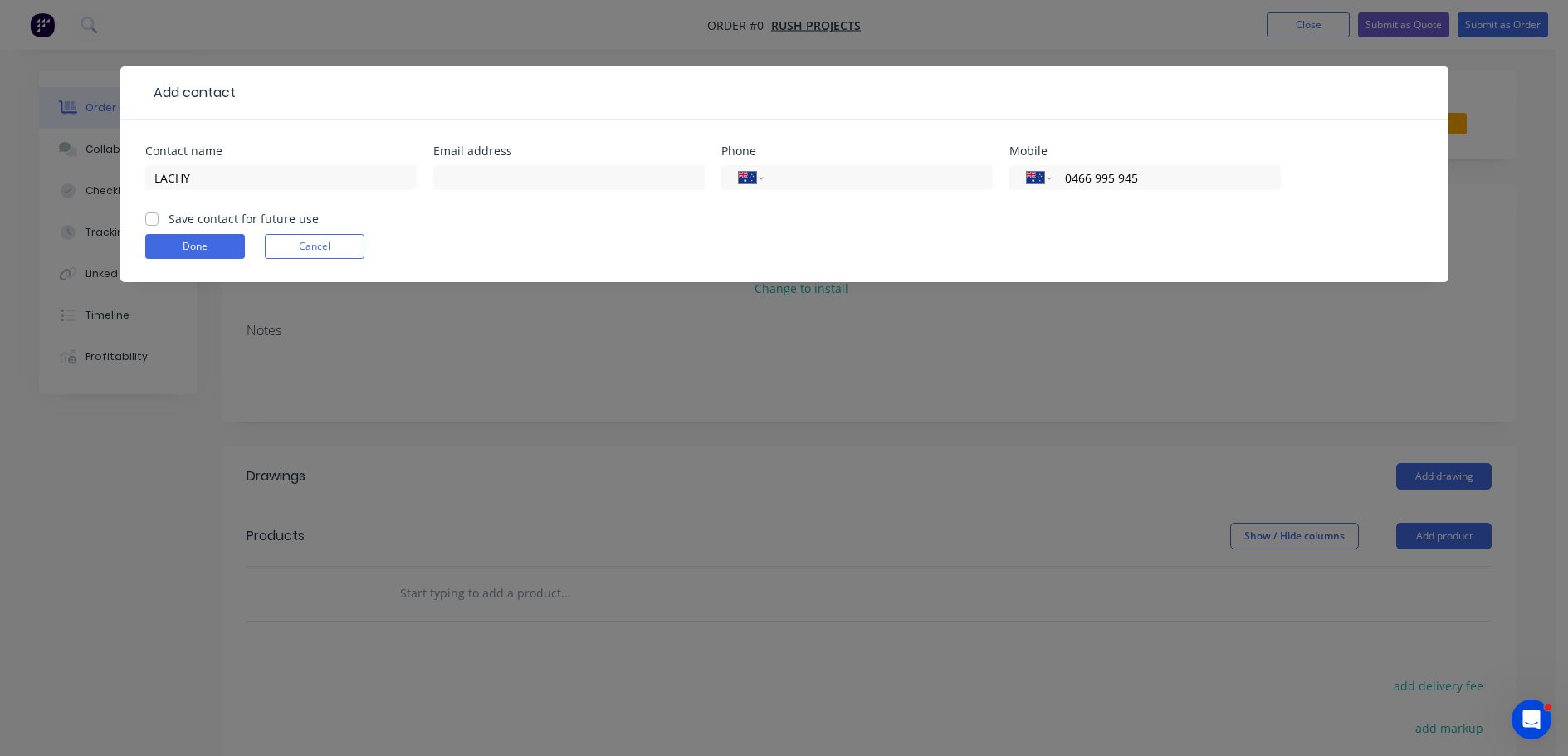
click at [148, 221] on input "Save contact for future use" at bounding box center [152, 218] width 14 height 15
checkbox input "true"
click at [219, 240] on button "Done" at bounding box center [195, 246] width 100 height 25
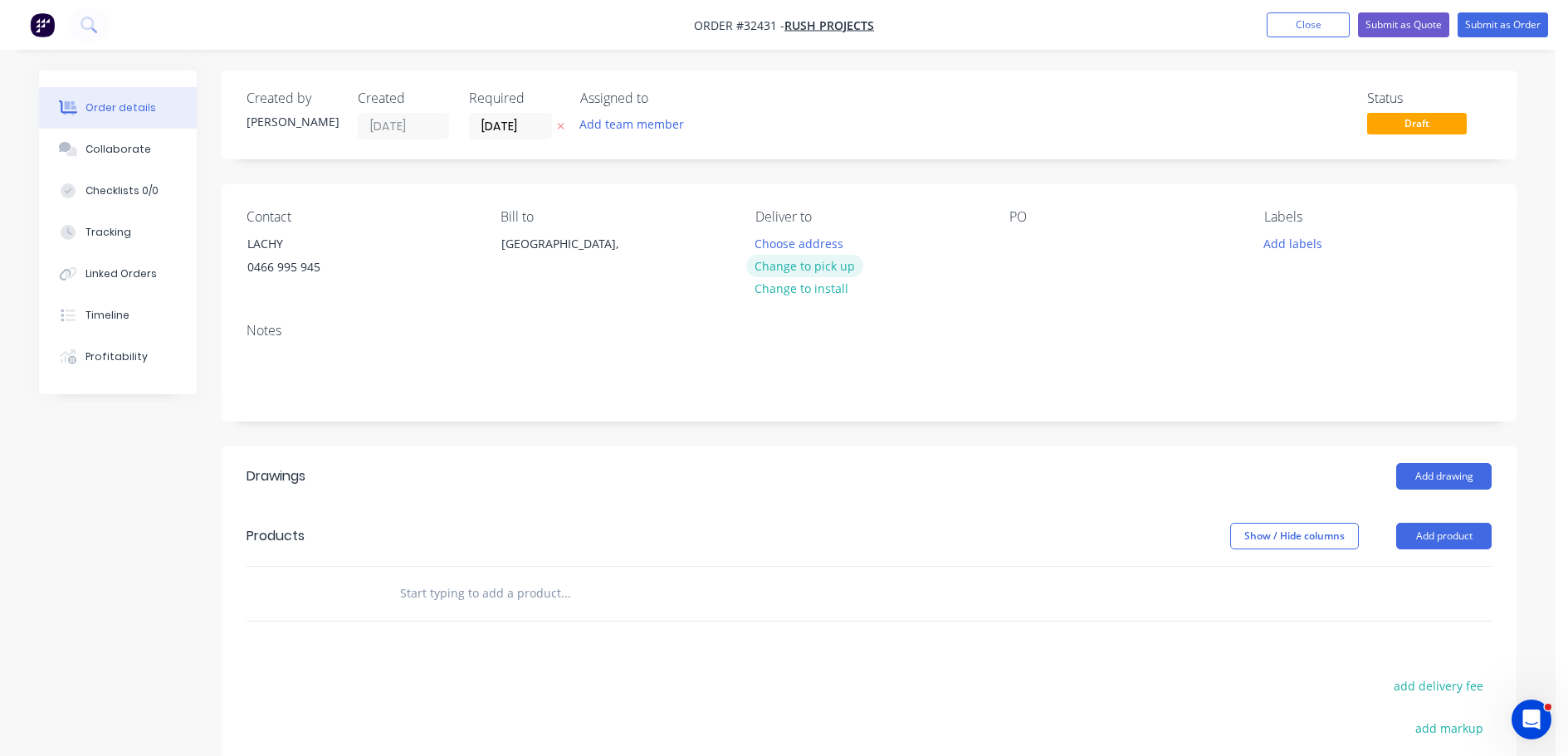
click at [842, 270] on button "Change to pick up" at bounding box center [805, 266] width 118 height 22
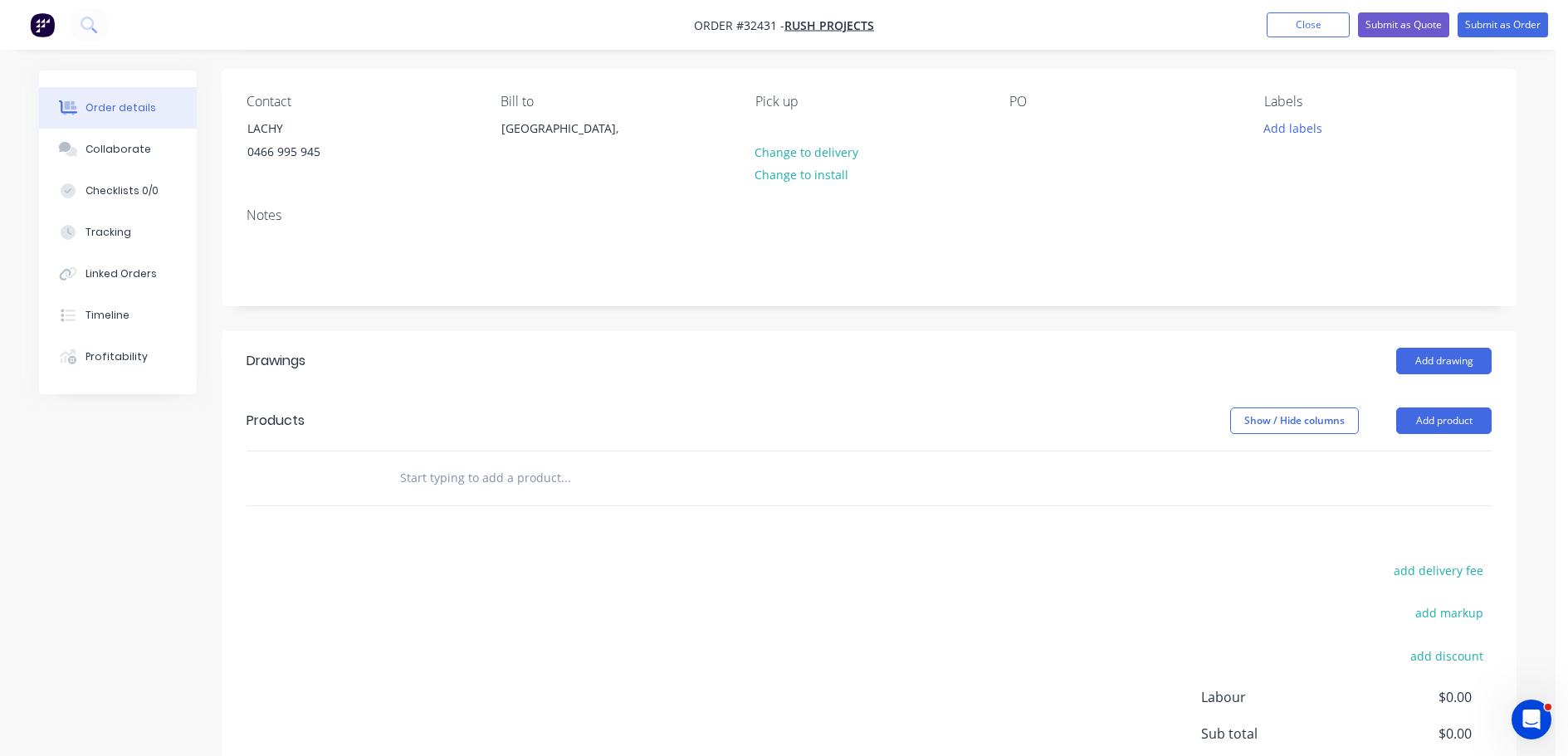
scroll to position [288, 0]
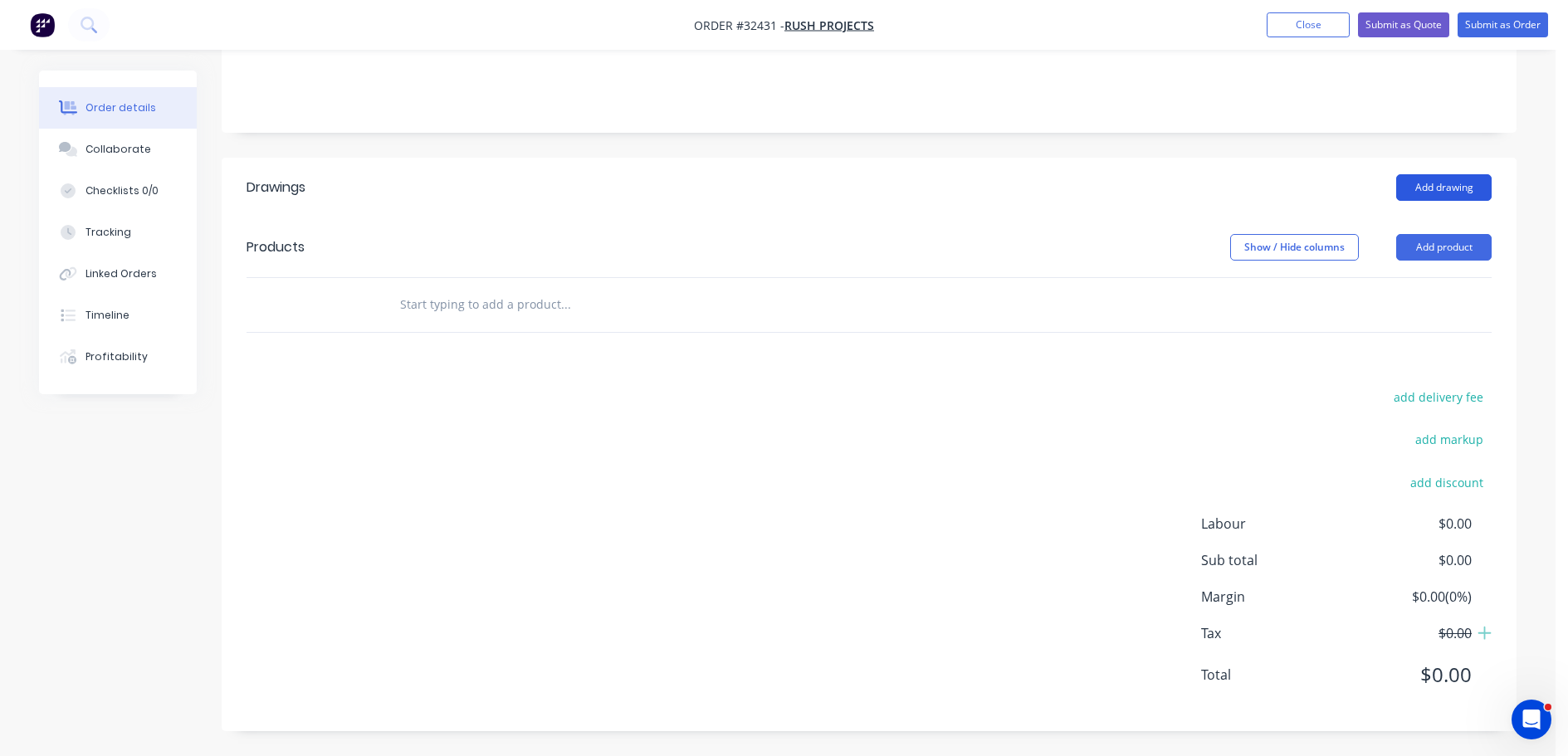
click at [1444, 189] on button "Add drawing" at bounding box center [1444, 187] width 96 height 26
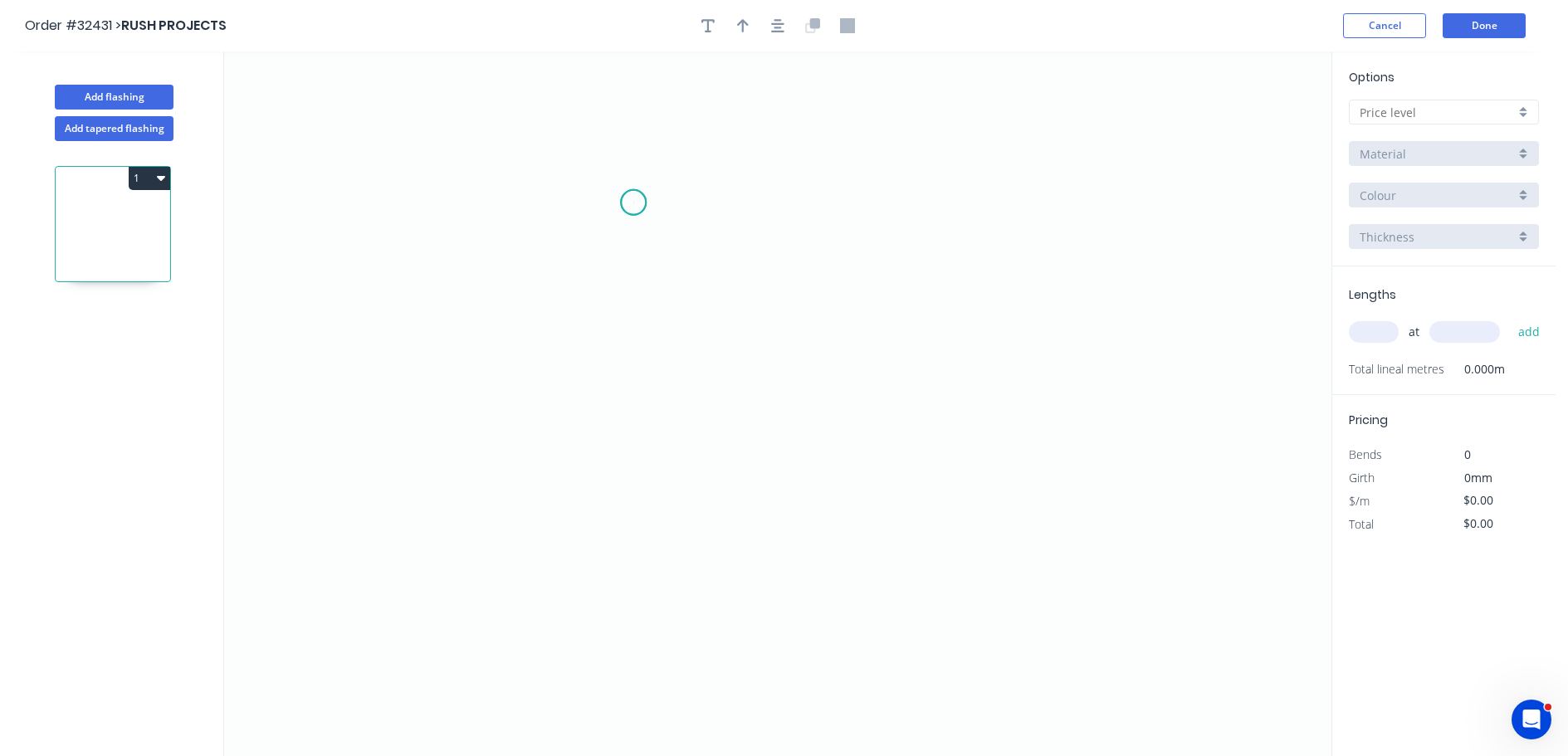
click at [633, 202] on icon "0" at bounding box center [778, 404] width 1107 height 705
click at [631, 387] on icon "0" at bounding box center [778, 404] width 1107 height 705
drag, startPoint x: 814, startPoint y: 384, endPoint x: 270, endPoint y: 534, distance: 564.3
click at [813, 384] on icon "0 ?" at bounding box center [778, 404] width 1107 height 705
click at [775, 28] on icon "button" at bounding box center [778, 26] width 14 height 14
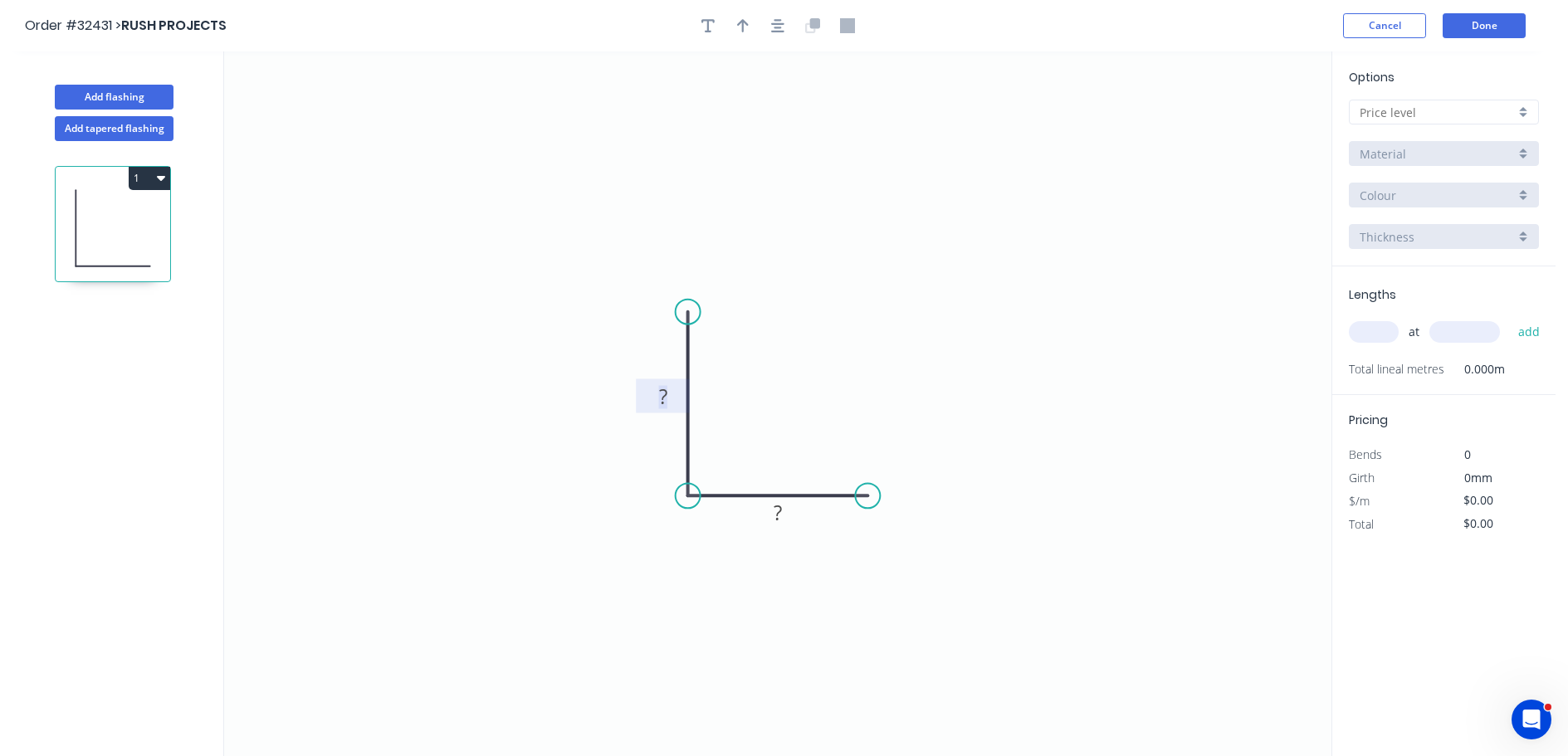
drag, startPoint x: 667, startPoint y: 400, endPoint x: 846, endPoint y: 388, distance: 179.4
click at [667, 399] on rect at bounding box center [663, 397] width 33 height 23
drag, startPoint x: 688, startPoint y: 315, endPoint x: 689, endPoint y: 180, distance: 135.0
click at [689, 180] on circle at bounding box center [688, 179] width 25 height 25
drag, startPoint x: 863, startPoint y: 496, endPoint x: 936, endPoint y: 505, distance: 73.6
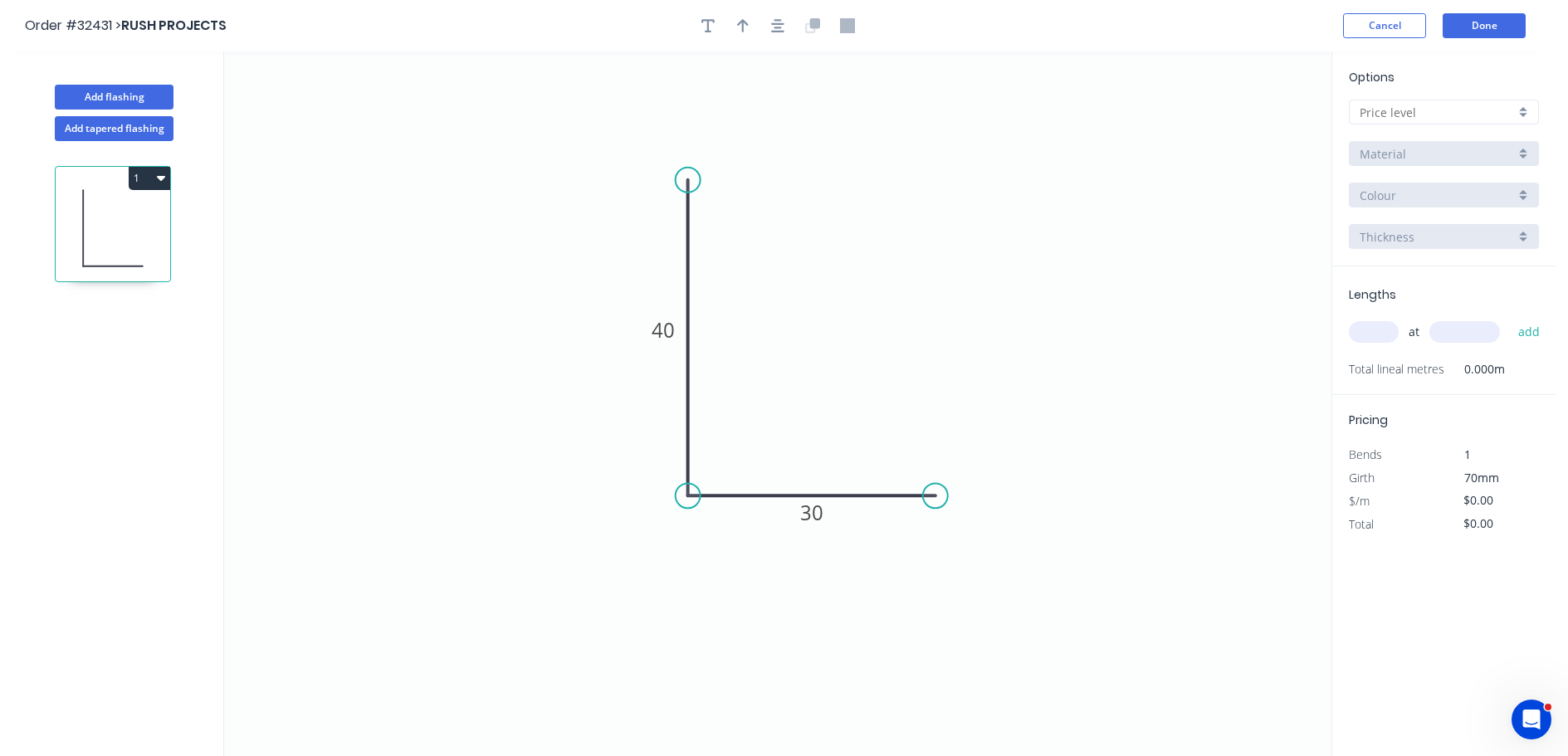
click at [936, 505] on circle at bounding box center [935, 495] width 25 height 25
click at [787, 29] on button "button" at bounding box center [778, 26] width 25 height 25
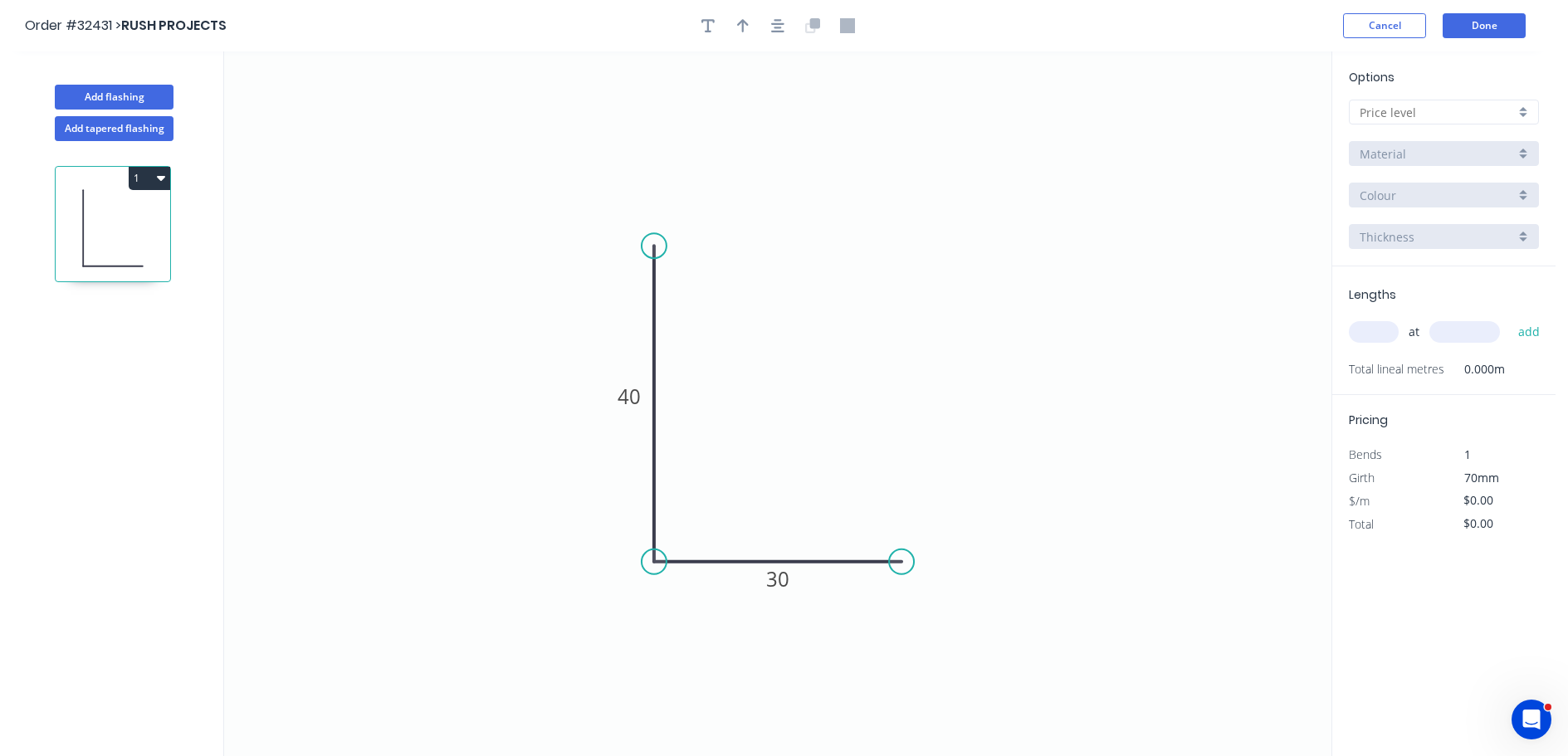
click at [1527, 111] on div at bounding box center [1443, 112] width 190 height 25
click at [1487, 137] on div "A" at bounding box center [1443, 144] width 189 height 29
type input "A"
type input "$6.26"
click at [1519, 154] on div "Colorbond" at bounding box center [1443, 153] width 190 height 25
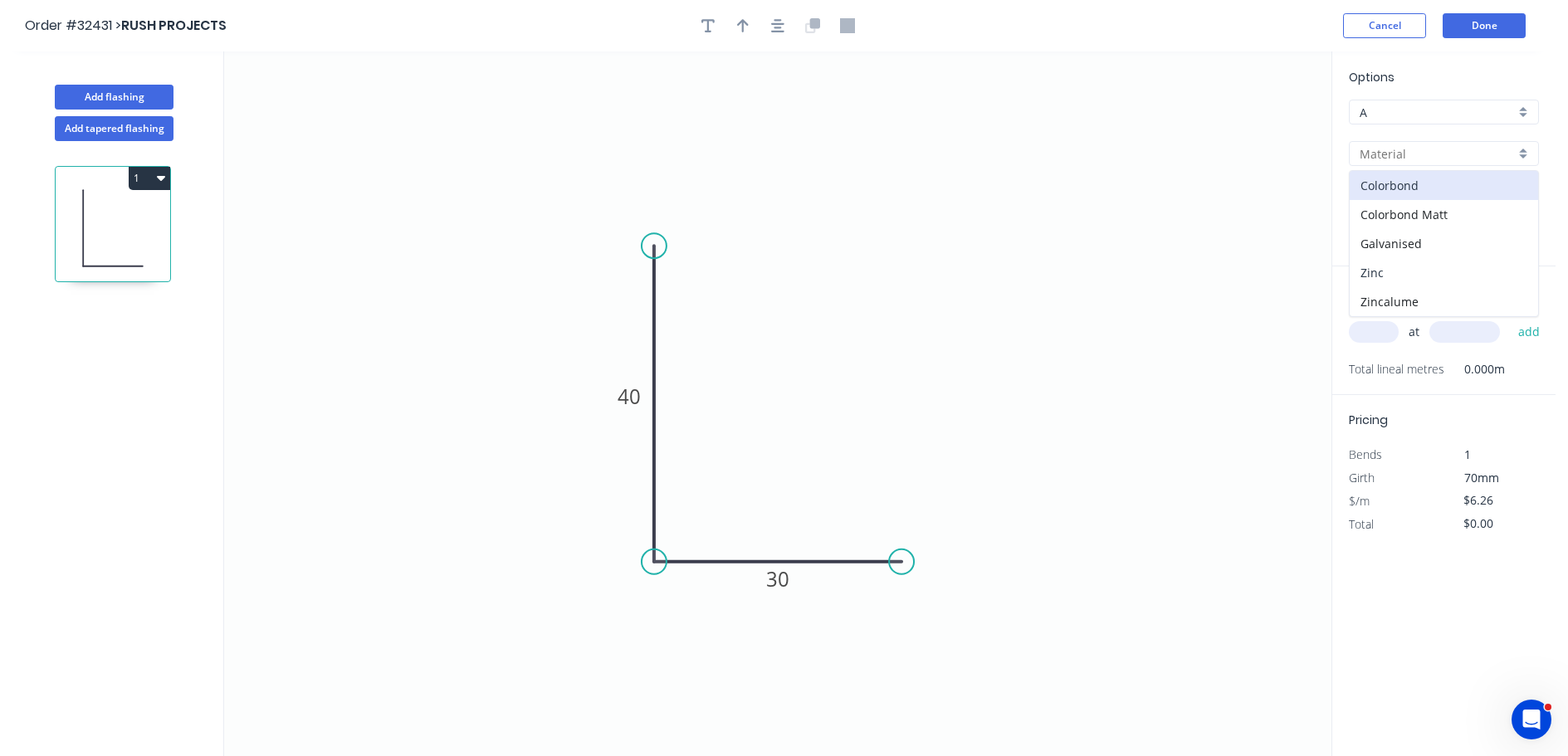
click at [1471, 274] on div "Zinc" at bounding box center [1443, 272] width 189 height 29
type input "Zinc"
type input "$5.69"
drag, startPoint x: 1381, startPoint y: 334, endPoint x: 1178, endPoint y: 307, distance: 204.8
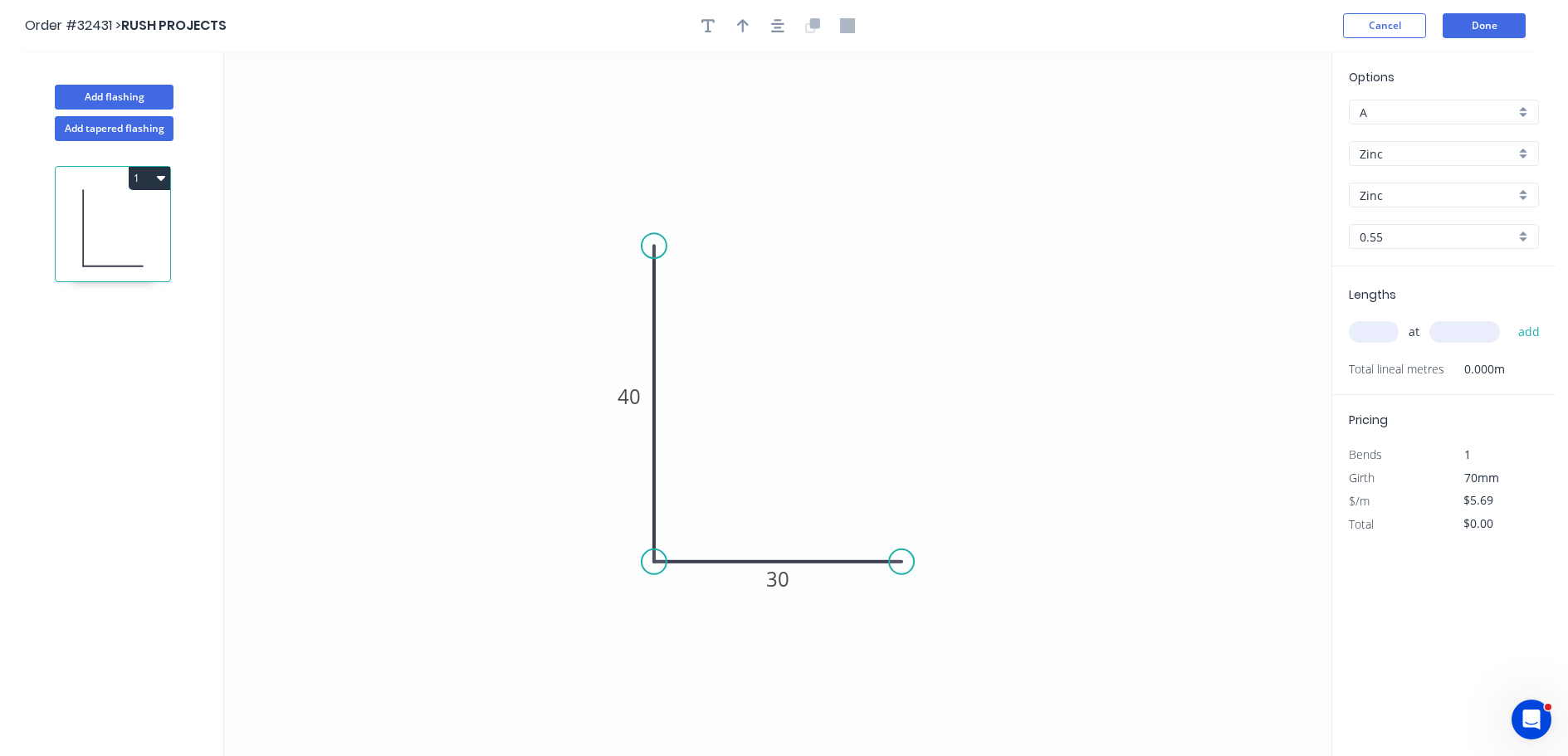
click at [1377, 333] on input "text" at bounding box center [1373, 331] width 50 height 21
type input "4"
type input "2100"
click at [1510, 317] on button "add" at bounding box center [1530, 331] width 39 height 28
type input "$47.80"
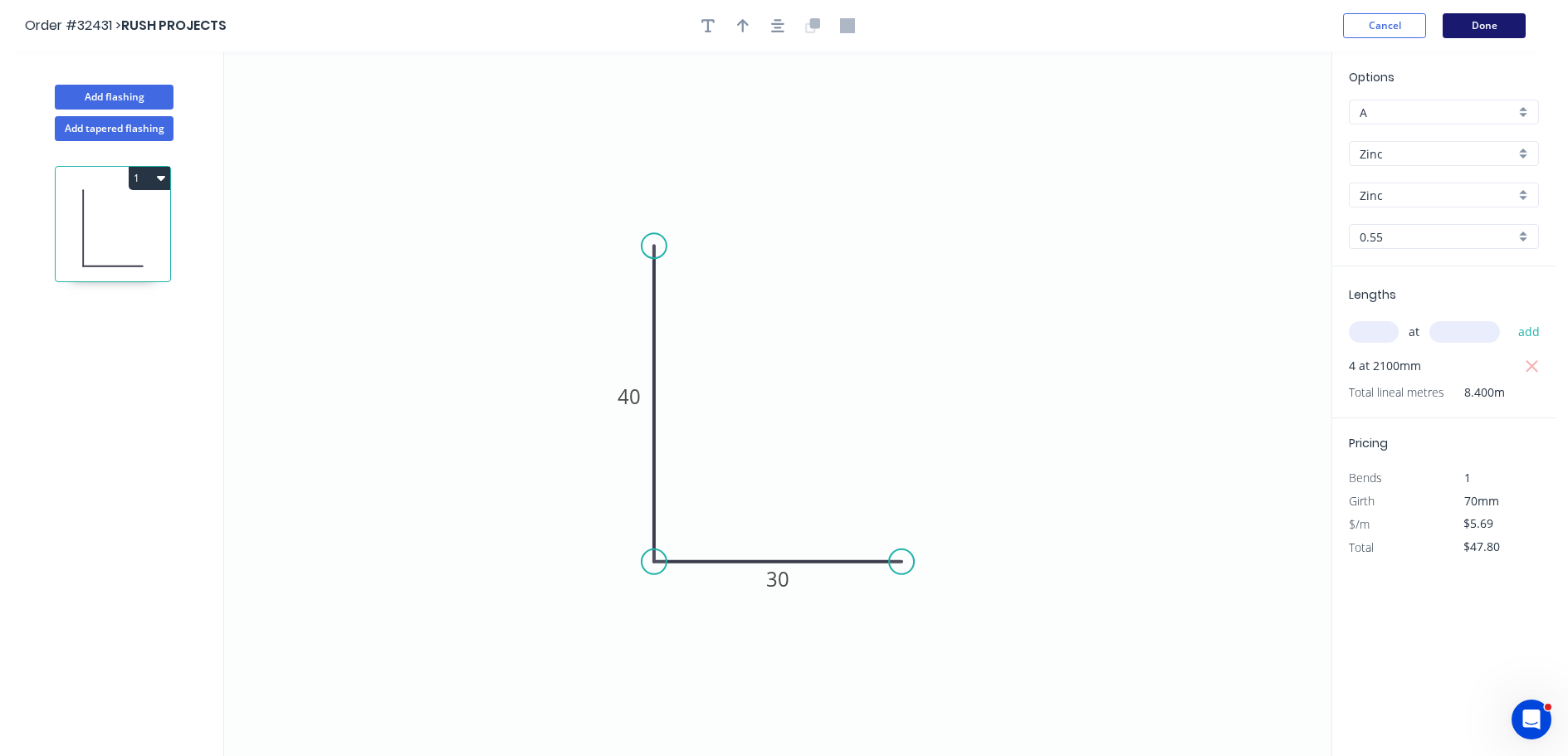
click at [1474, 20] on button "Done" at bounding box center [1483, 26] width 83 height 25
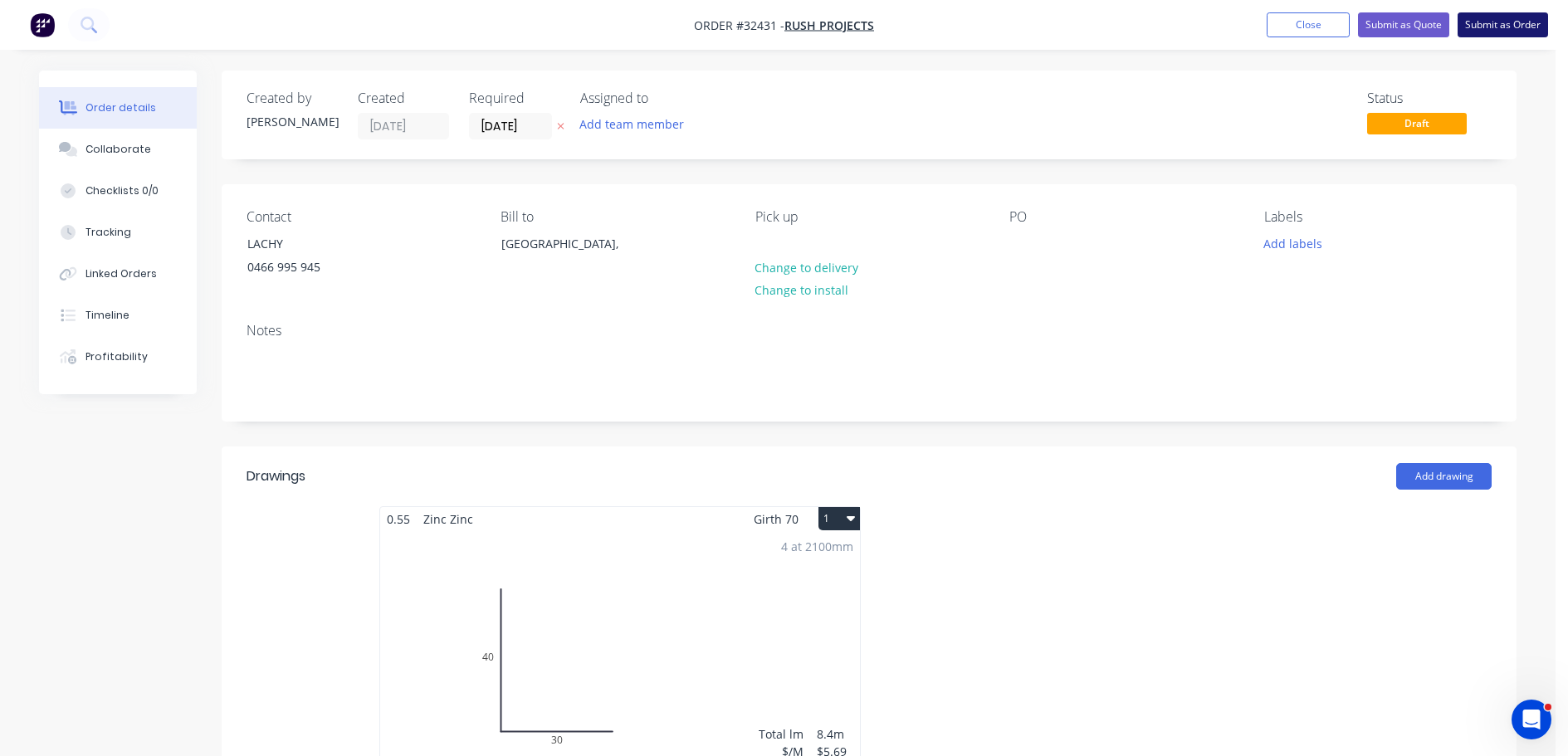
click at [1498, 26] on button "Submit as Order" at bounding box center [1503, 25] width 90 height 25
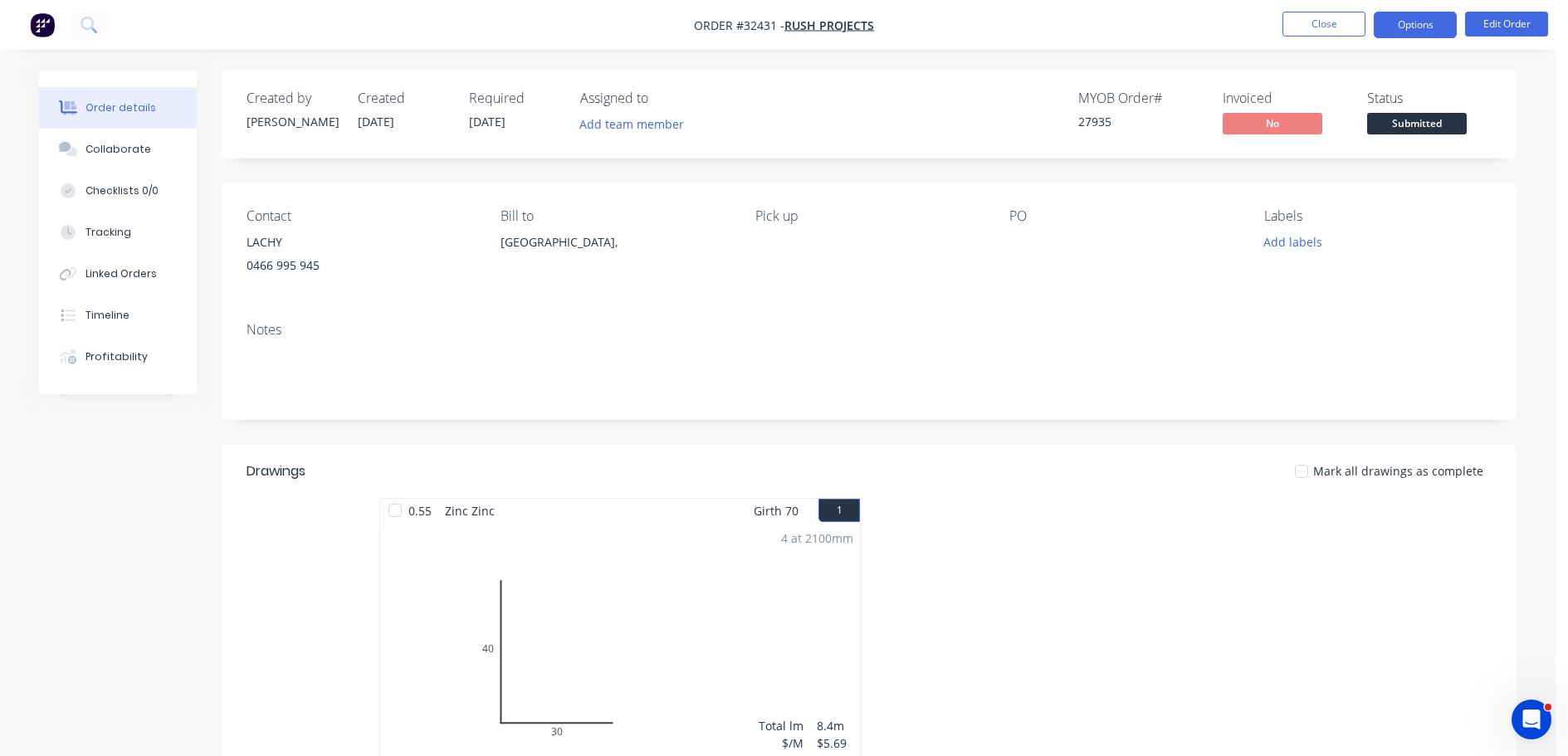
click at [1419, 24] on button "Options" at bounding box center [1415, 25] width 83 height 26
click at [1527, 167] on div "Order details Collaborate Checklists 0/0 Tracking Linked Orders Timeline Profit…" at bounding box center [778, 579] width 1511 height 1018
click at [1424, 123] on span "Submitted" at bounding box center [1417, 123] width 100 height 20
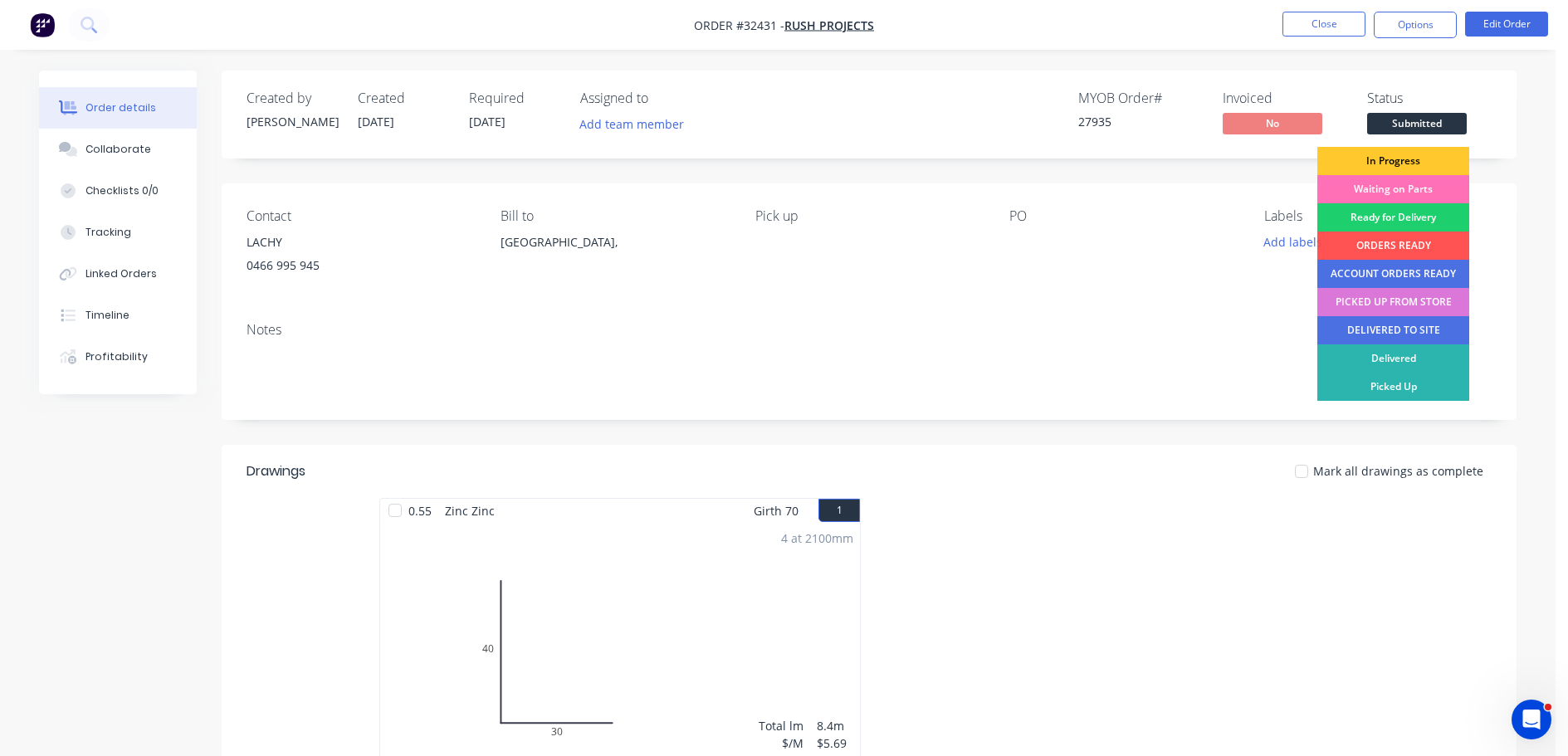
click at [1418, 160] on div "In Progress" at bounding box center [1393, 160] width 152 height 28
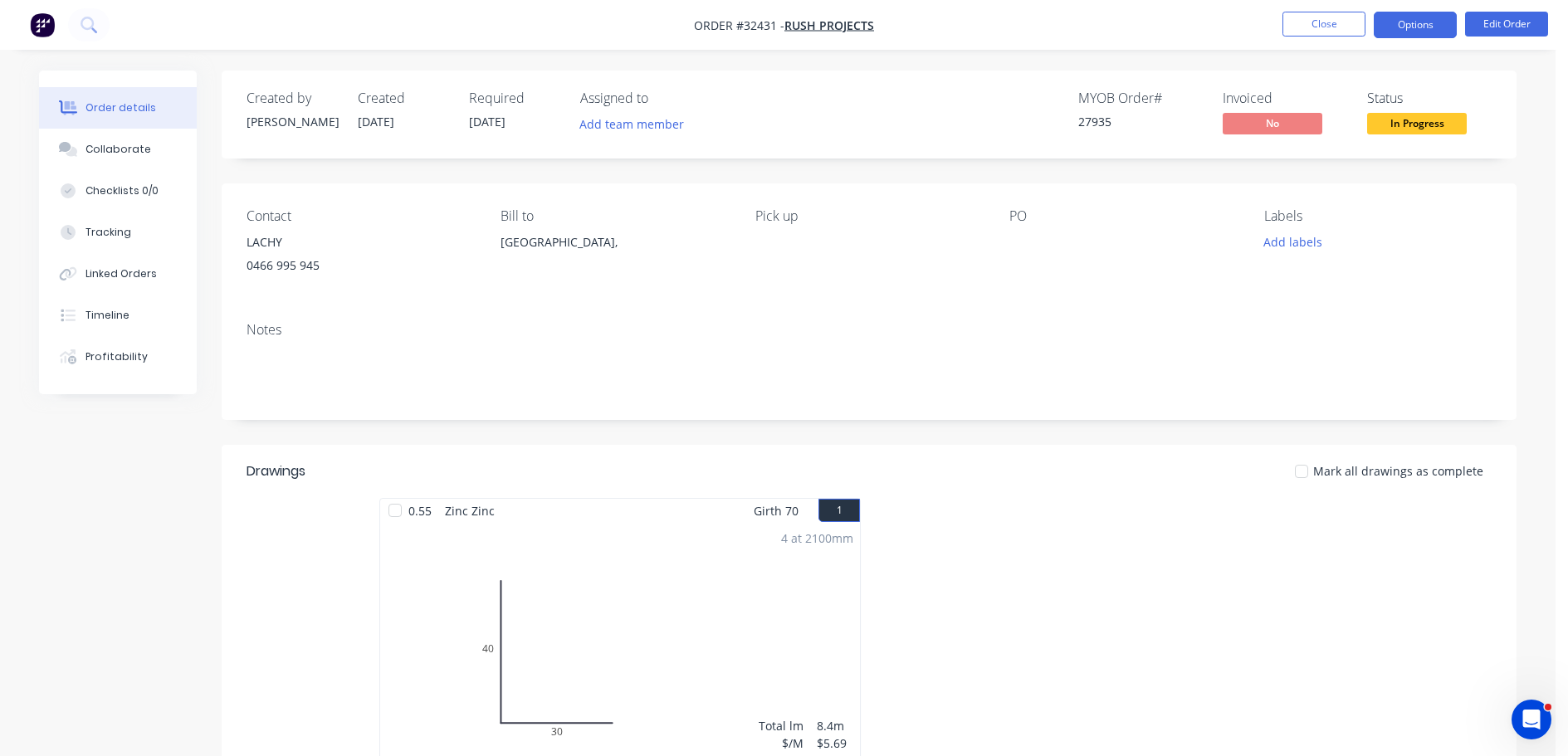
click at [1408, 26] on button "Options" at bounding box center [1415, 25] width 83 height 26
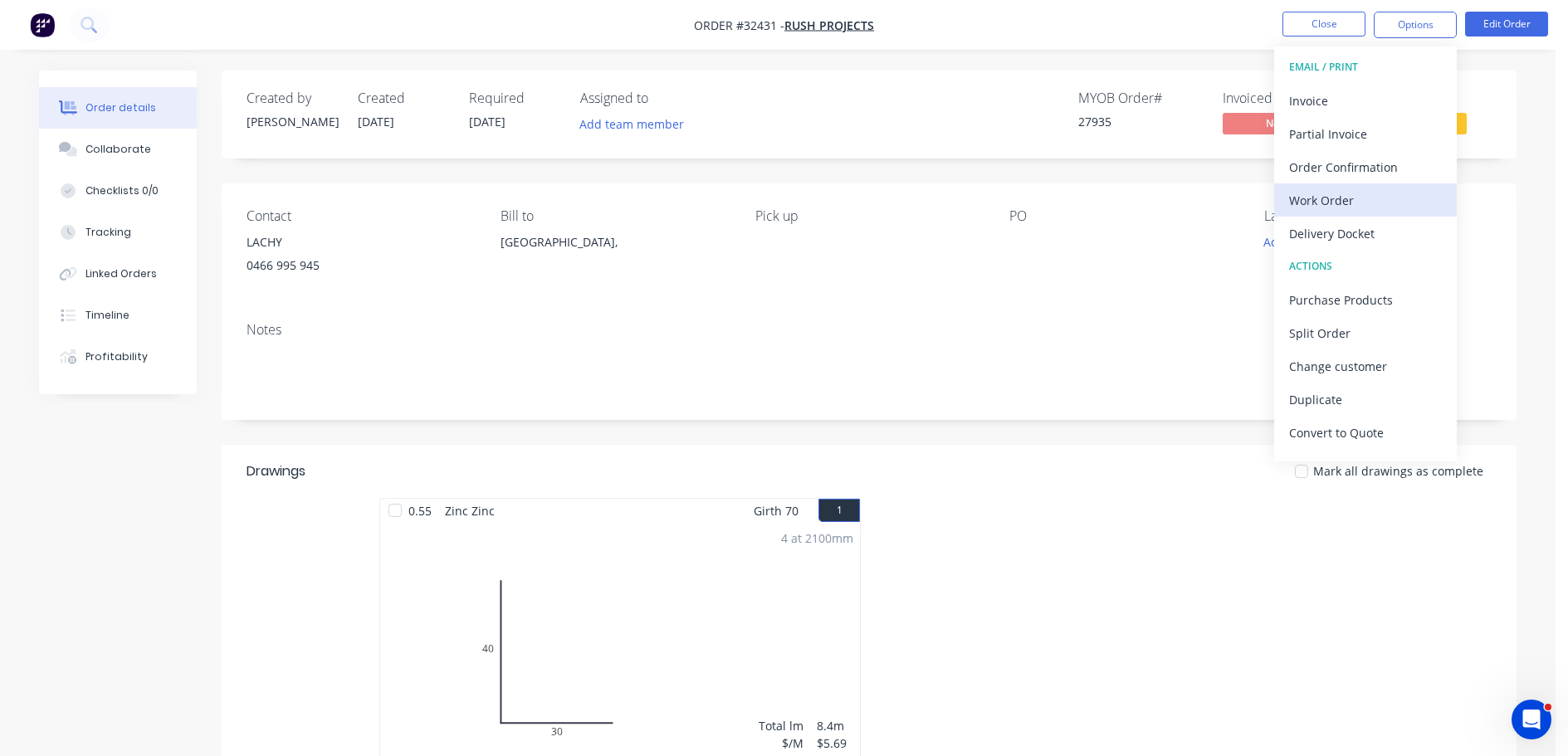
click at [1402, 201] on div "Work Order" at bounding box center [1365, 201] width 153 height 24
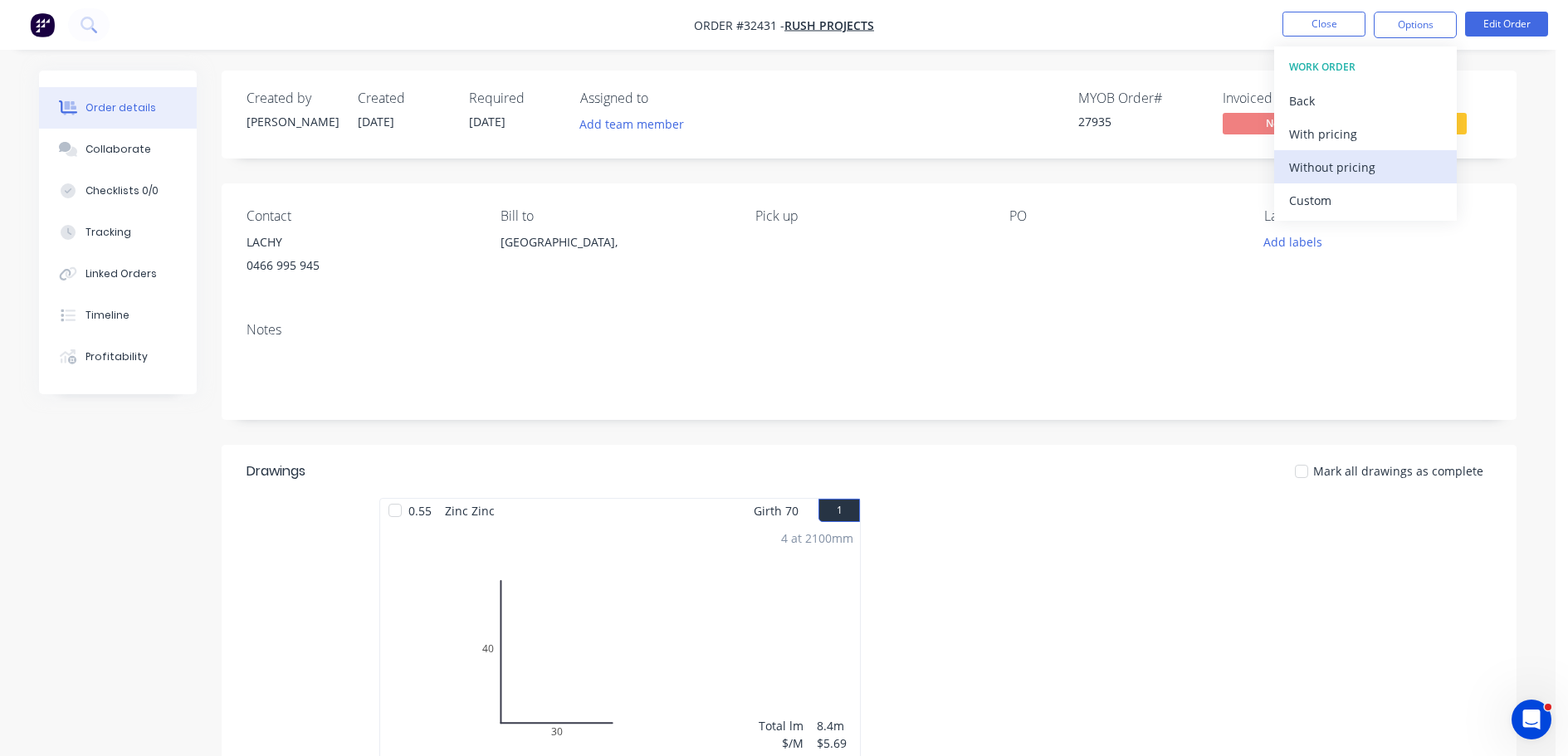
click at [1368, 163] on div "Without pricing" at bounding box center [1365, 167] width 153 height 24
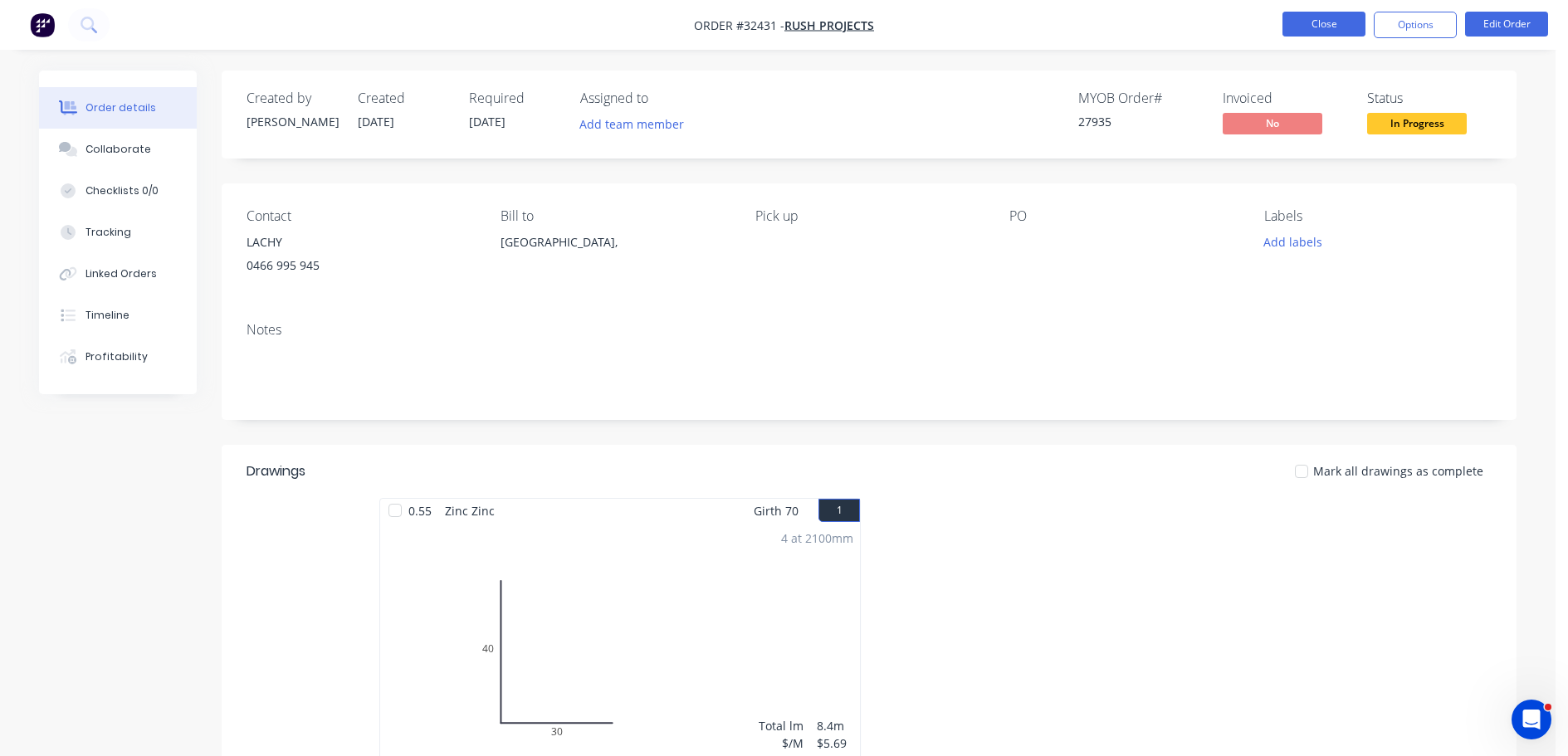
click at [1329, 30] on button "Close" at bounding box center [1324, 24] width 83 height 25
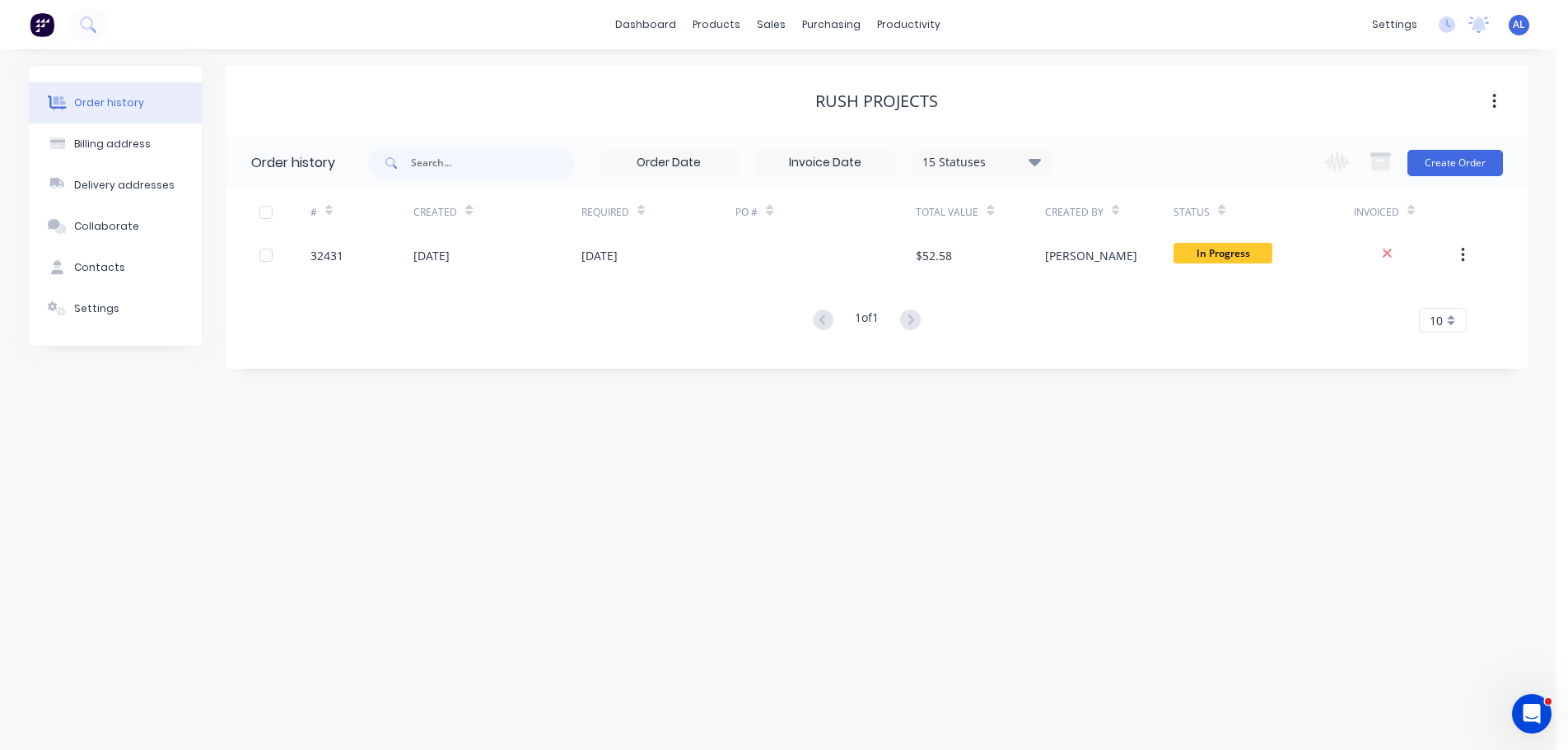
click at [47, 26] on img at bounding box center [41, 25] width 25 height 25
